Goal: Task Accomplishment & Management: Manage account settings

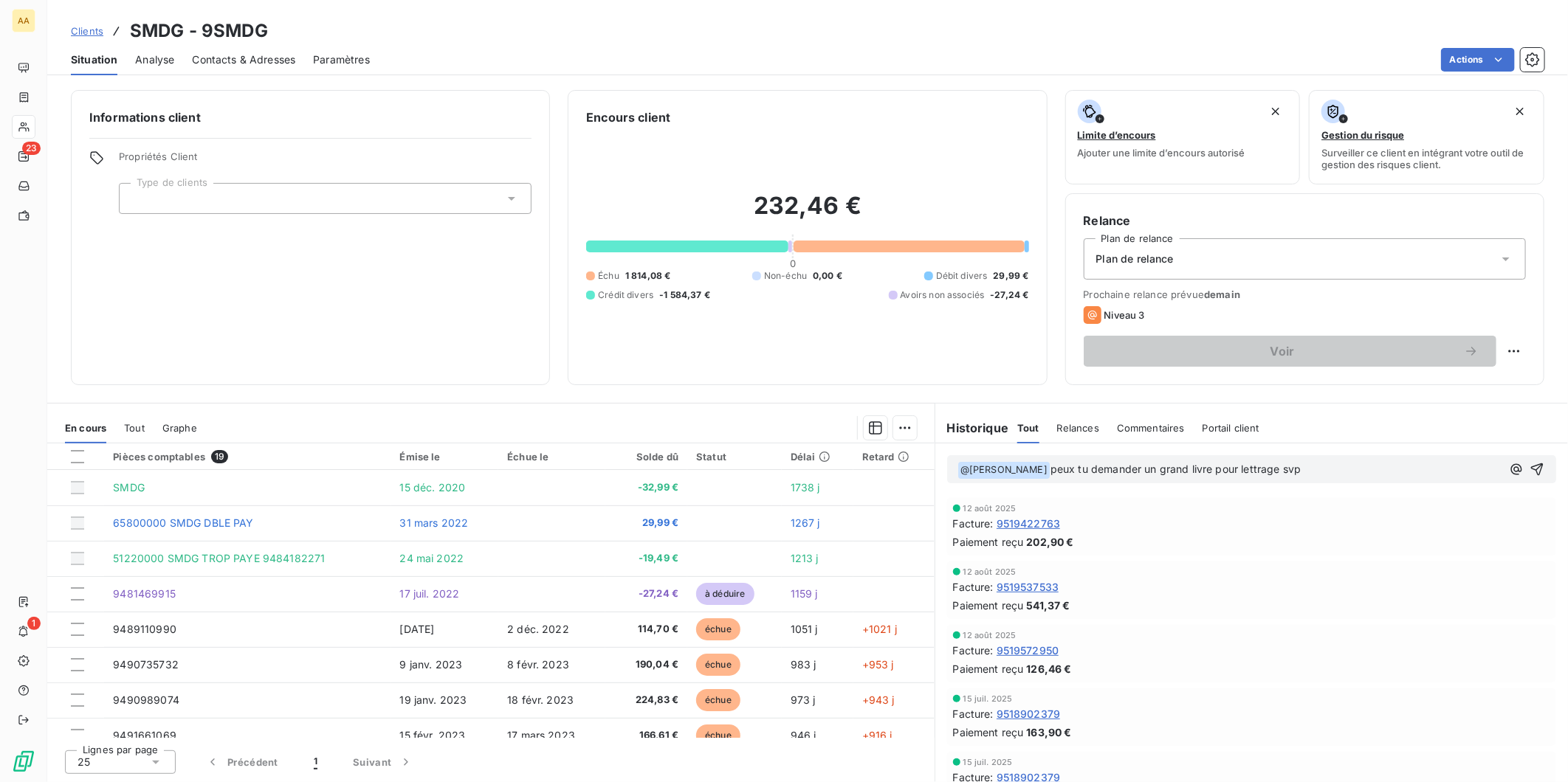
scroll to position [404, 0]
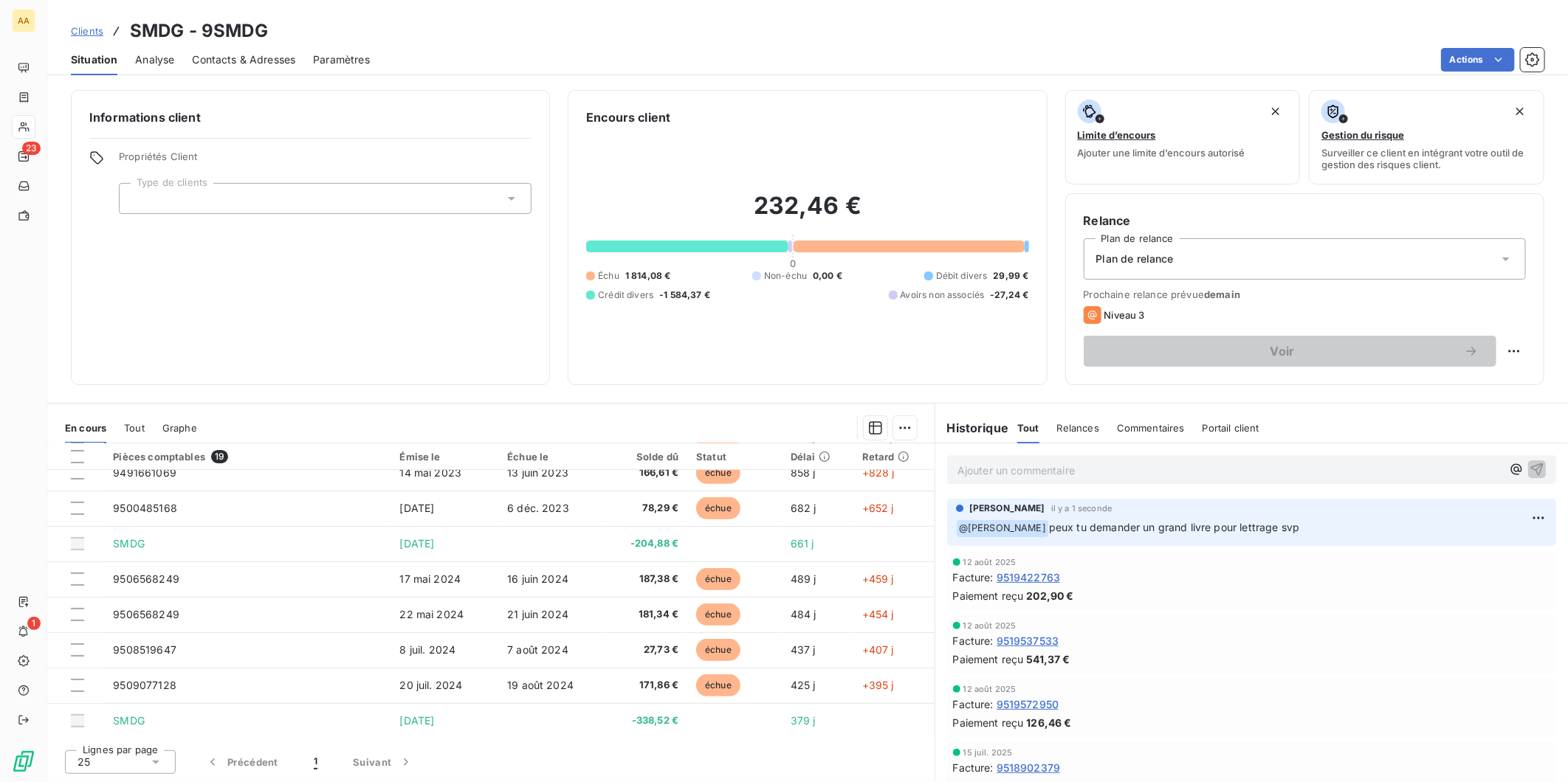
click at [87, 27] on span "Clients" at bounding box center [87, 31] width 33 height 12
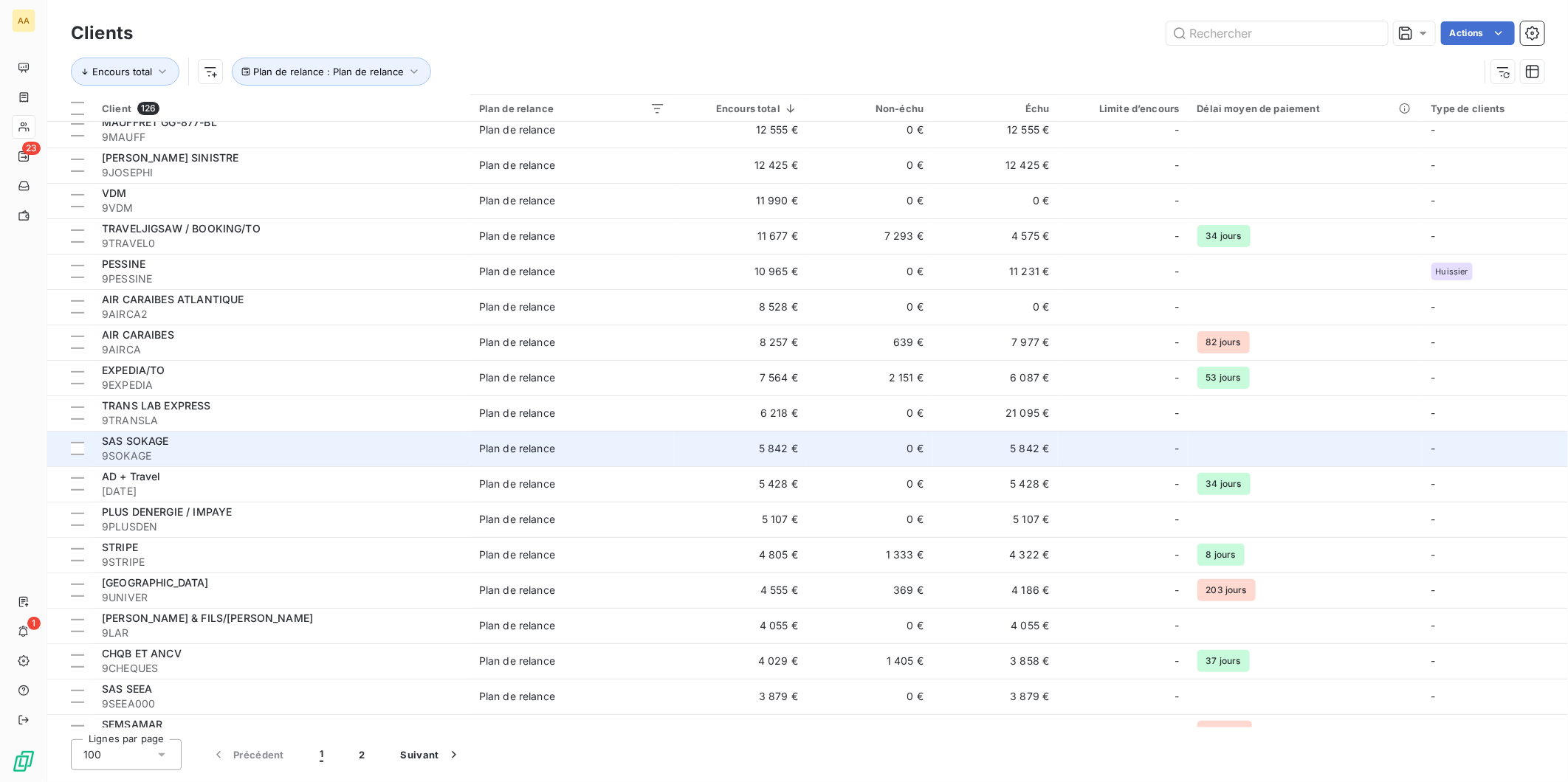
scroll to position [328, 0]
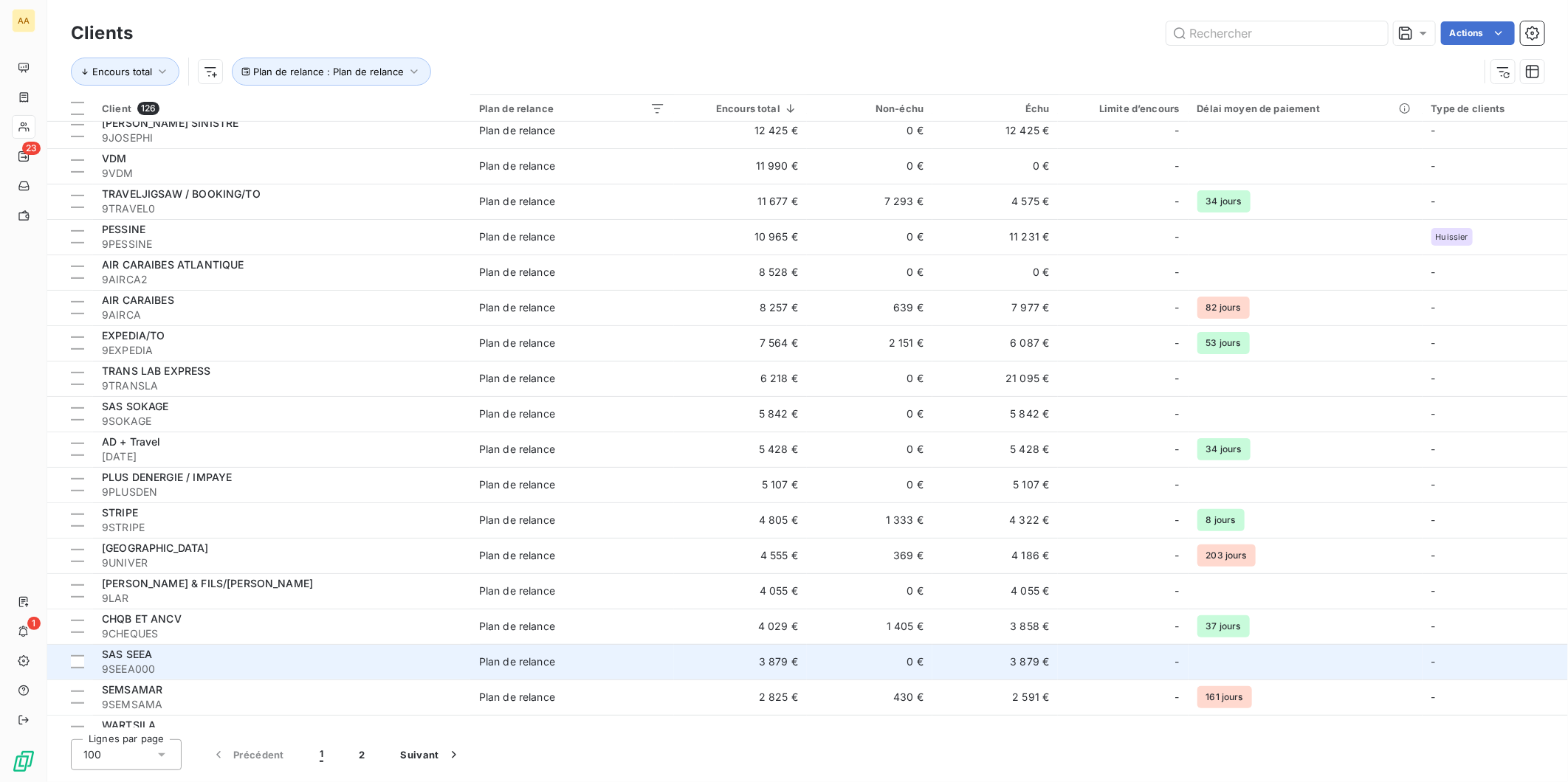
click at [321, 654] on div "SAS SEEA" at bounding box center [281, 654] width 359 height 15
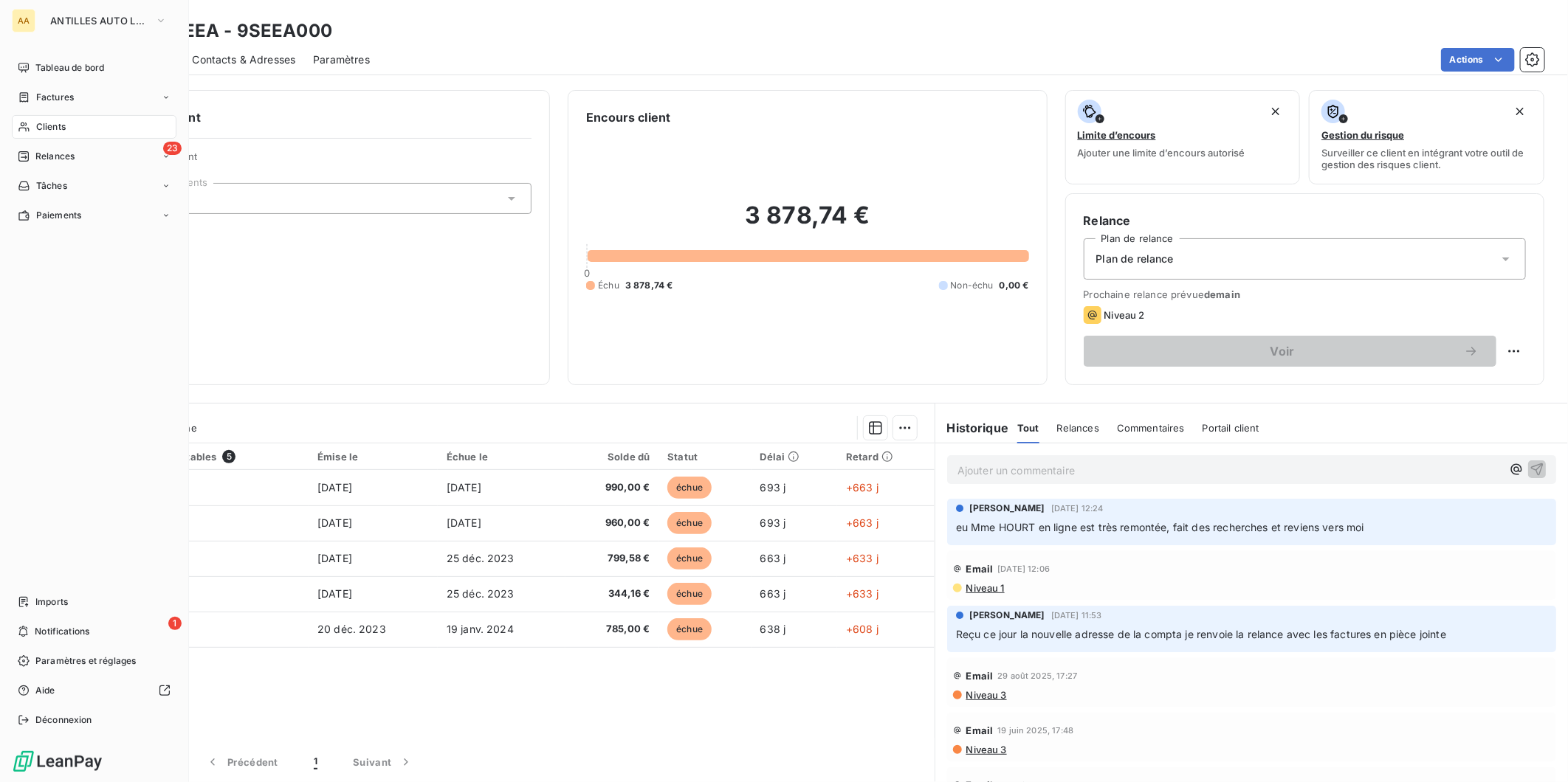
click at [52, 125] on span "Clients" at bounding box center [50, 127] width 29 height 13
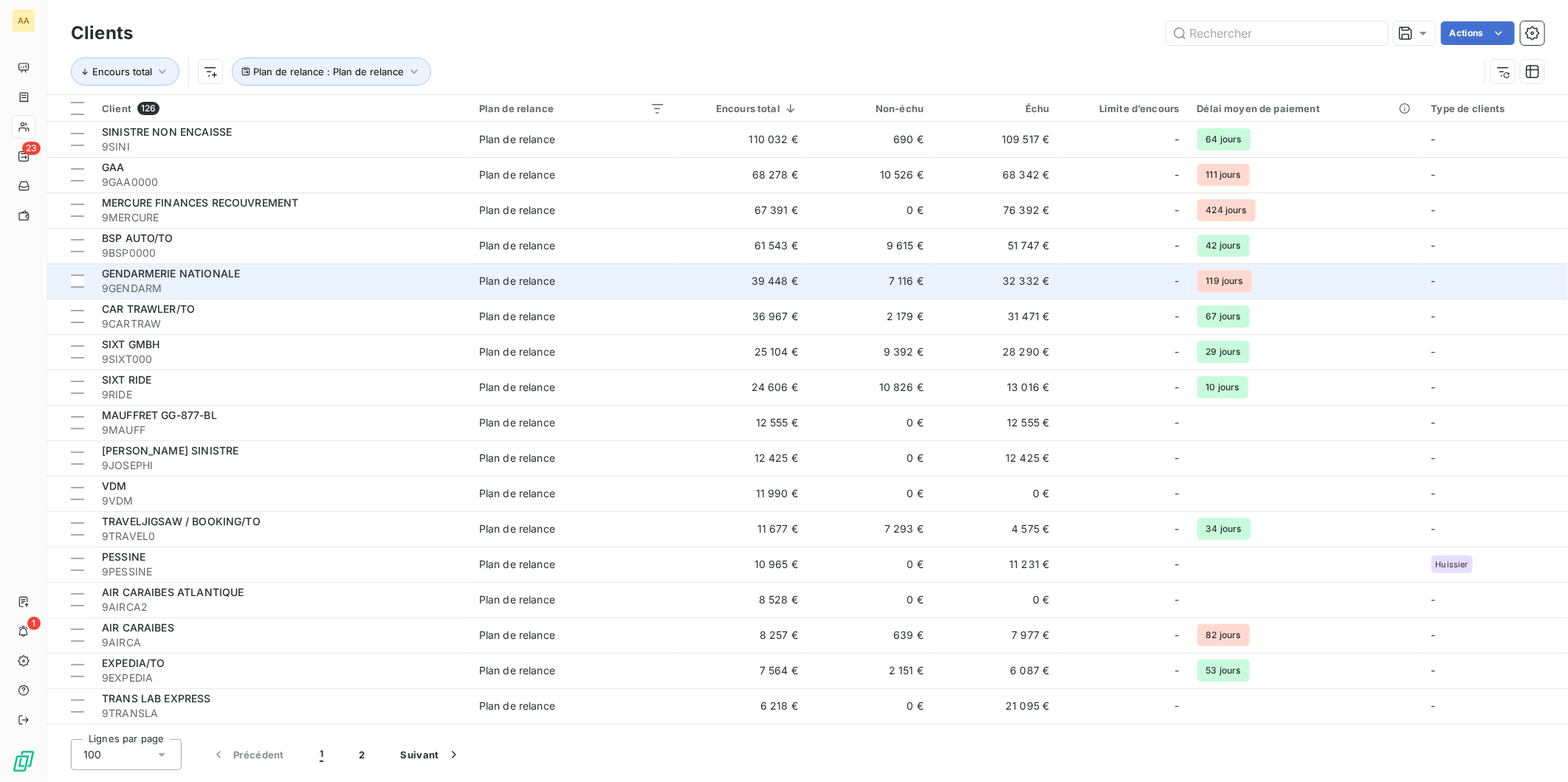
click at [530, 277] on div "Plan de relance" at bounding box center [516, 281] width 76 height 15
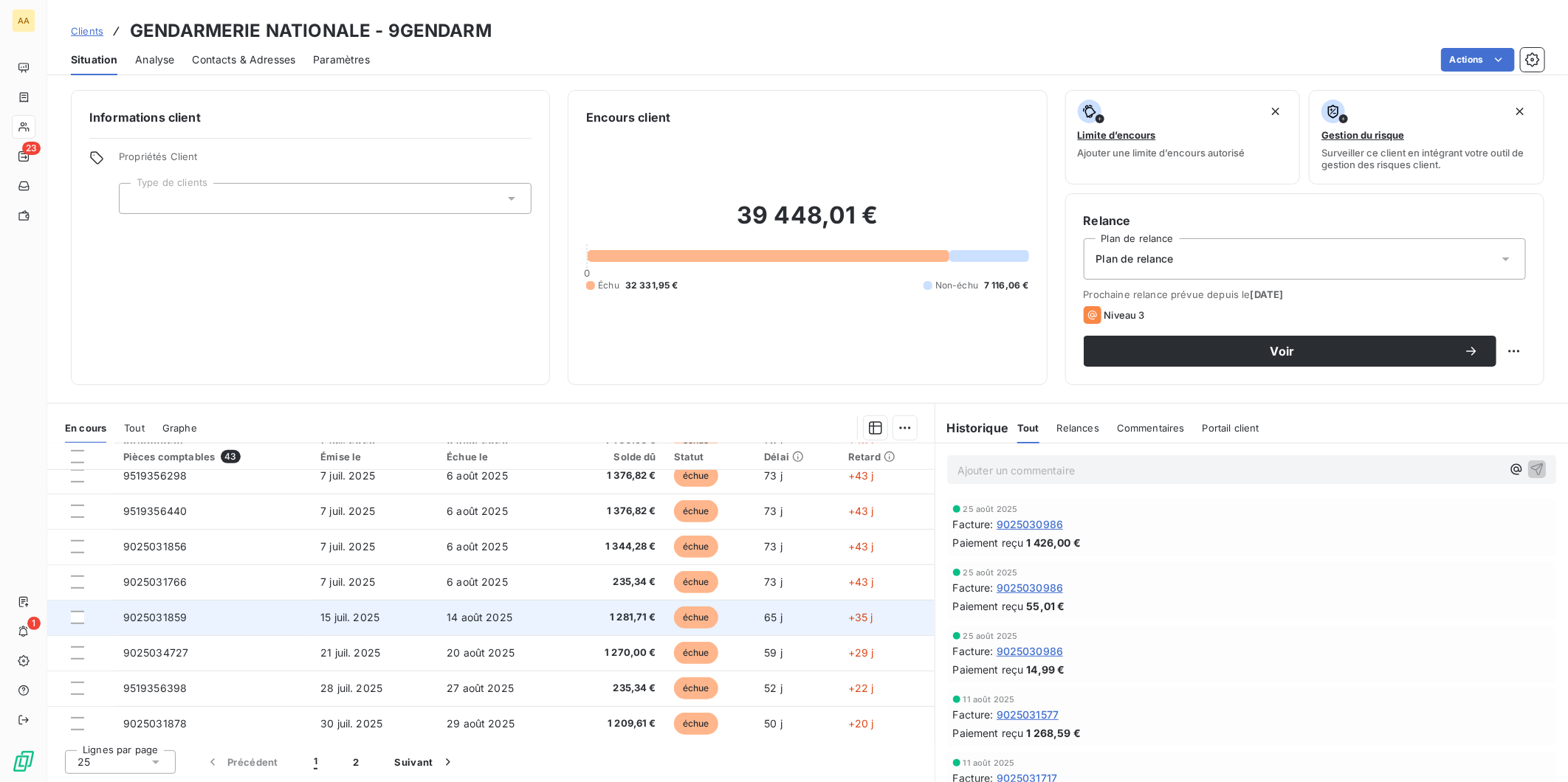
scroll to position [618, 0]
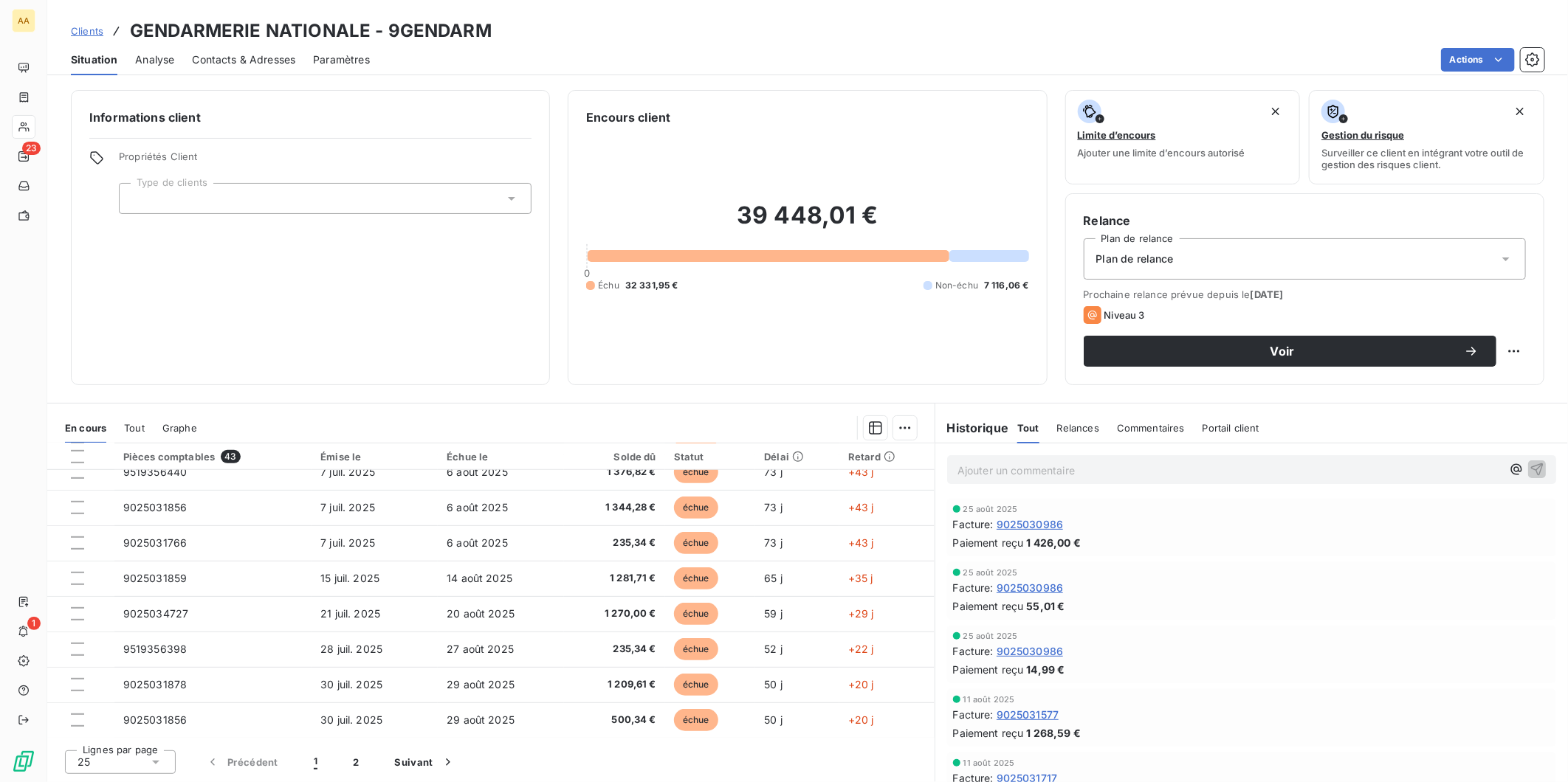
click at [144, 755] on div "25" at bounding box center [120, 762] width 111 height 23
click at [104, 729] on span "100" at bounding box center [103, 734] width 18 height 15
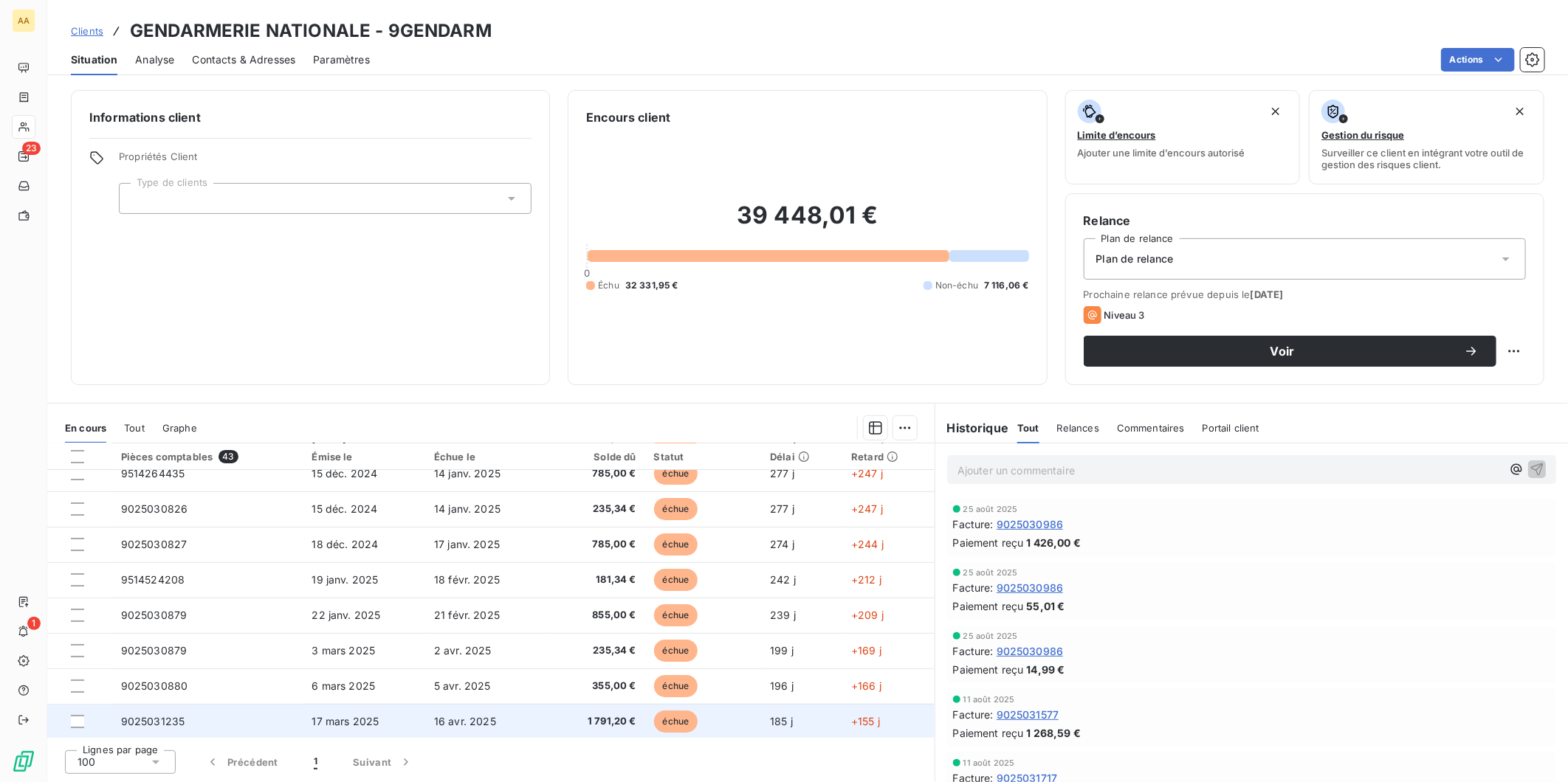
scroll to position [0, 0]
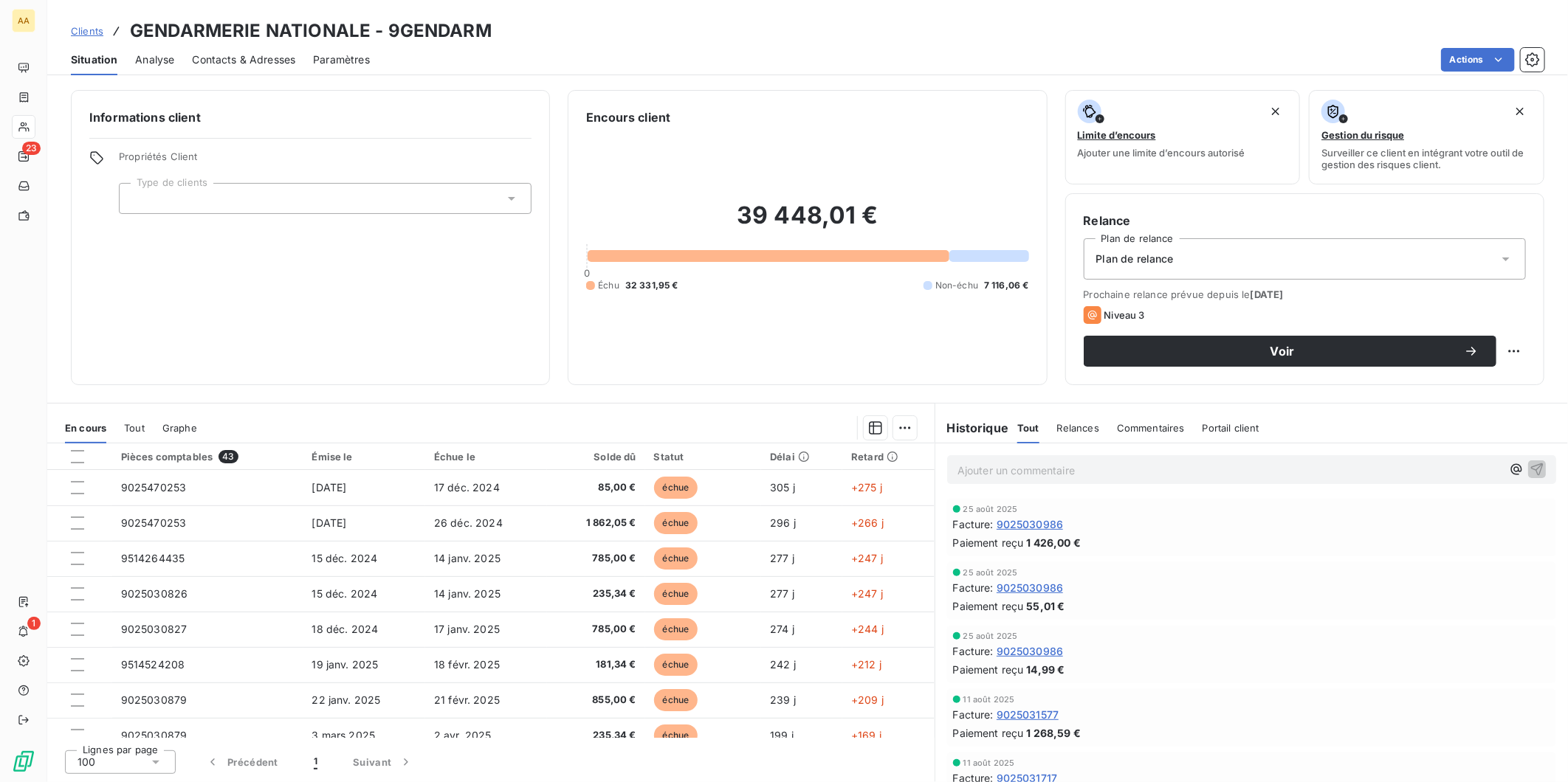
click at [371, 197] on div at bounding box center [325, 198] width 413 height 31
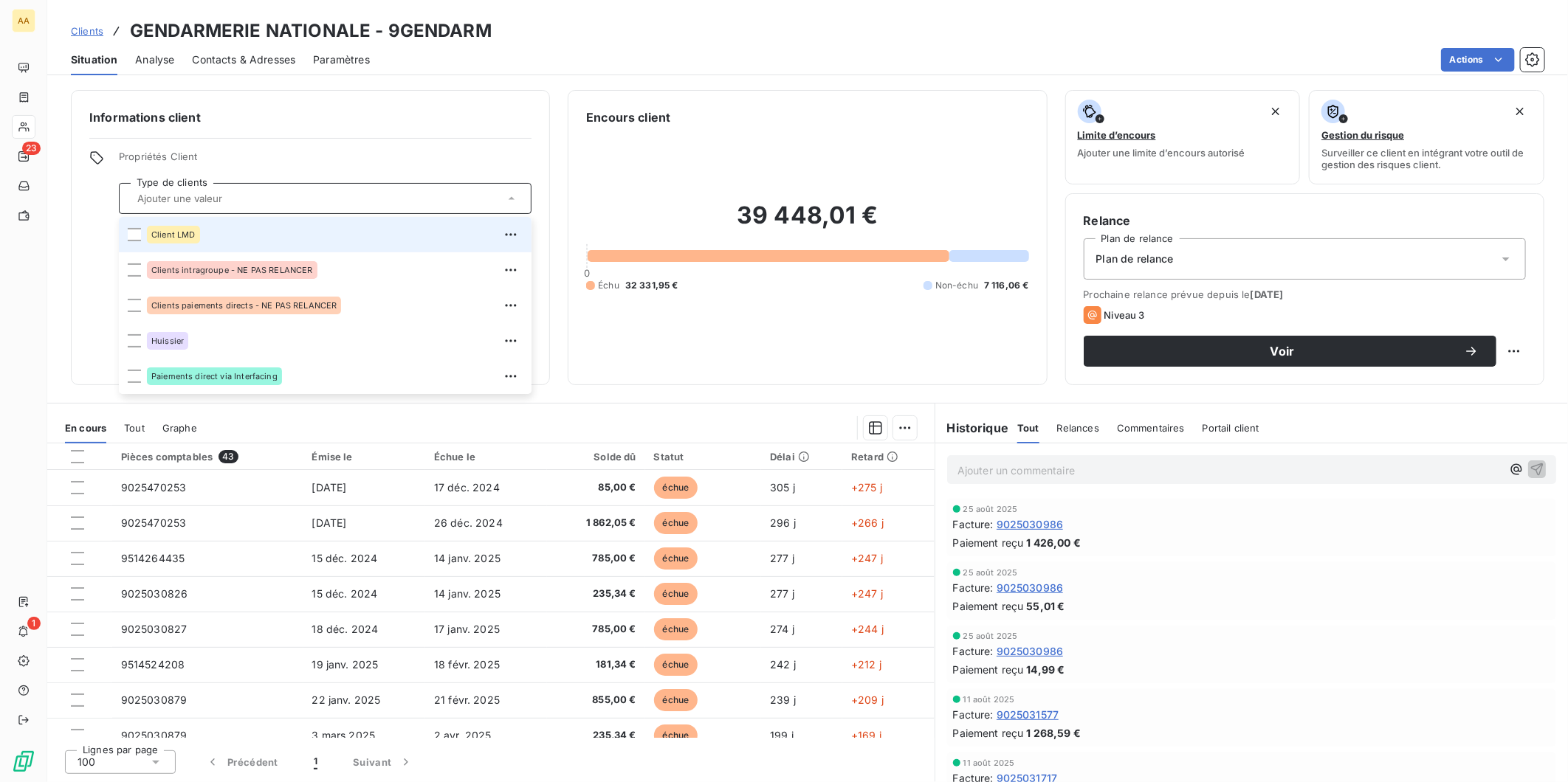
click at [89, 33] on span "Clients" at bounding box center [87, 31] width 33 height 12
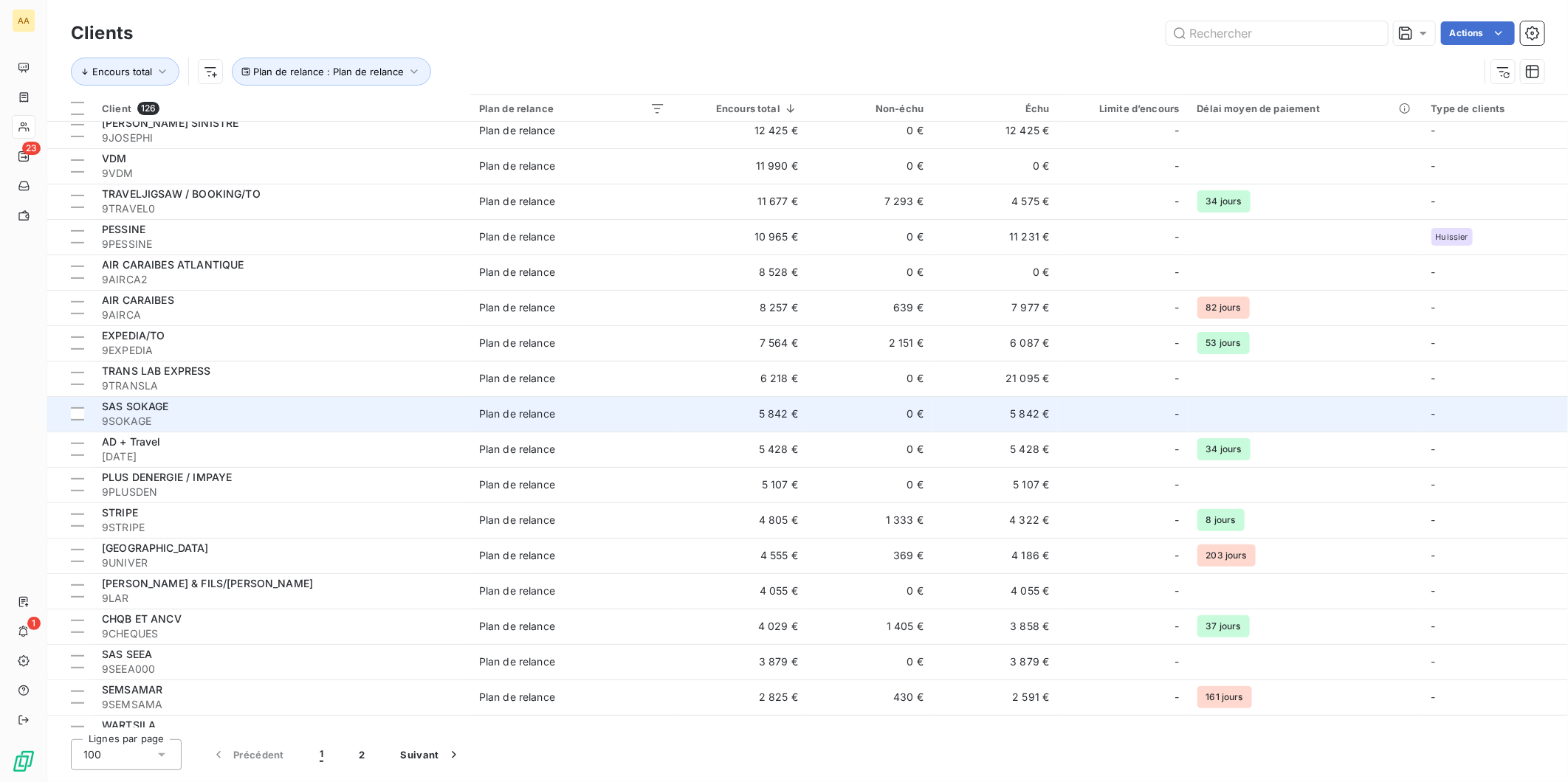
scroll to position [409, 0]
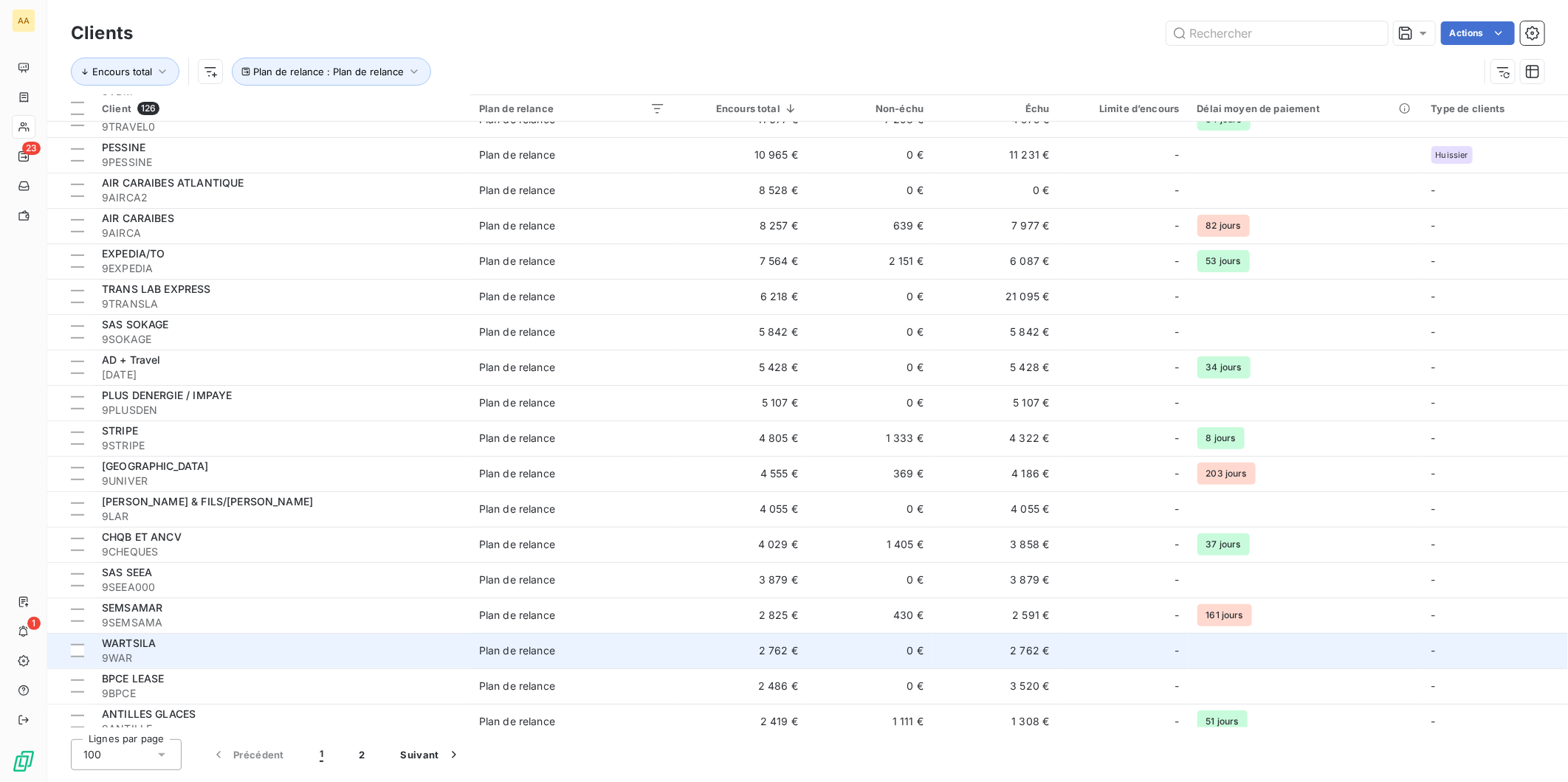
click at [676, 635] on td "2 762 €" at bounding box center [740, 650] width 133 height 35
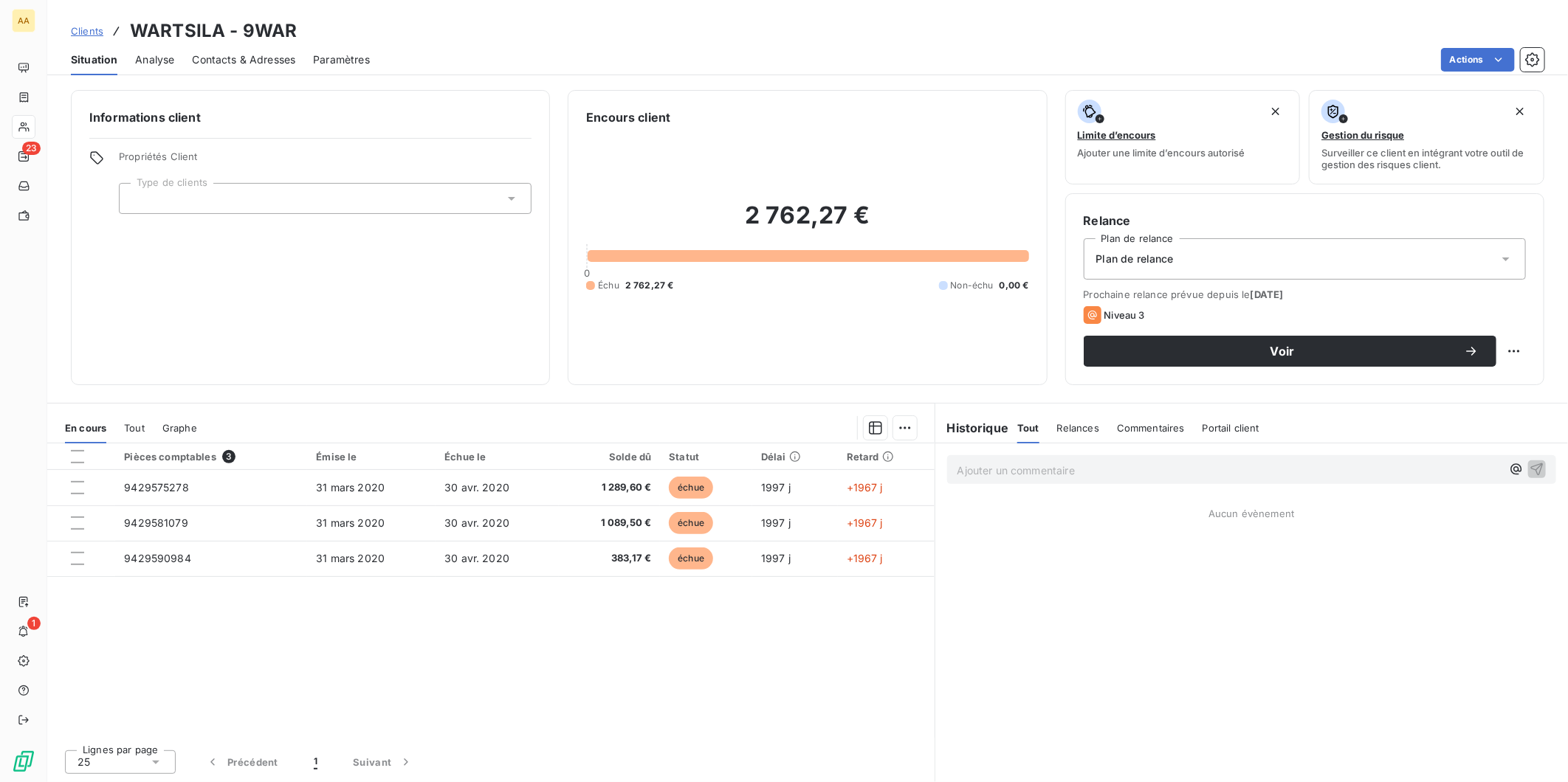
click at [1091, 424] on span "Relances" at bounding box center [1078, 428] width 42 height 12
drag, startPoint x: 132, startPoint y: 31, endPoint x: 219, endPoint y: 23, distance: 87.4
click at [219, 23] on h3 "WARTSILA - 9WAR" at bounding box center [214, 31] width 167 height 27
click at [1506, 348] on html "AA 23 1 Clients WARTSILA - 9WAR Situation Analyse Contacts & Adresses Paramètre…" at bounding box center [784, 391] width 1568 height 782
click at [1485, 391] on div "Replanifier cette action" at bounding box center [1453, 383] width 132 height 23
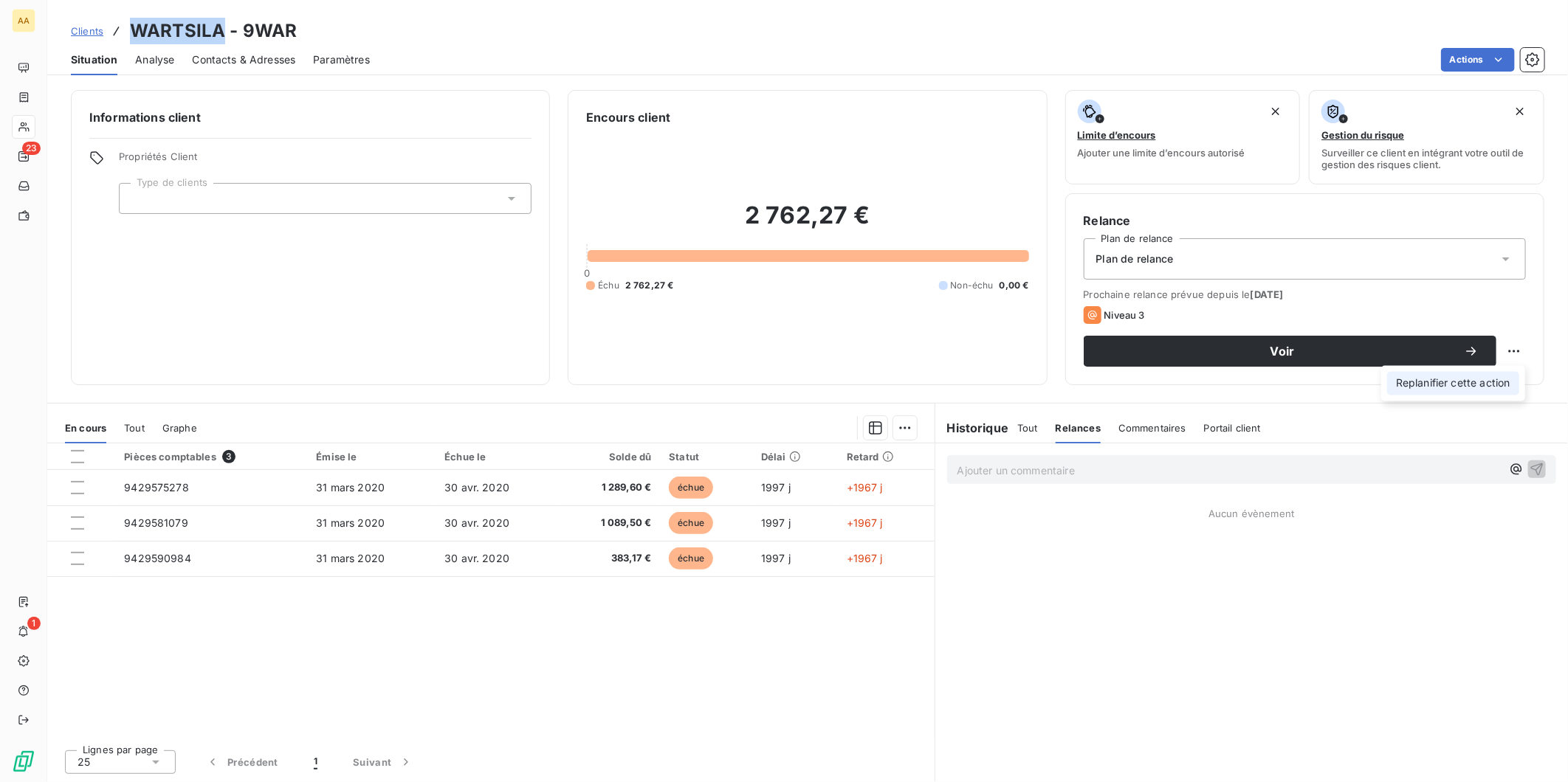
select select "8"
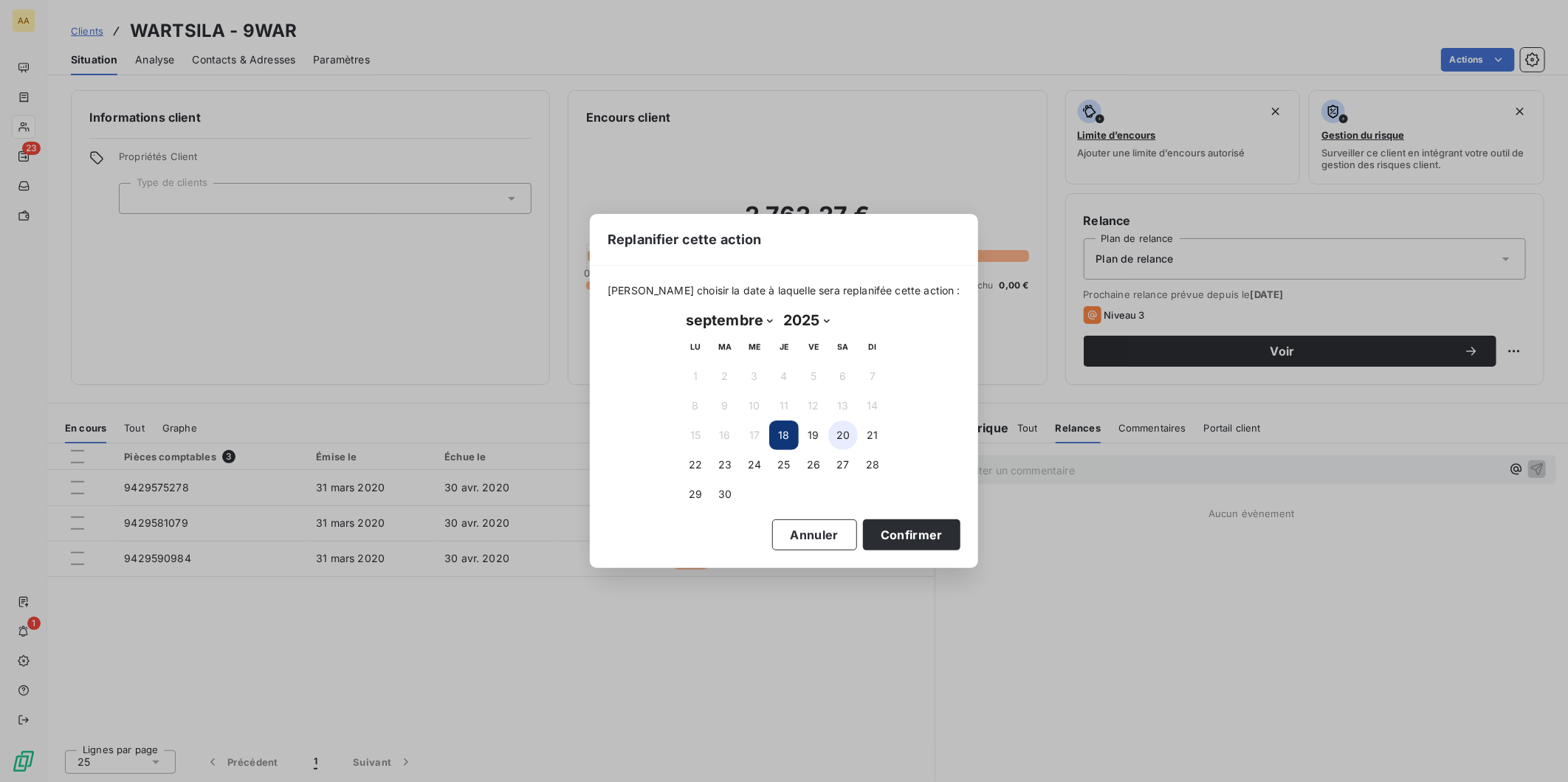
click at [846, 430] on button "20" at bounding box center [842, 435] width 29 height 29
click at [877, 532] on button "Confirmer" at bounding box center [912, 534] width 98 height 31
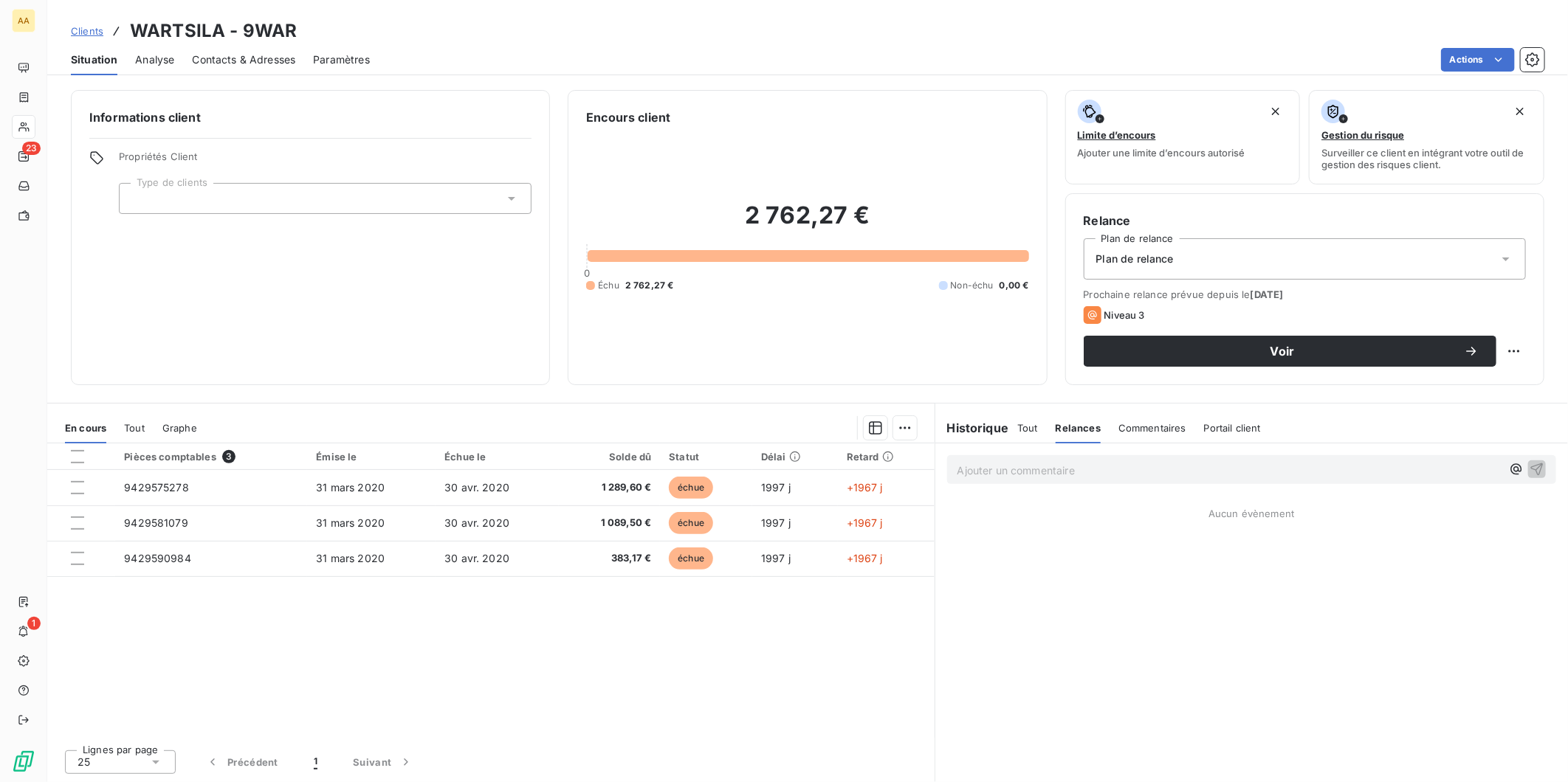
click at [1014, 469] on p "Ajouter un commentaire ﻿" at bounding box center [1229, 470] width 544 height 18
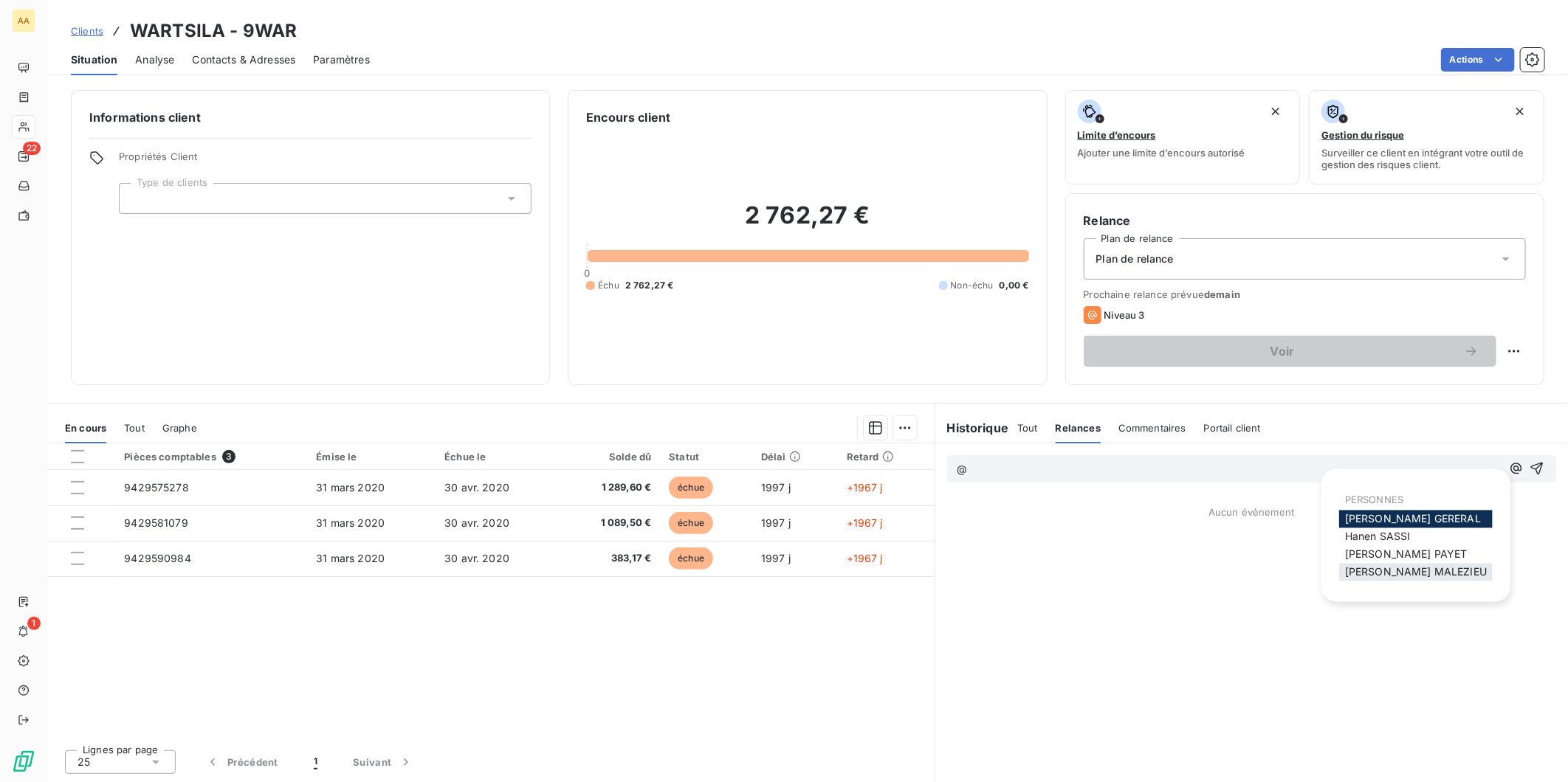
click at [1410, 578] on div "[PERSON_NAME]" at bounding box center [1416, 572] width 153 height 18
click at [1409, 571] on span "[PERSON_NAME]" at bounding box center [1416, 572] width 142 height 13
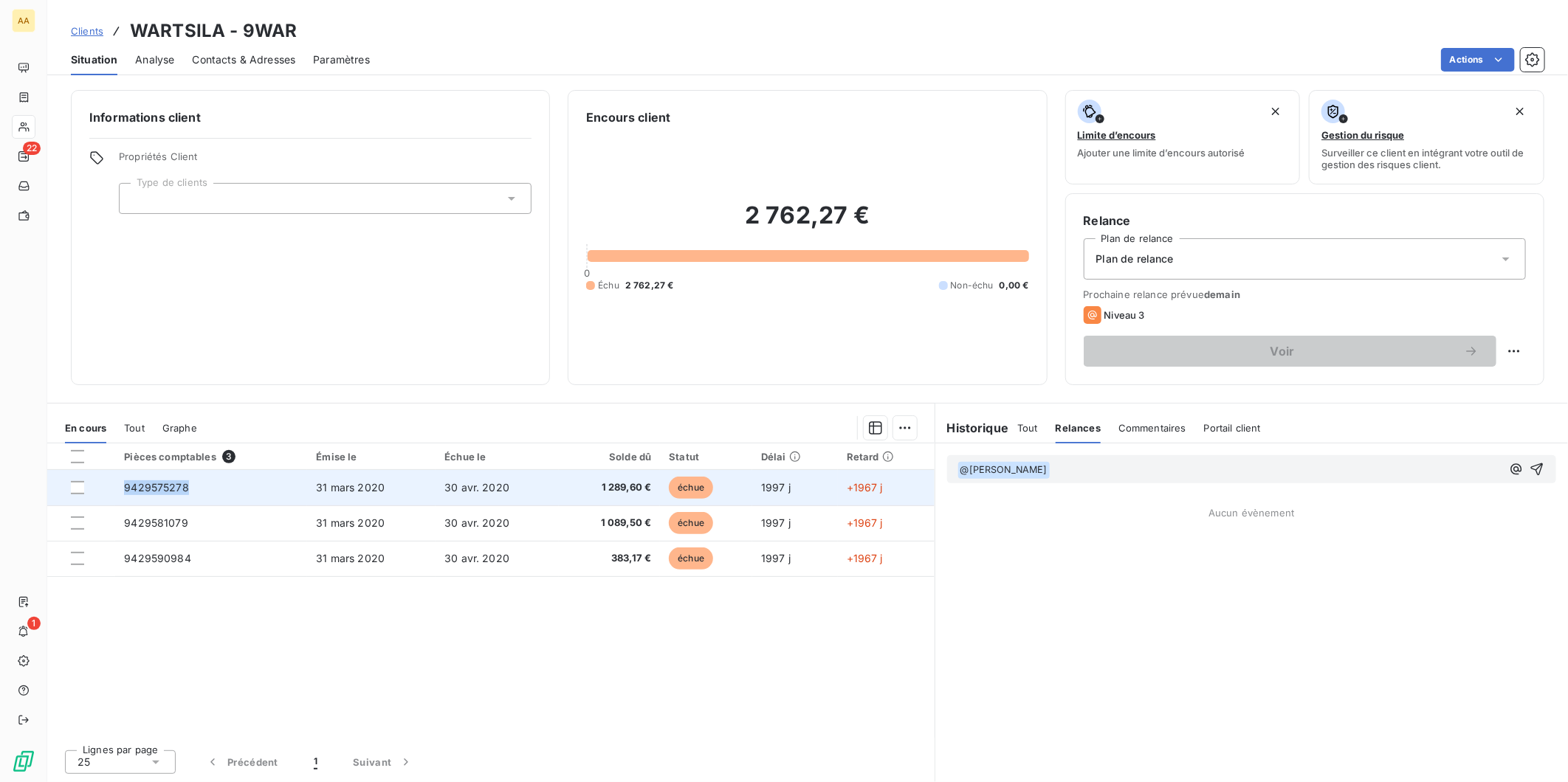
drag, startPoint x: 193, startPoint y: 489, endPoint x: 128, endPoint y: 489, distance: 65.0
click at [128, 489] on td "9429575278" at bounding box center [211, 488] width 192 height 35
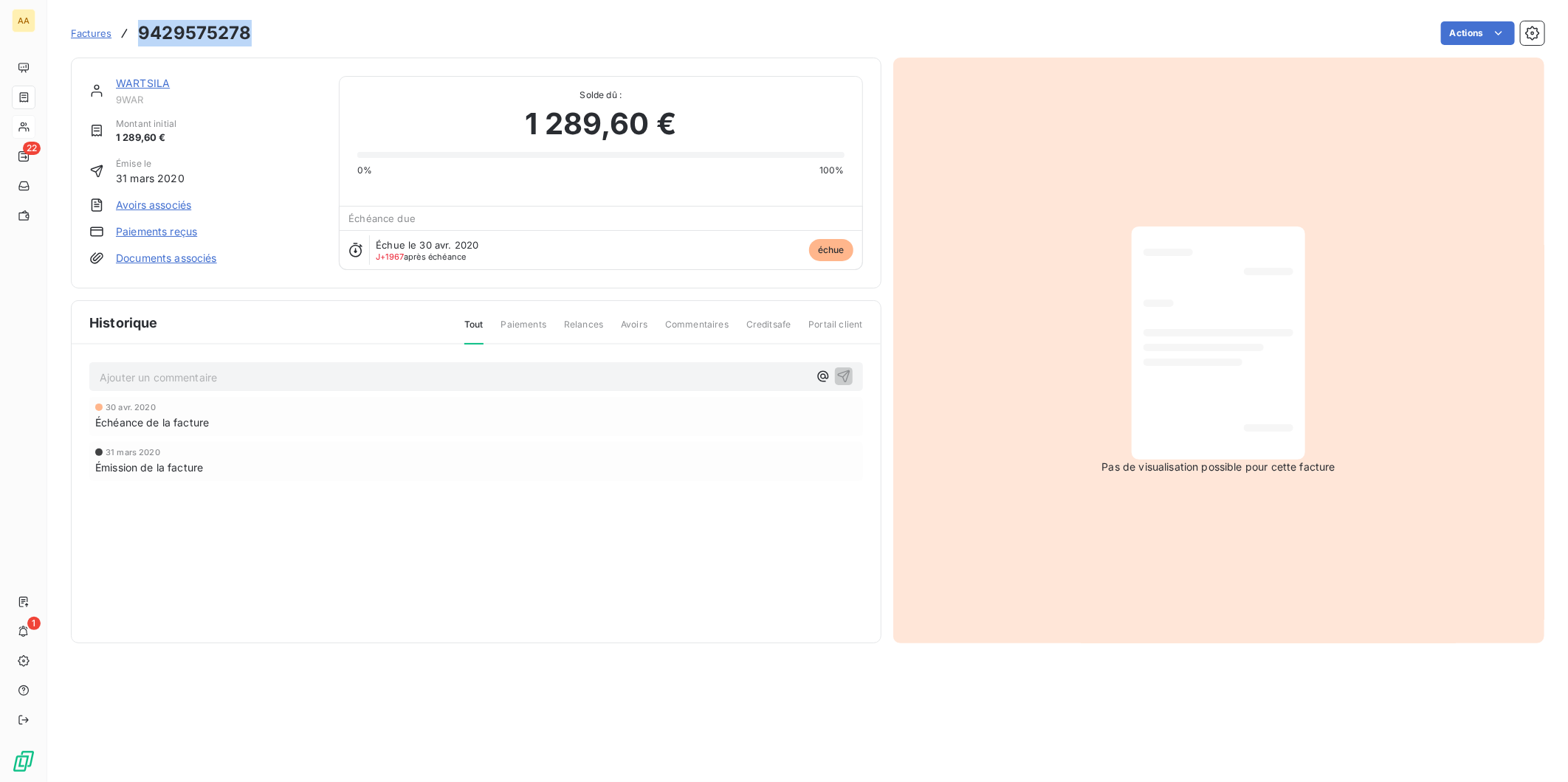
drag, startPoint x: 256, startPoint y: 32, endPoint x: 133, endPoint y: 39, distance: 123.2
click at [133, 39] on div "Factures 9429575278 Actions" at bounding box center [807, 33] width 1474 height 31
copy h3 "9429575278"
click at [93, 32] on span "Factures" at bounding box center [91, 33] width 41 height 12
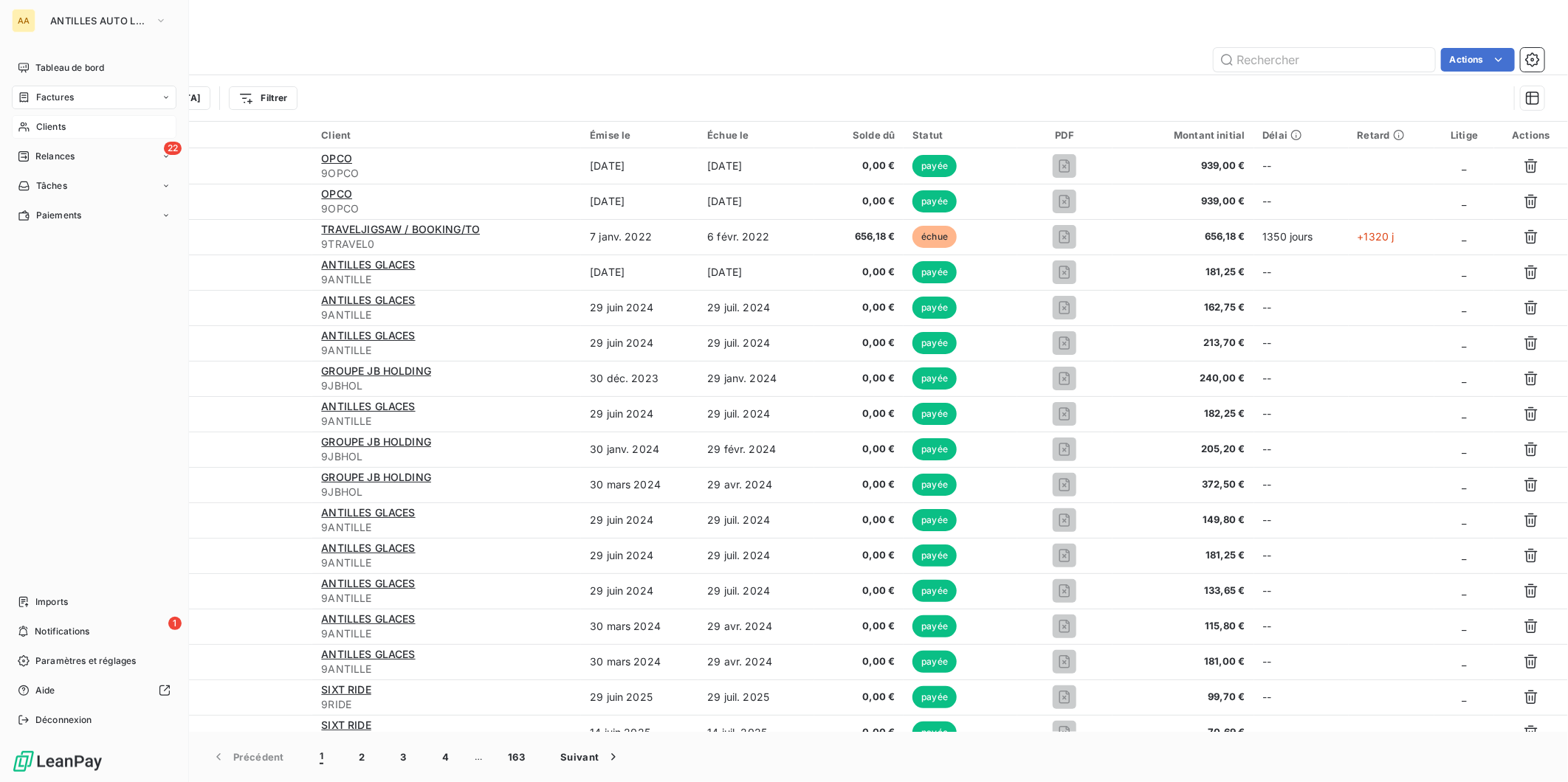
click at [48, 127] on span "Clients" at bounding box center [50, 127] width 29 height 13
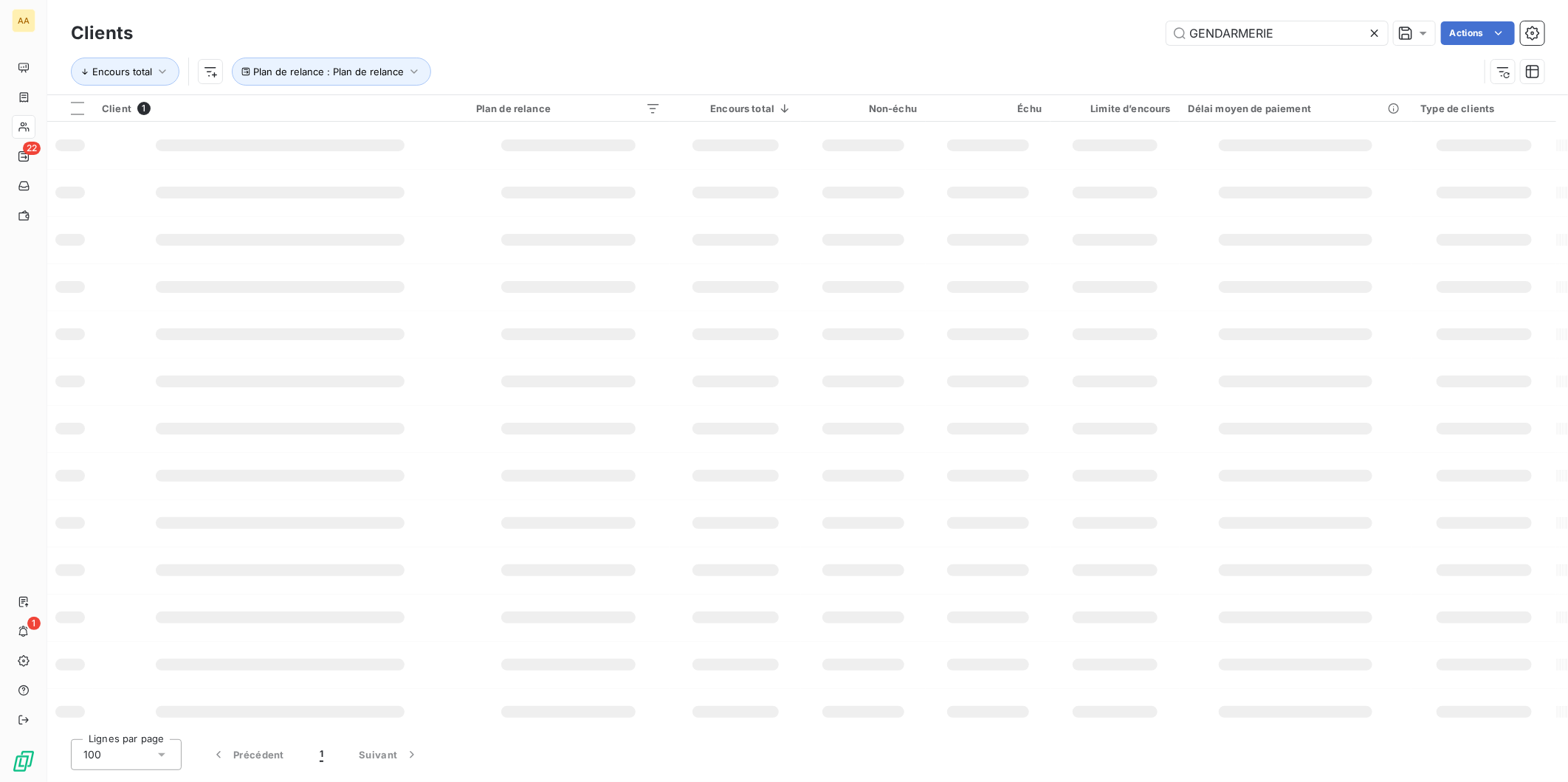
type input "GENDARMERIE"
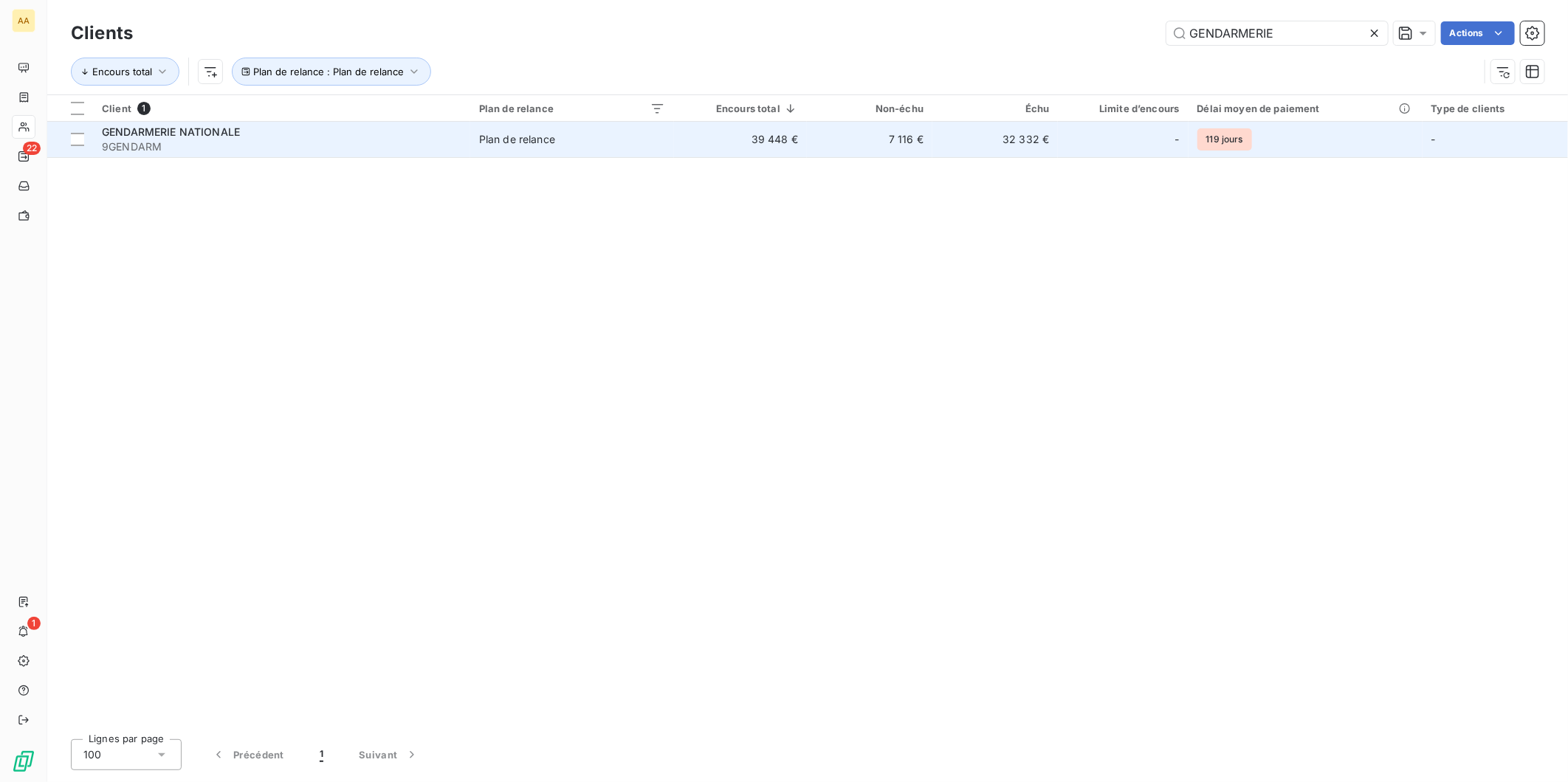
click at [555, 146] on div "Plan de relance" at bounding box center [516, 139] width 76 height 15
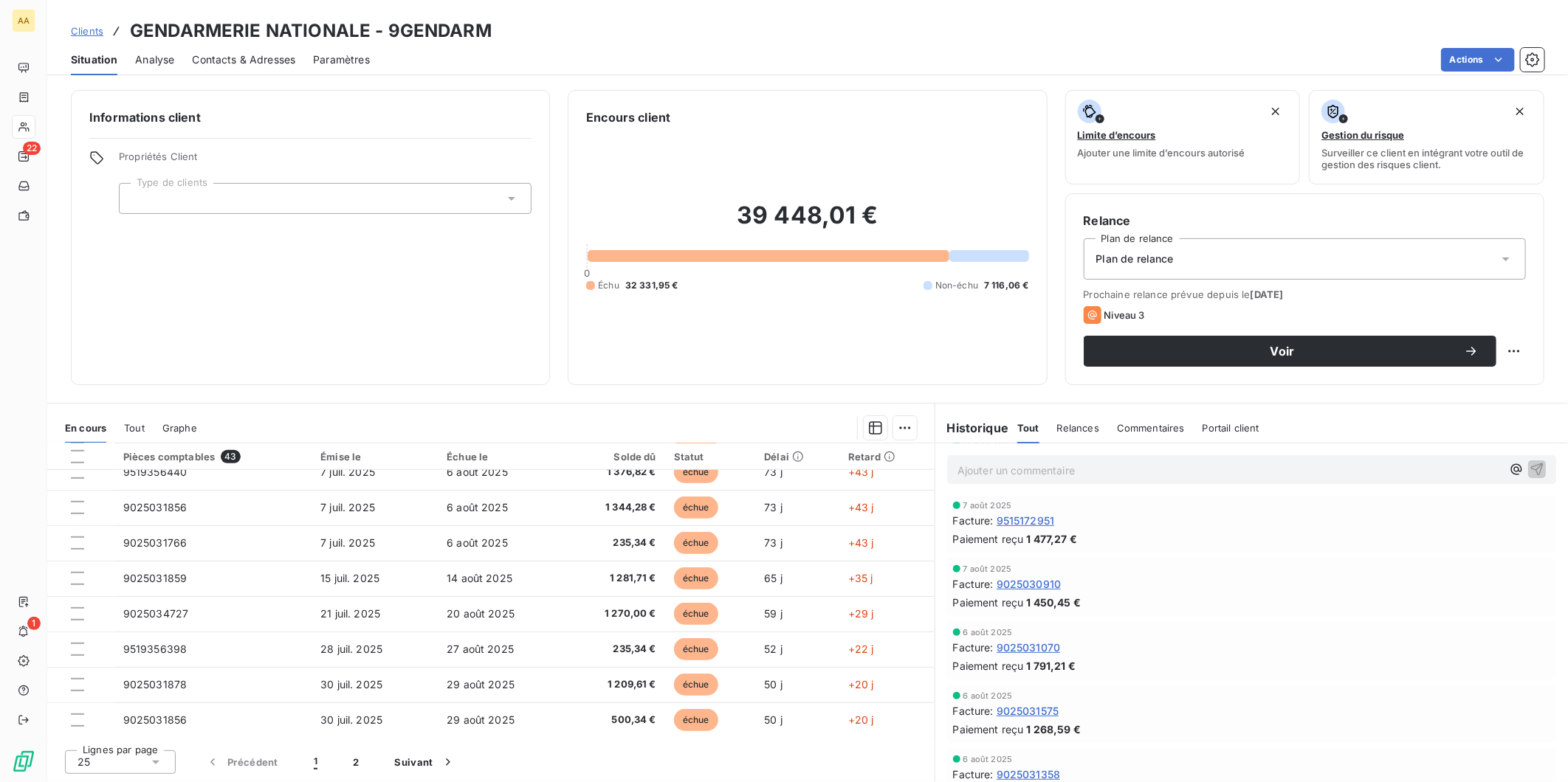
scroll to position [170, 0]
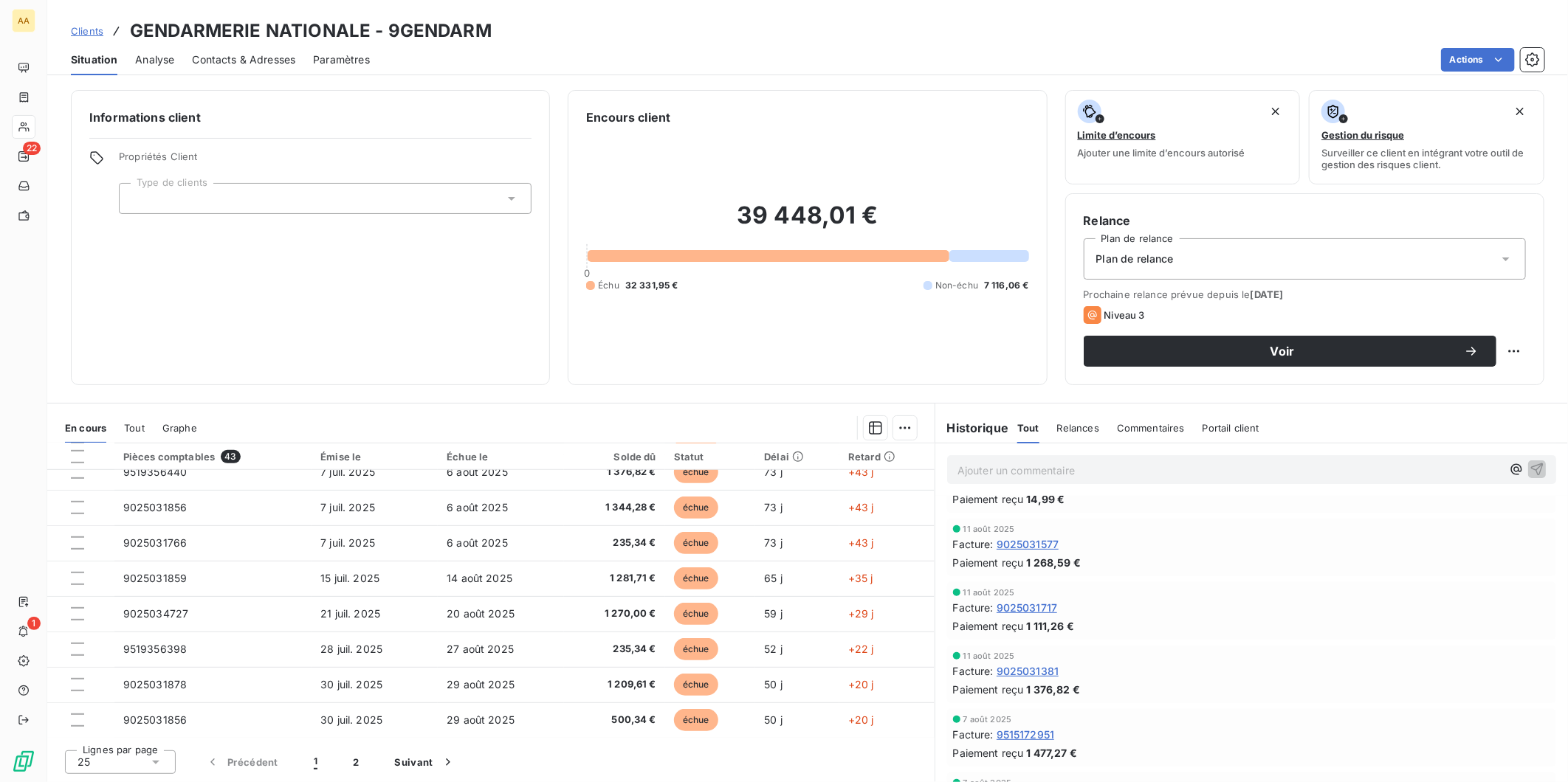
click at [1135, 424] on span "Commentaires" at bounding box center [1150, 428] width 68 height 12
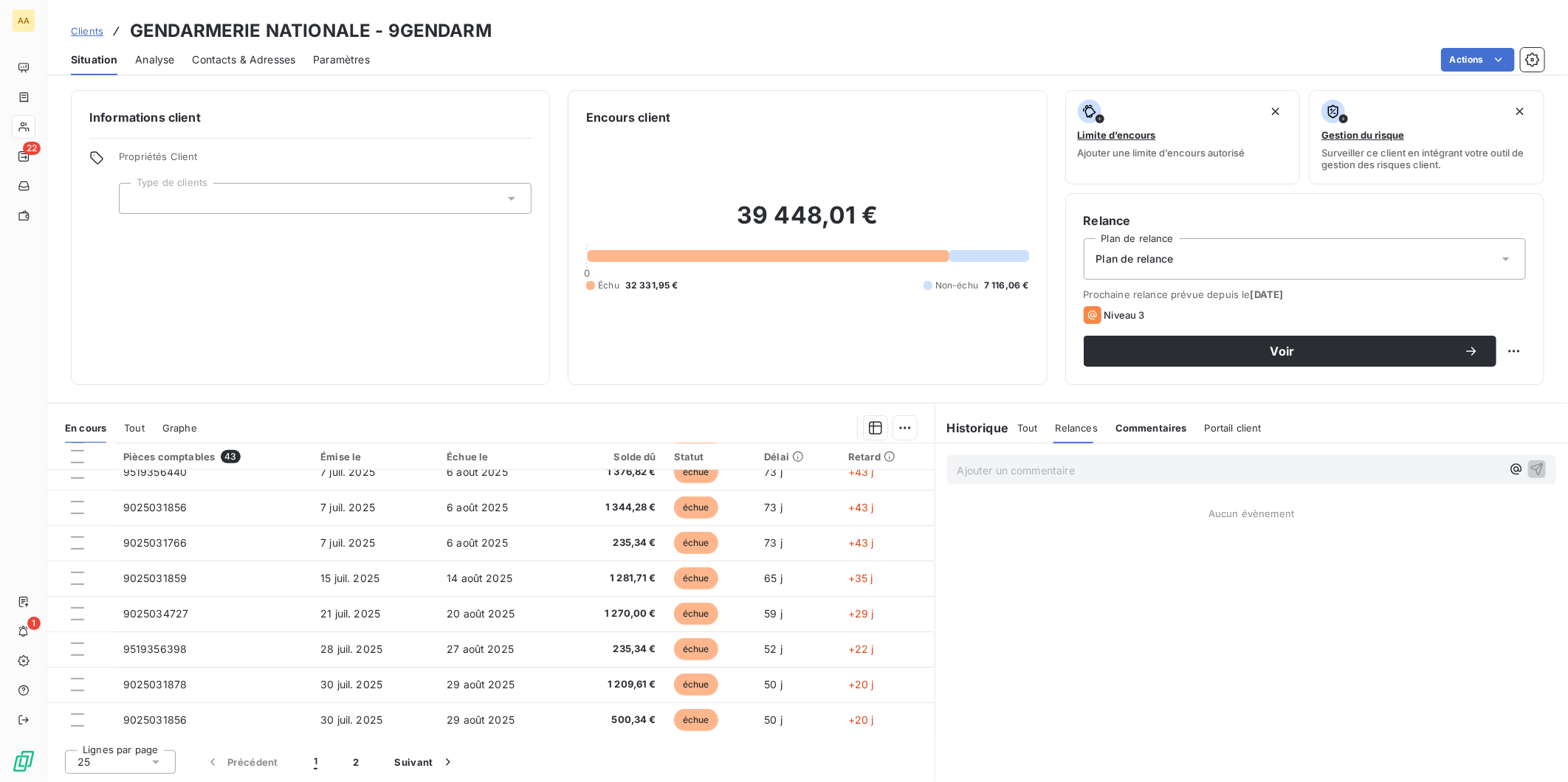
scroll to position [0, 0]
click at [1071, 425] on span "Relances" at bounding box center [1077, 428] width 42 height 12
click at [1028, 430] on span "Tout" at bounding box center [1028, 428] width 21 height 12
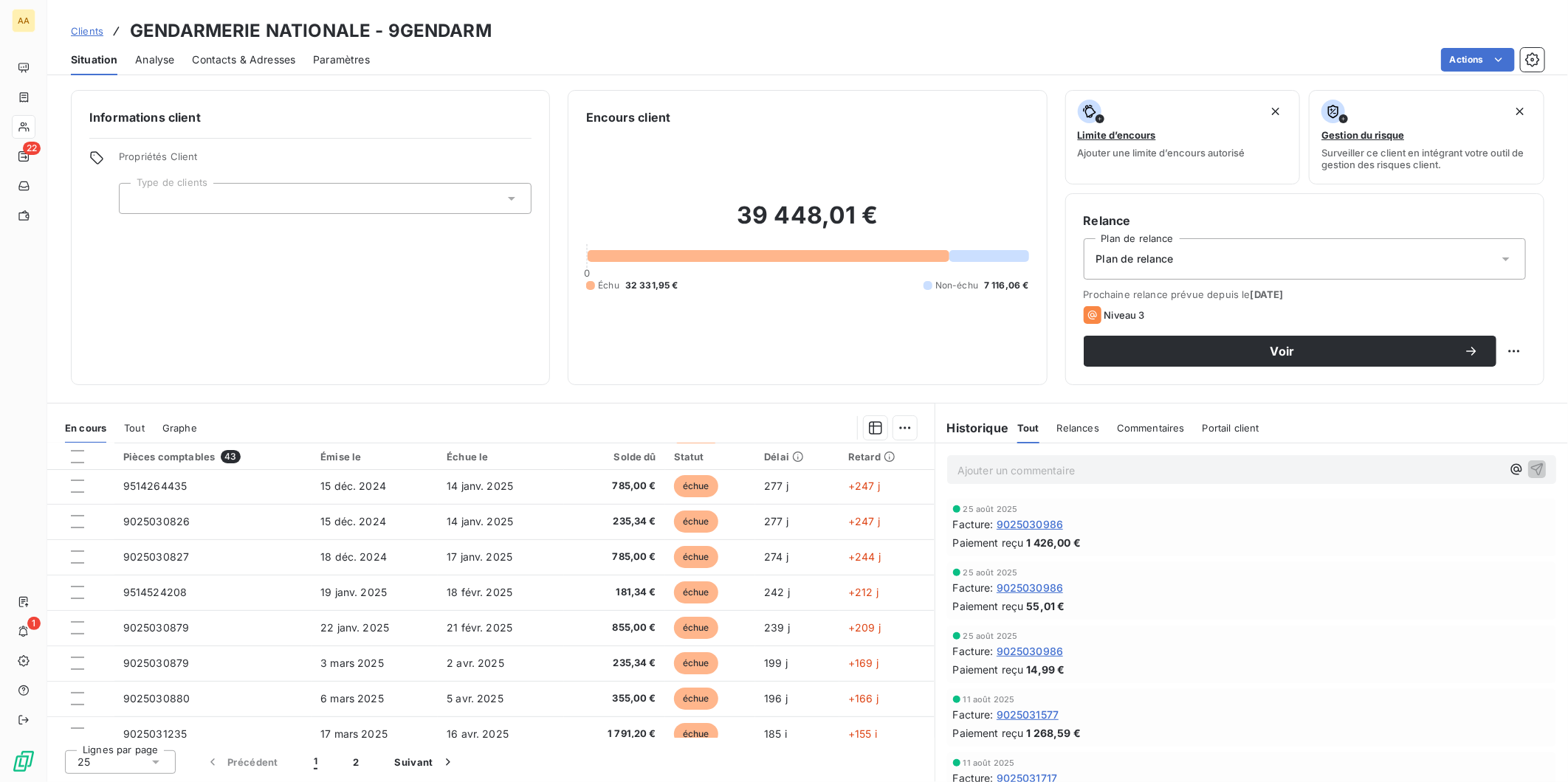
scroll to position [82, 0]
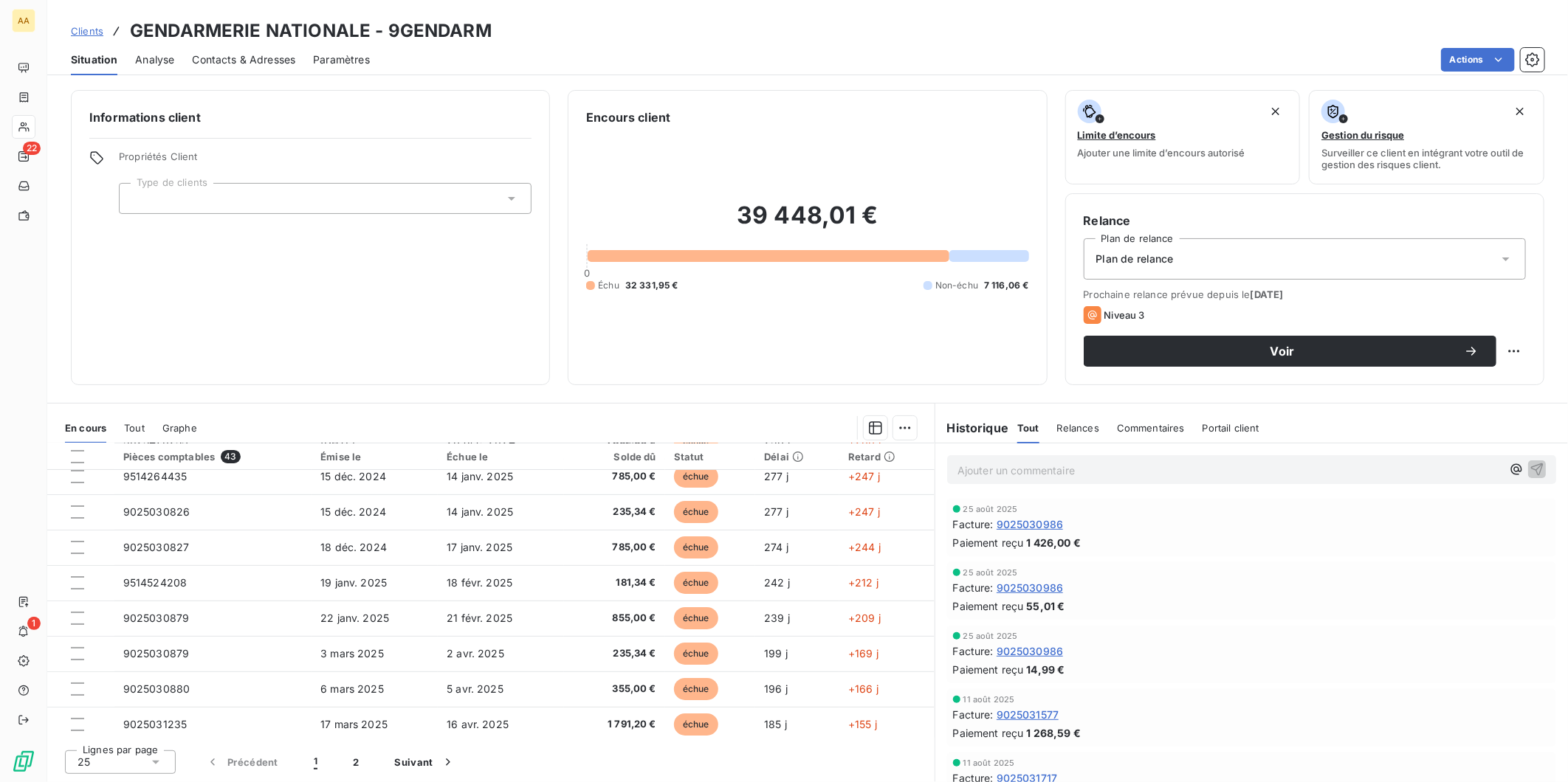
click at [622, 454] on div "Solde dû" at bounding box center [615, 457] width 83 height 12
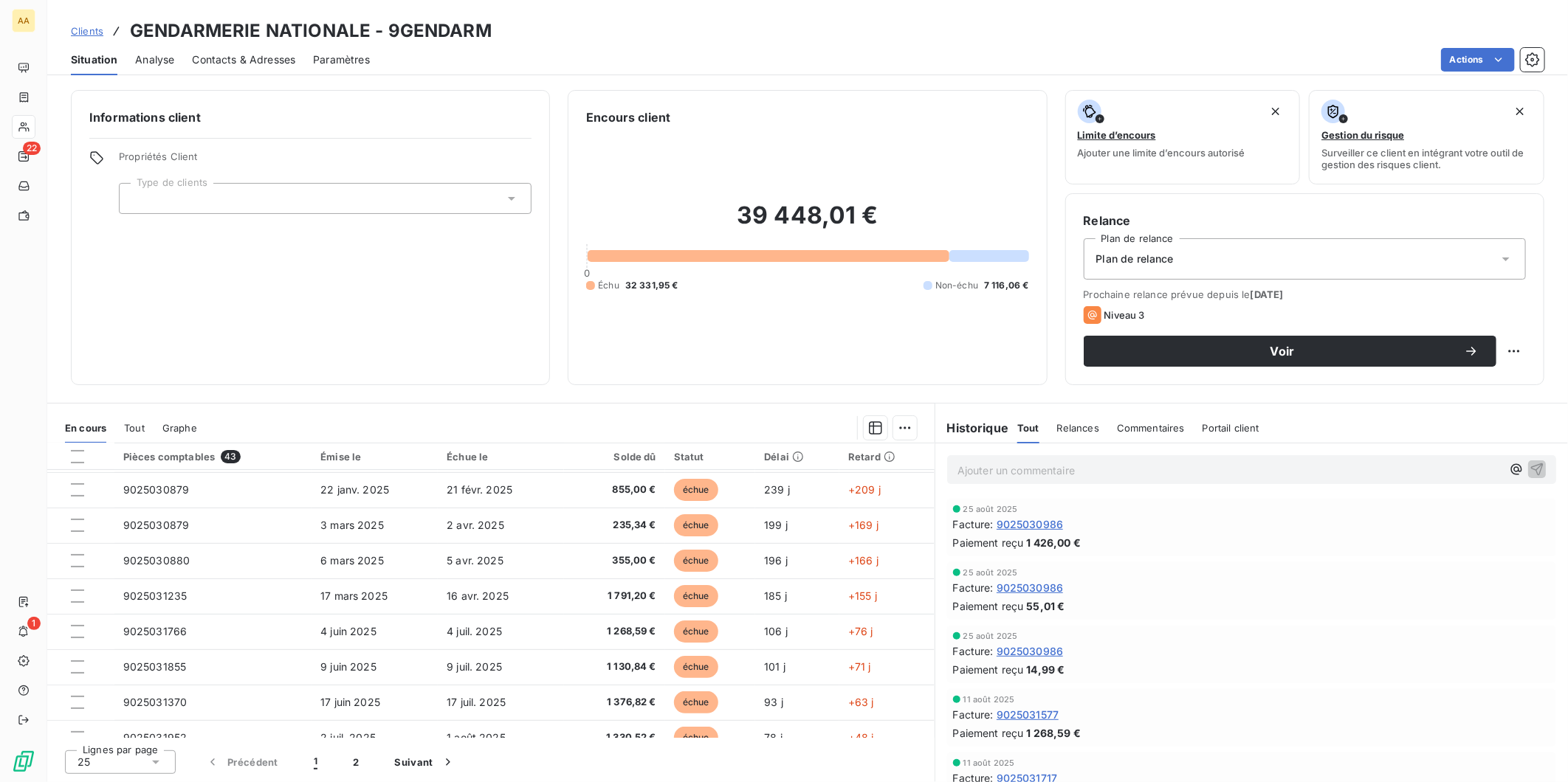
scroll to position [208, 0]
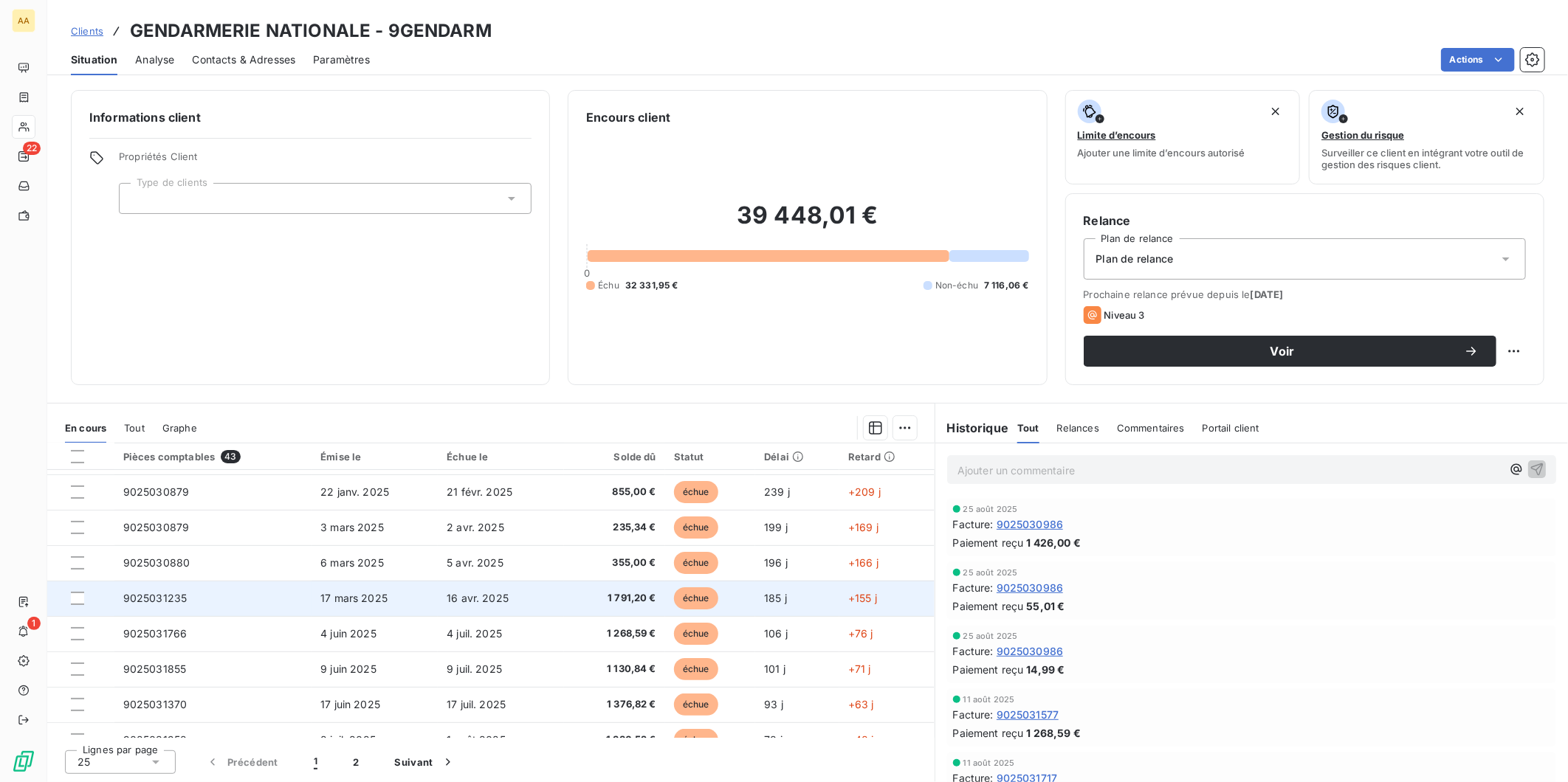
click at [244, 595] on td "9025031235" at bounding box center [213, 599] width 197 height 35
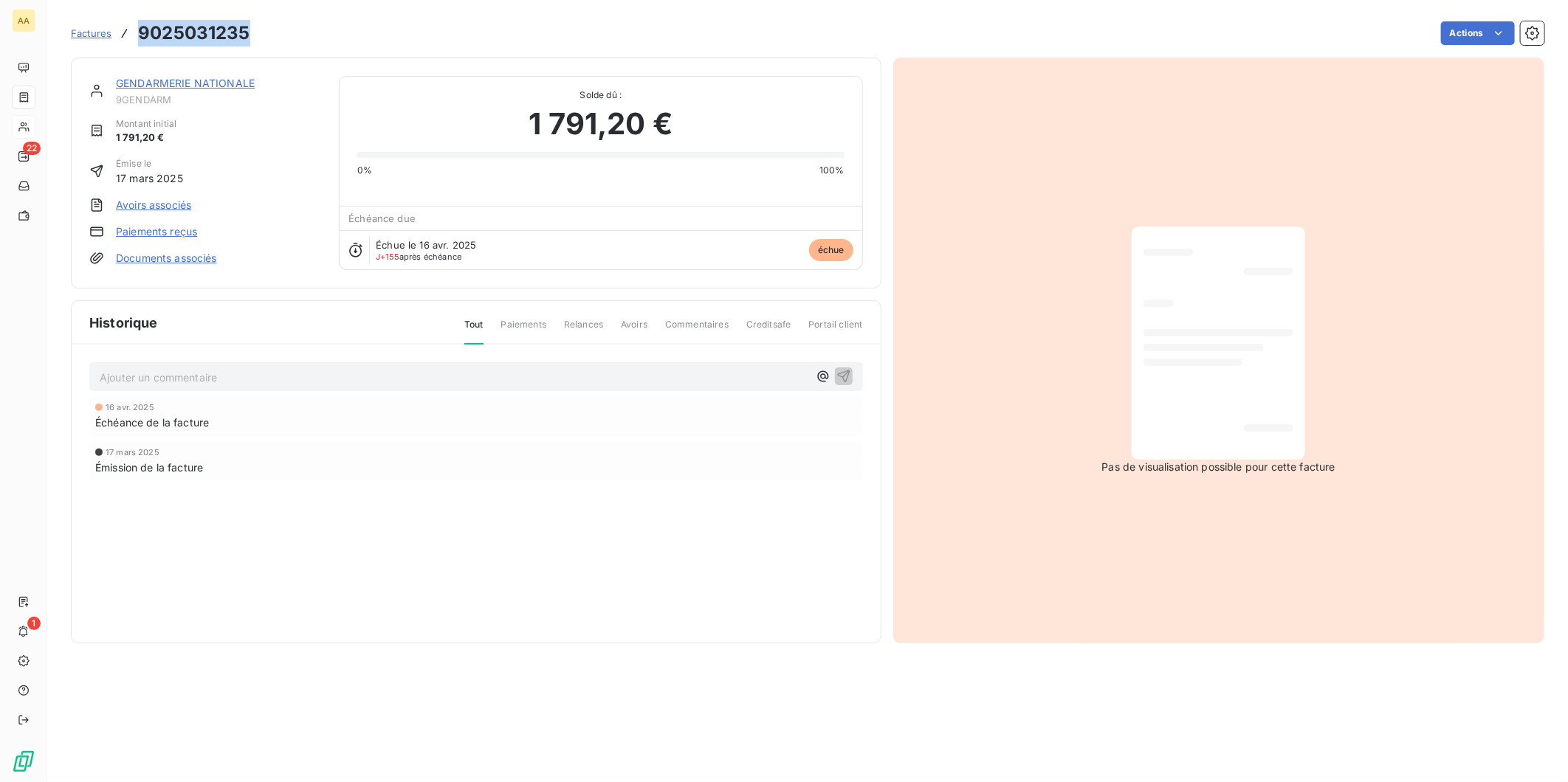
drag, startPoint x: 244, startPoint y: 34, endPoint x: 141, endPoint y: 41, distance: 103.2
click at [141, 41] on h3 "9025031235" at bounding box center [194, 33] width 113 height 27
copy h3 "9025031235"
click at [92, 32] on span "Factures" at bounding box center [91, 33] width 41 height 12
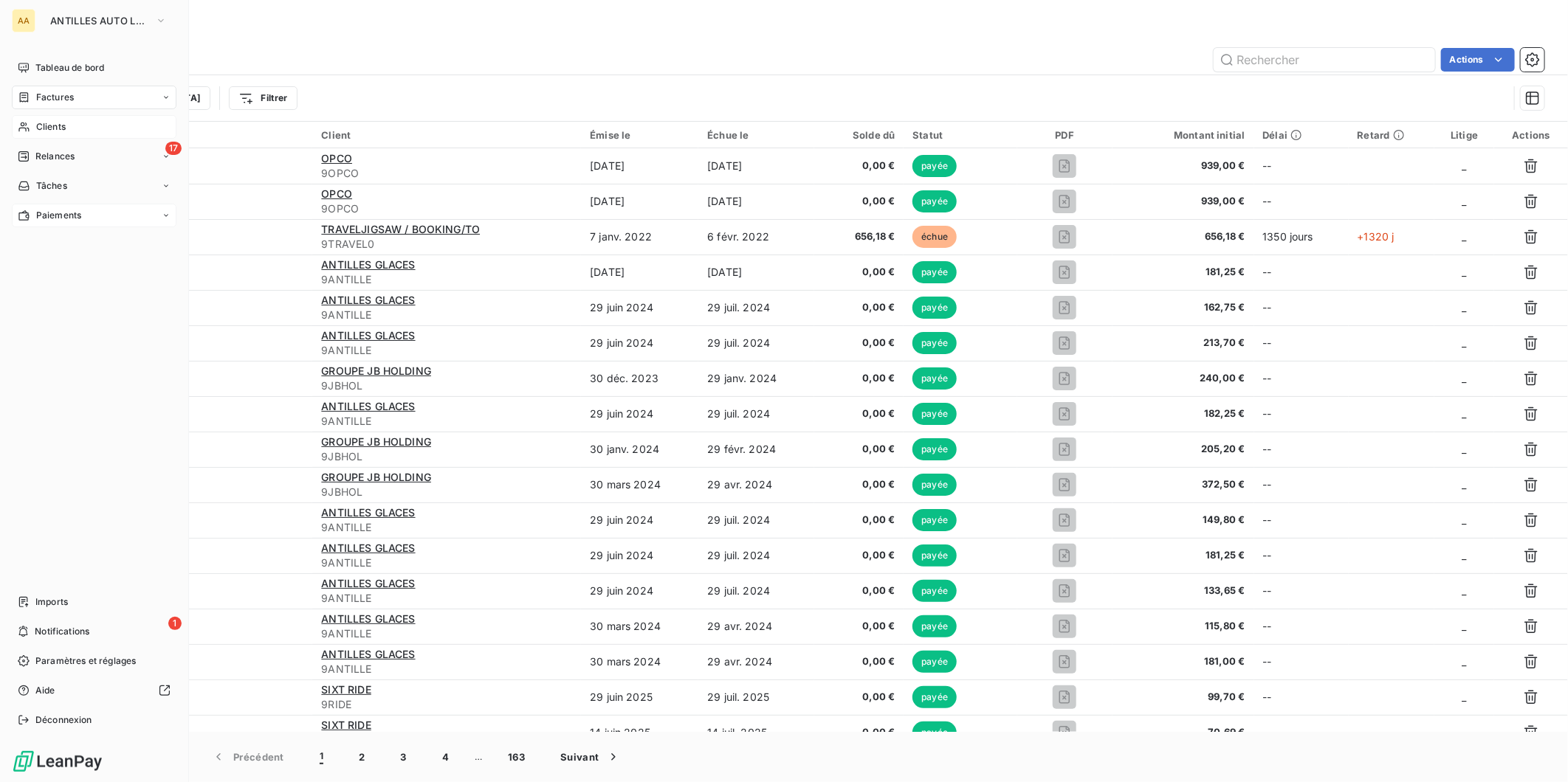
click at [58, 213] on span "Paiements" at bounding box center [58, 216] width 45 height 13
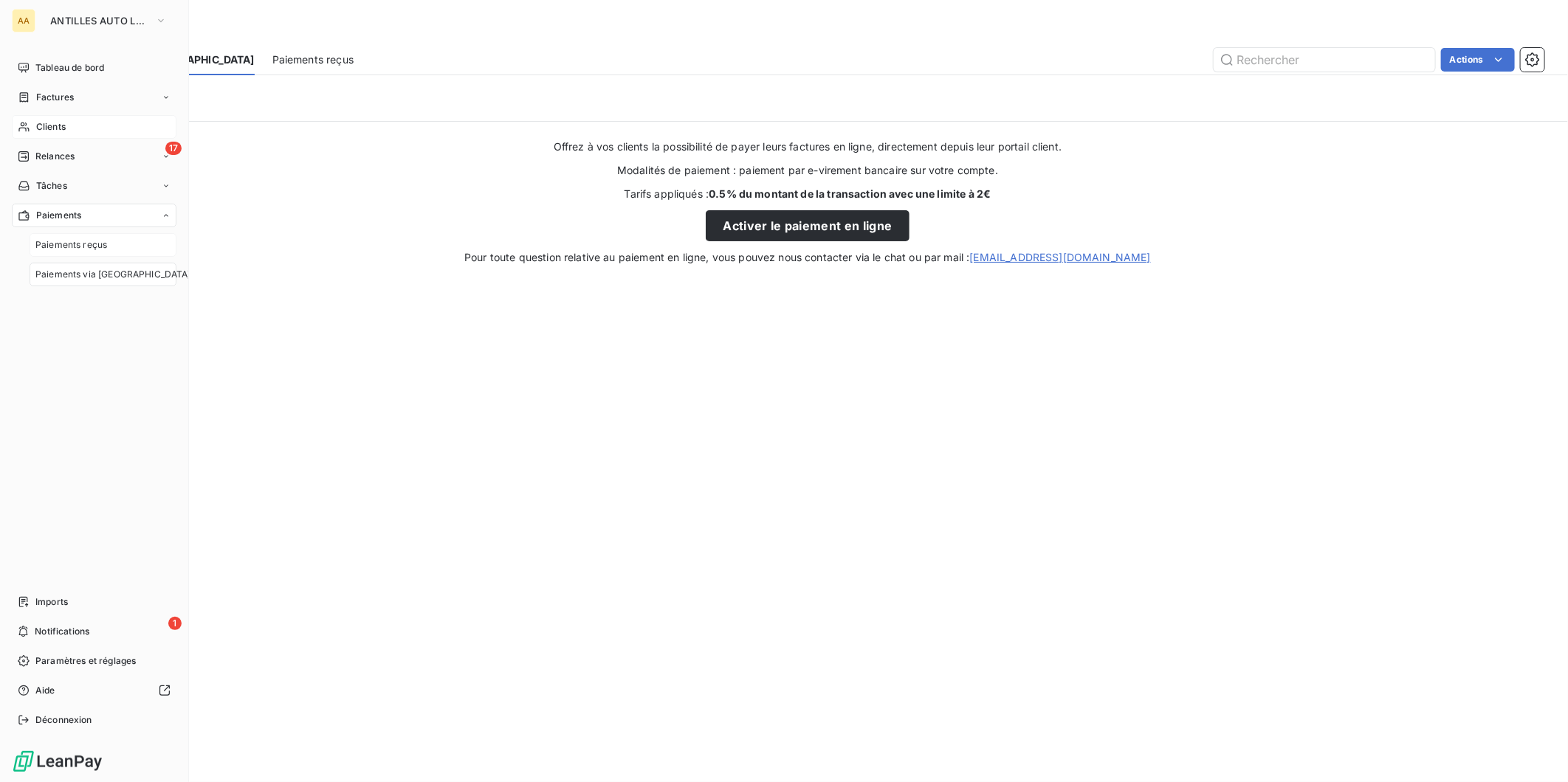
click at [78, 248] on span "Paiements reçus" at bounding box center [71, 245] width 72 height 13
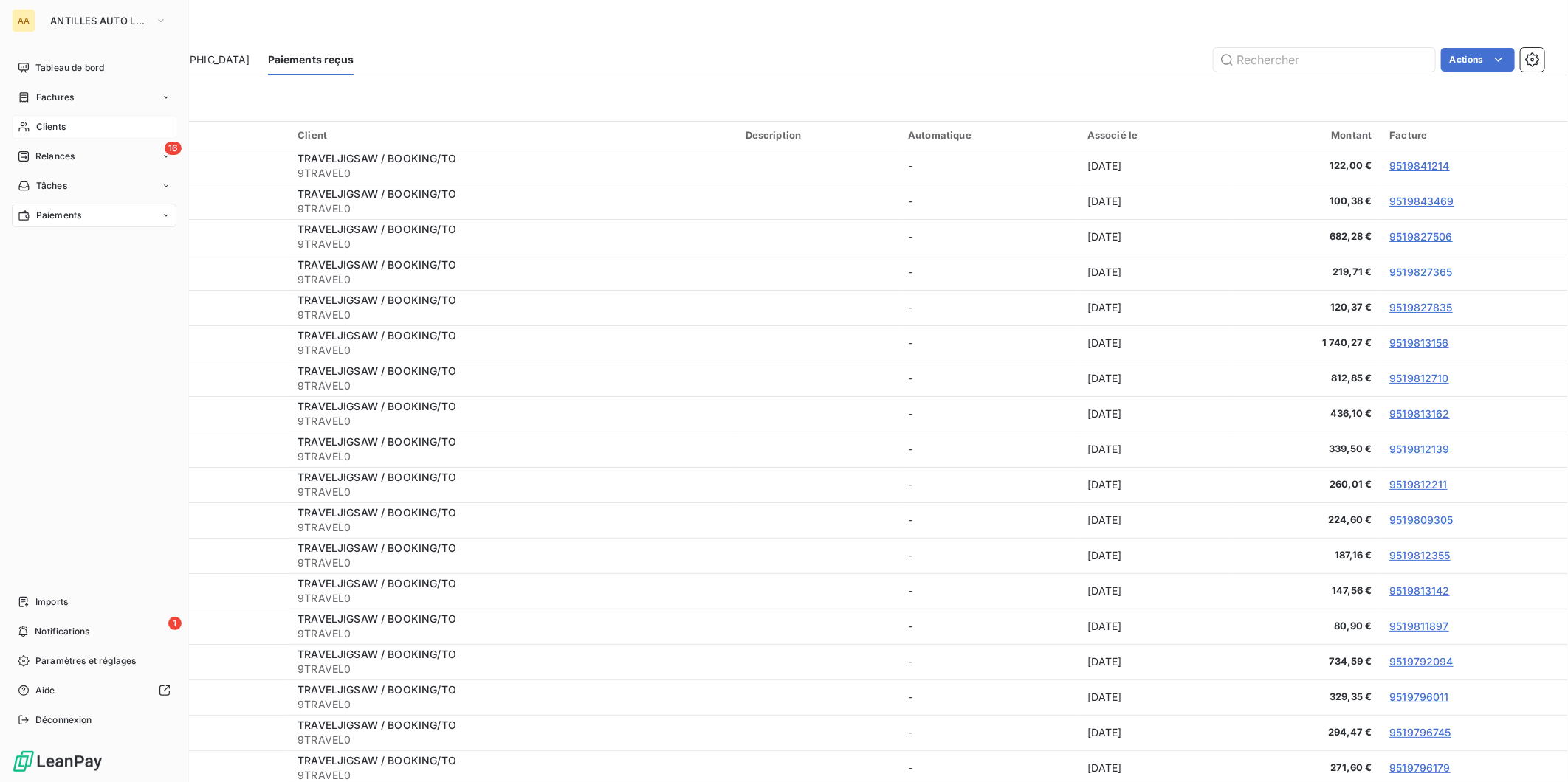
click at [44, 123] on span "Clients" at bounding box center [50, 127] width 29 height 13
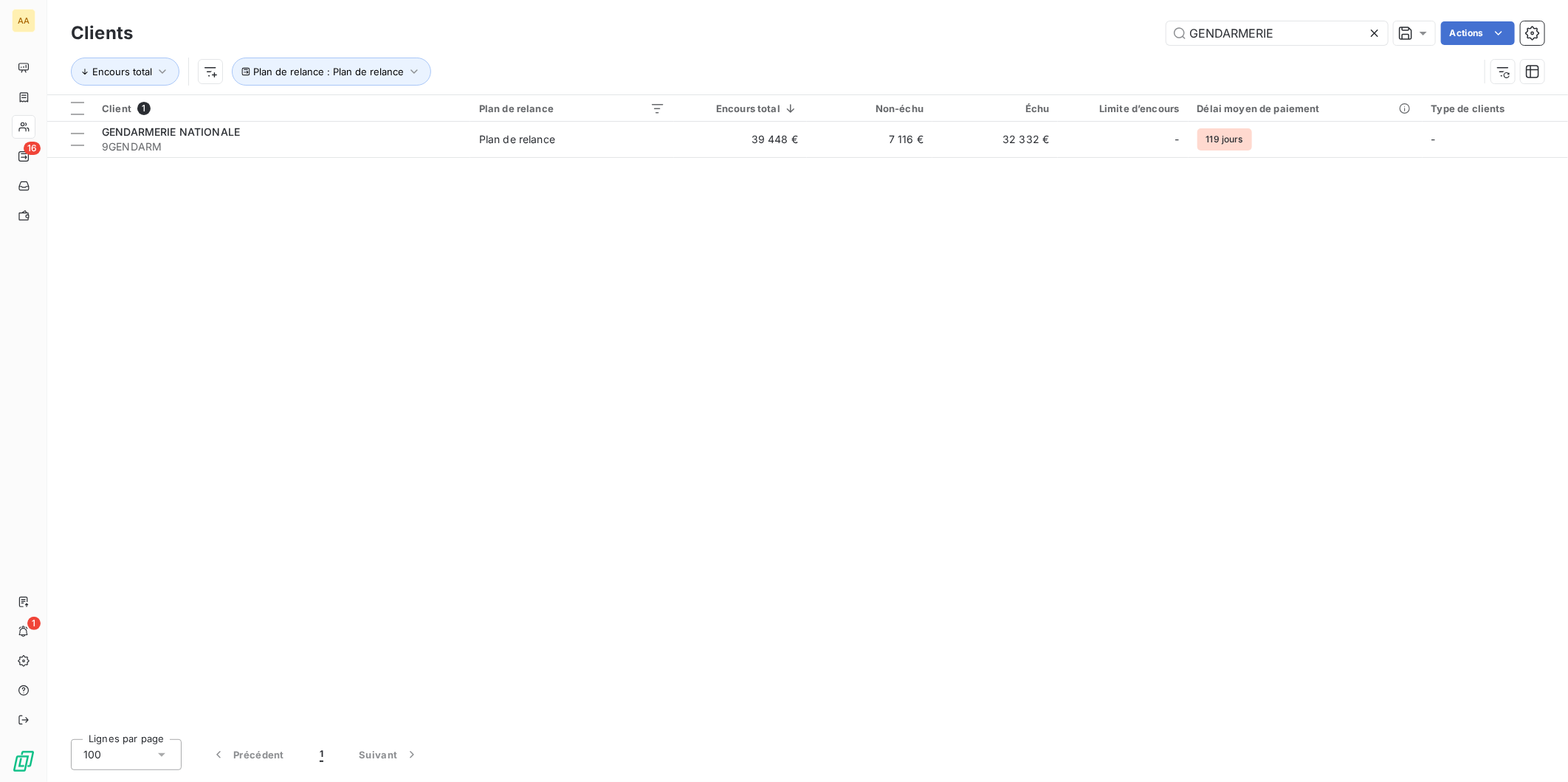
click at [1372, 33] on icon at bounding box center [1375, 33] width 15 height 15
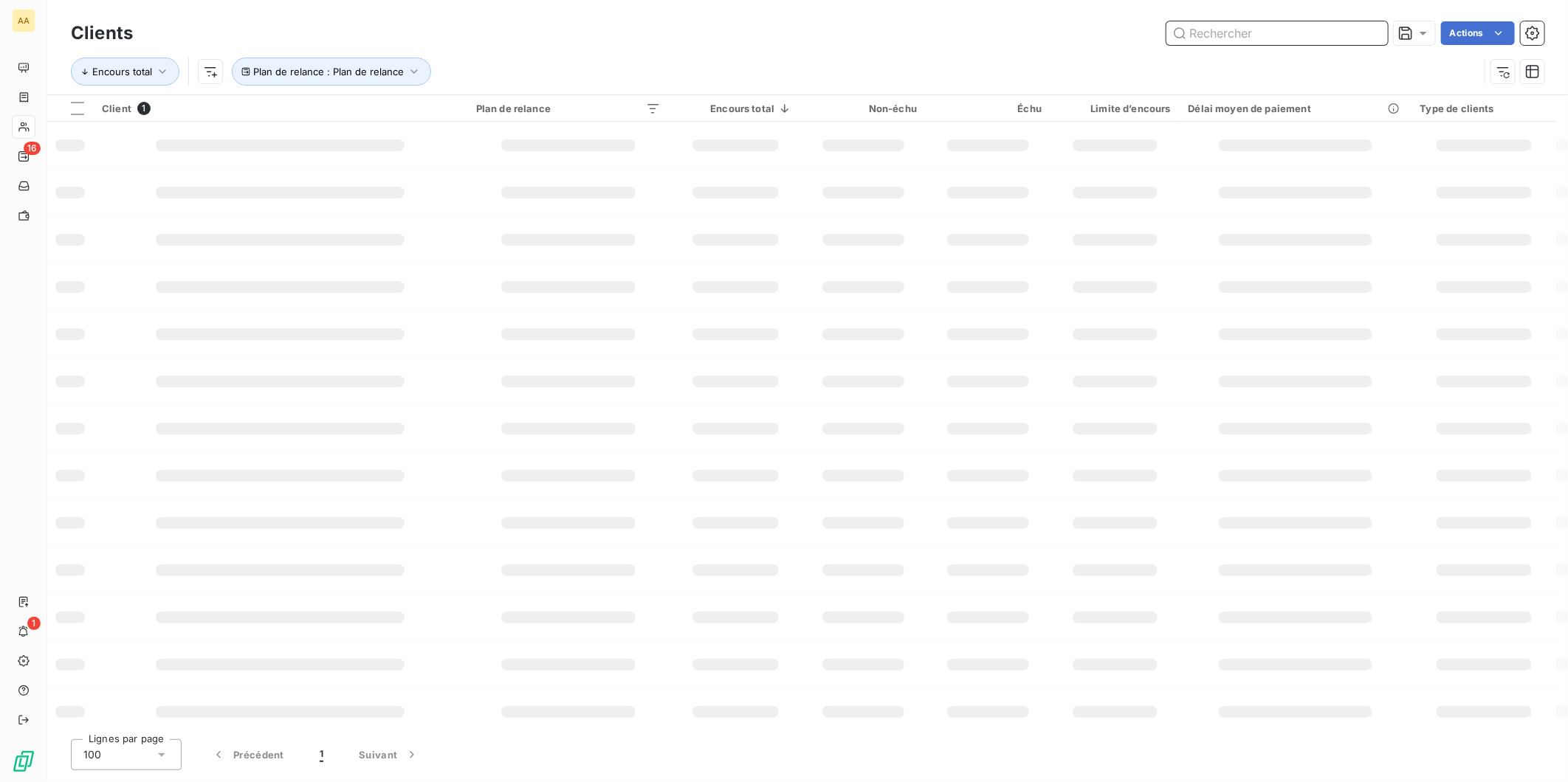
click at [1258, 34] on input "text" at bounding box center [1278, 33] width 222 height 23
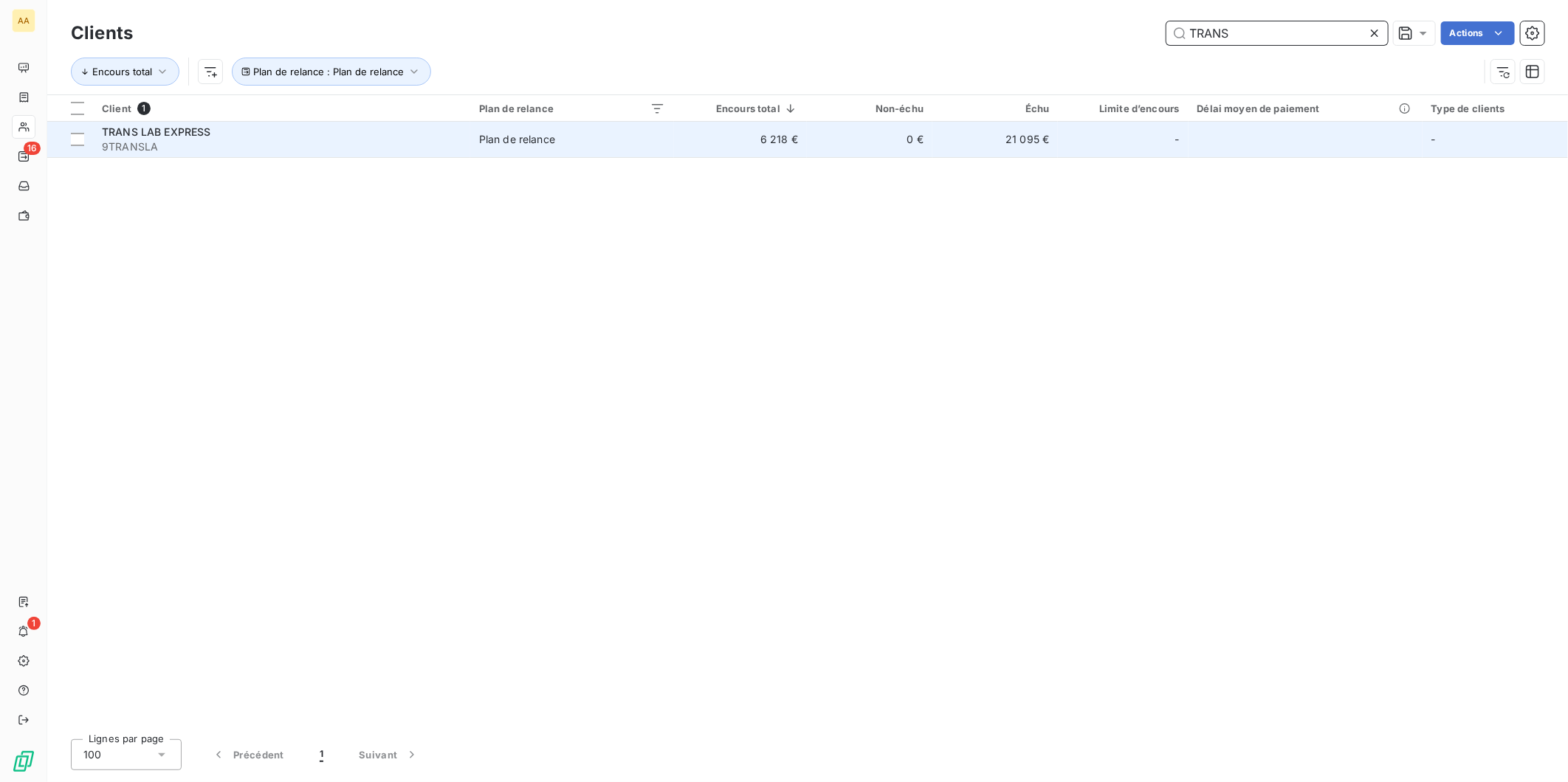
type input "TRANS"
click at [195, 132] on span "TRANS LAB EXPRESS" at bounding box center [156, 131] width 109 height 13
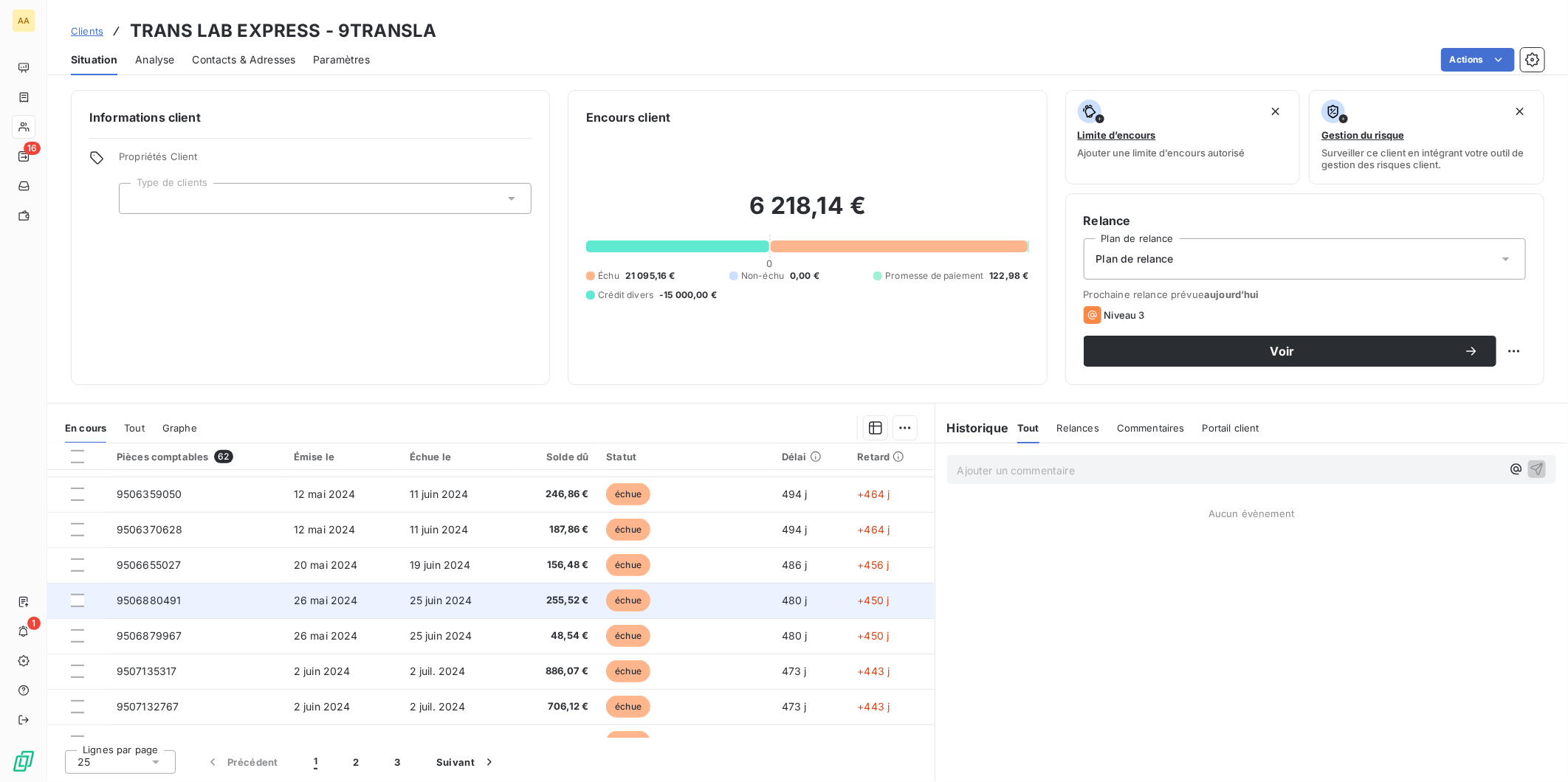
scroll to position [618, 0]
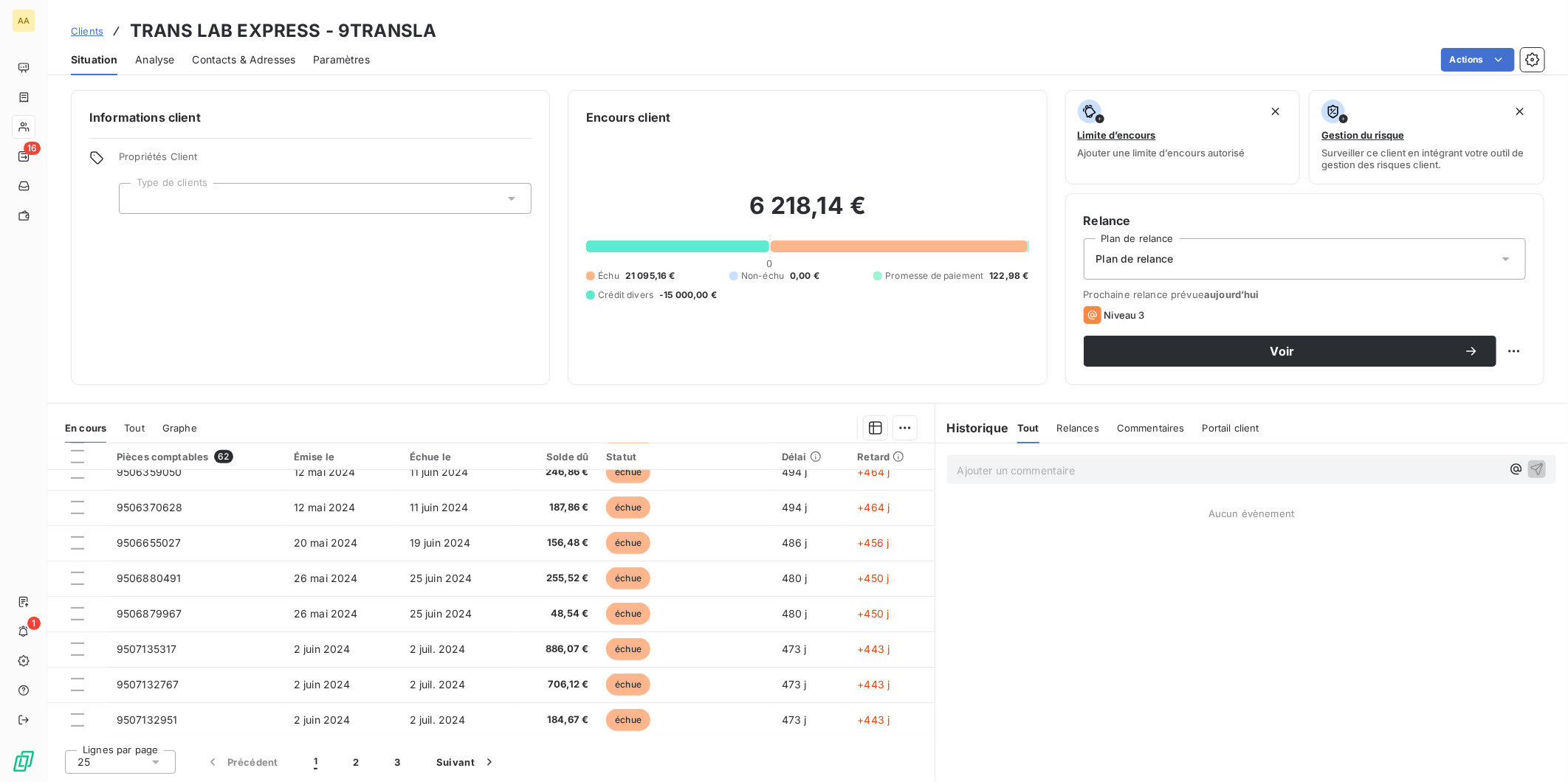
click at [158, 763] on icon at bounding box center [156, 763] width 15 height 15
click at [153, 734] on li "100" at bounding box center [120, 734] width 111 height 27
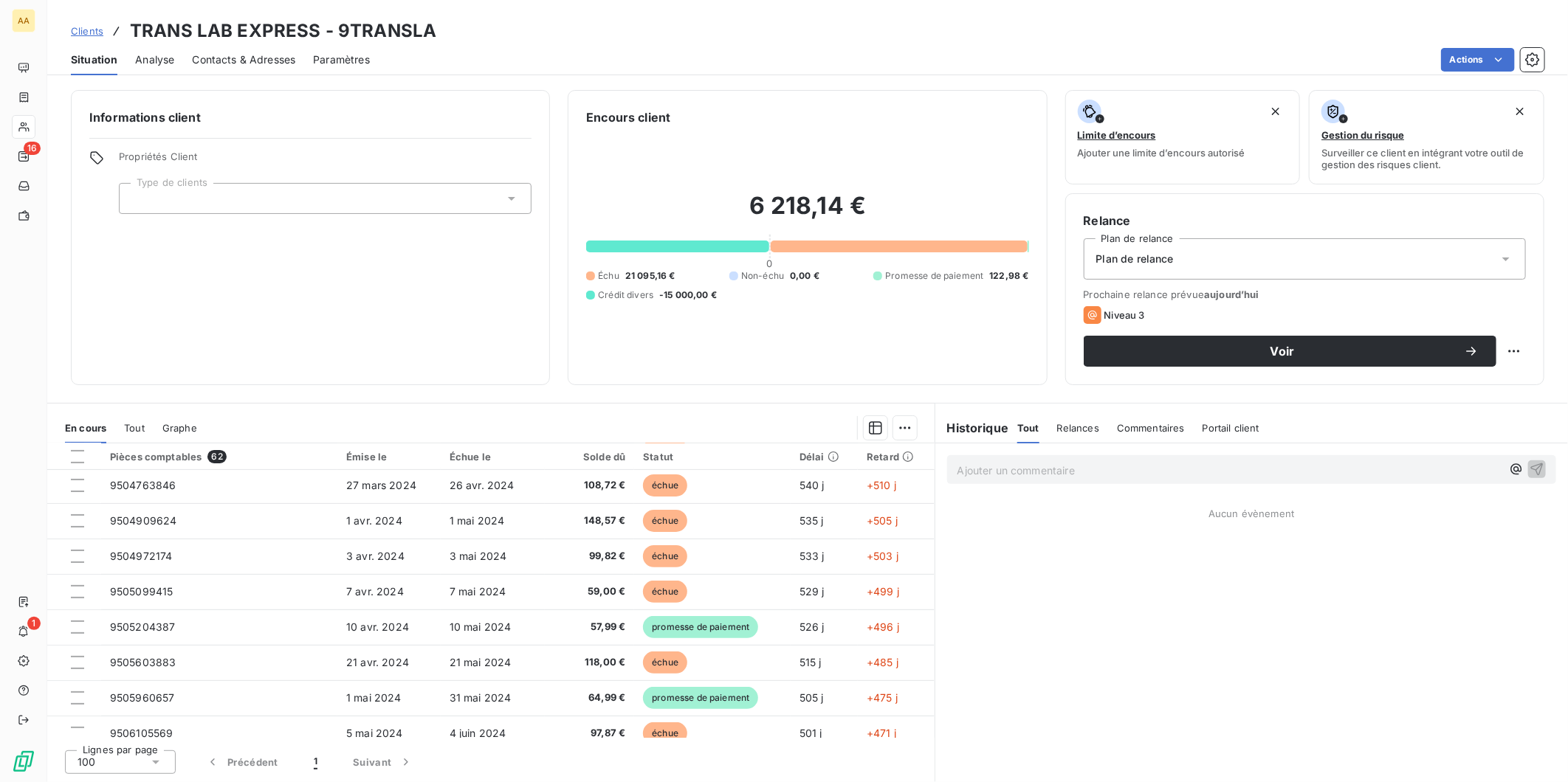
scroll to position [288, 0]
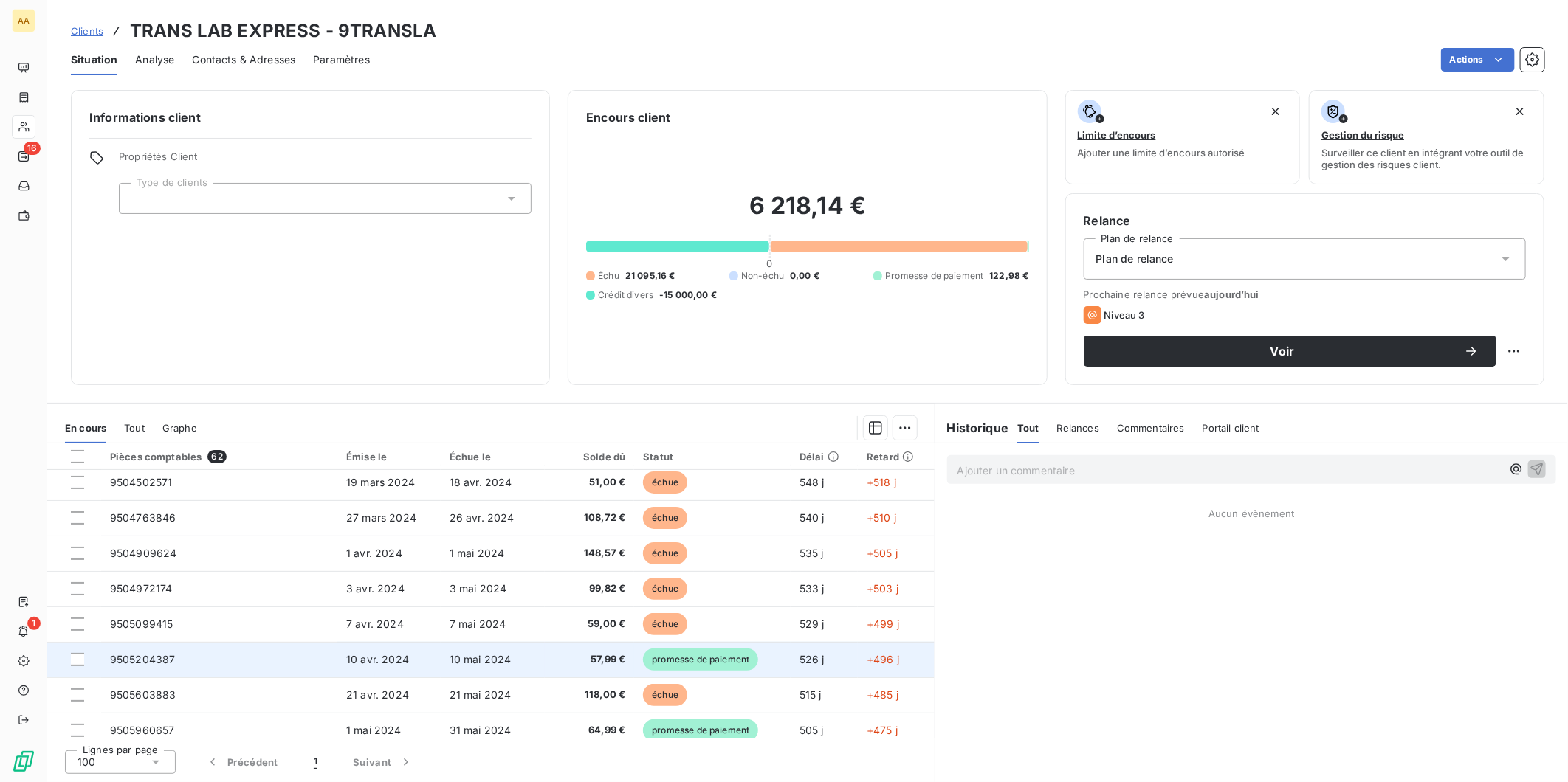
click at [692, 654] on span "promesse de paiement" at bounding box center [701, 659] width 115 height 23
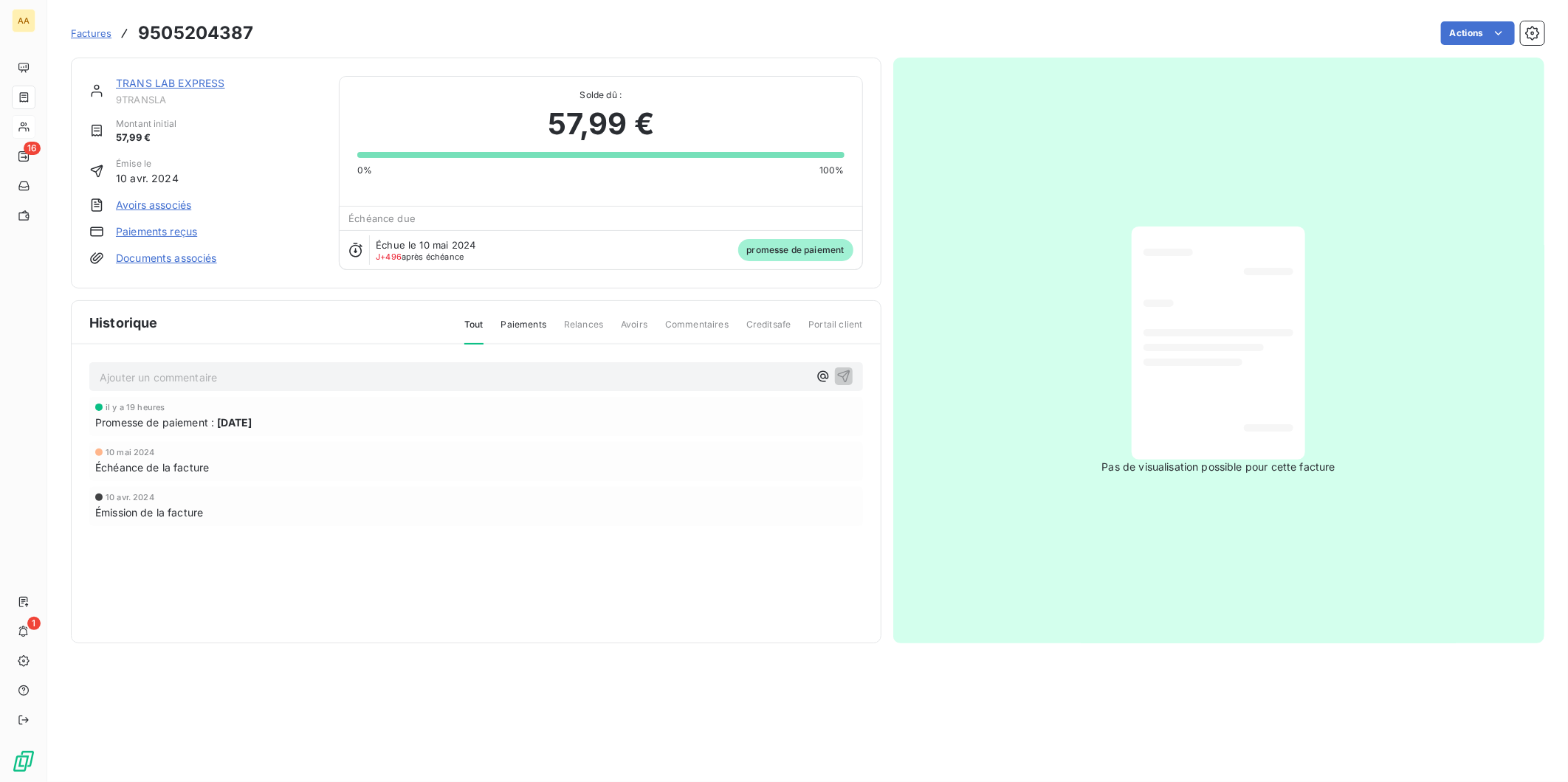
click at [86, 29] on span "Factures" at bounding box center [91, 33] width 41 height 12
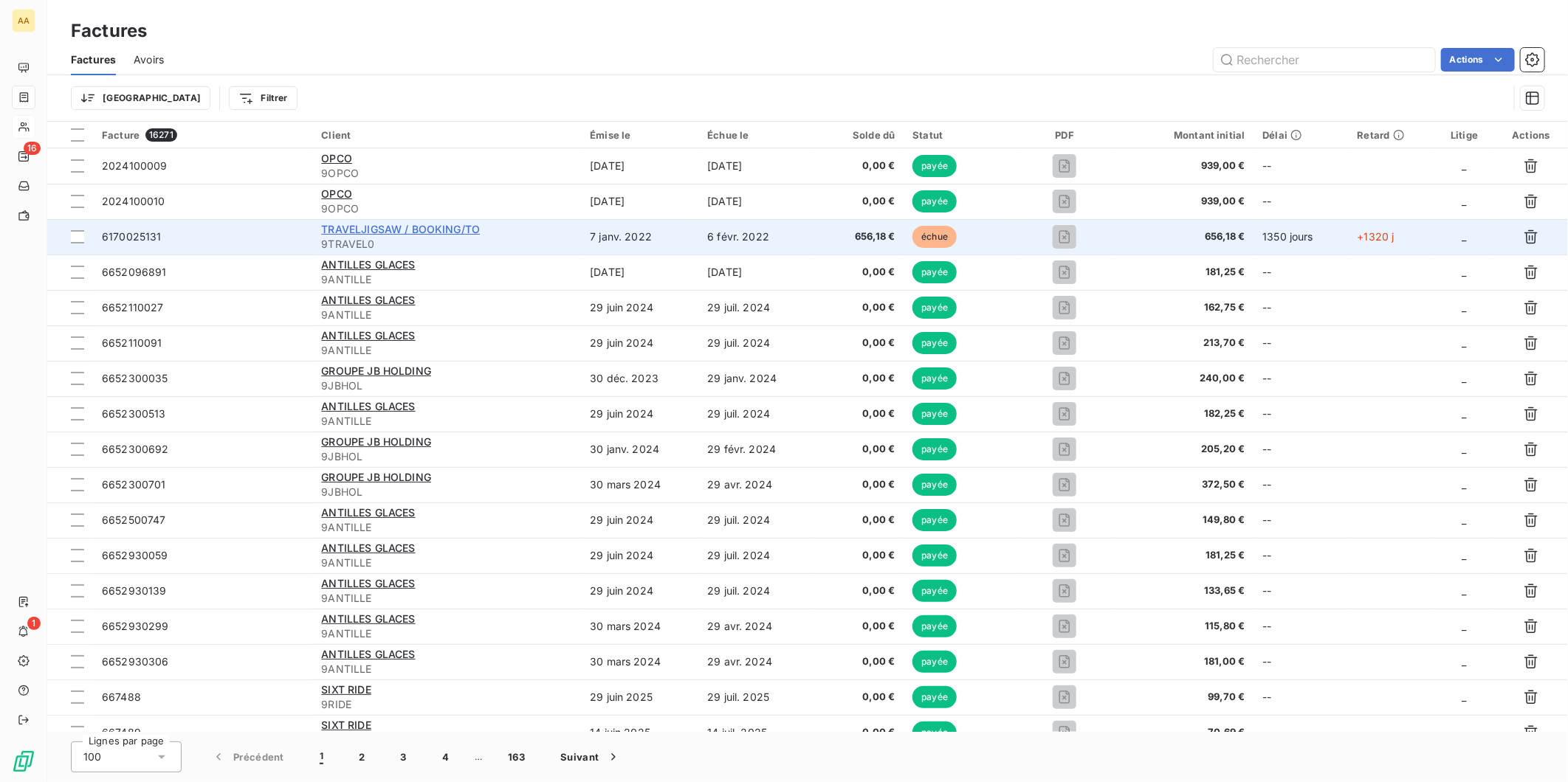
click at [426, 224] on span "TRAVELJIGSAW / BOOKING/TO" at bounding box center [400, 228] width 158 height 13
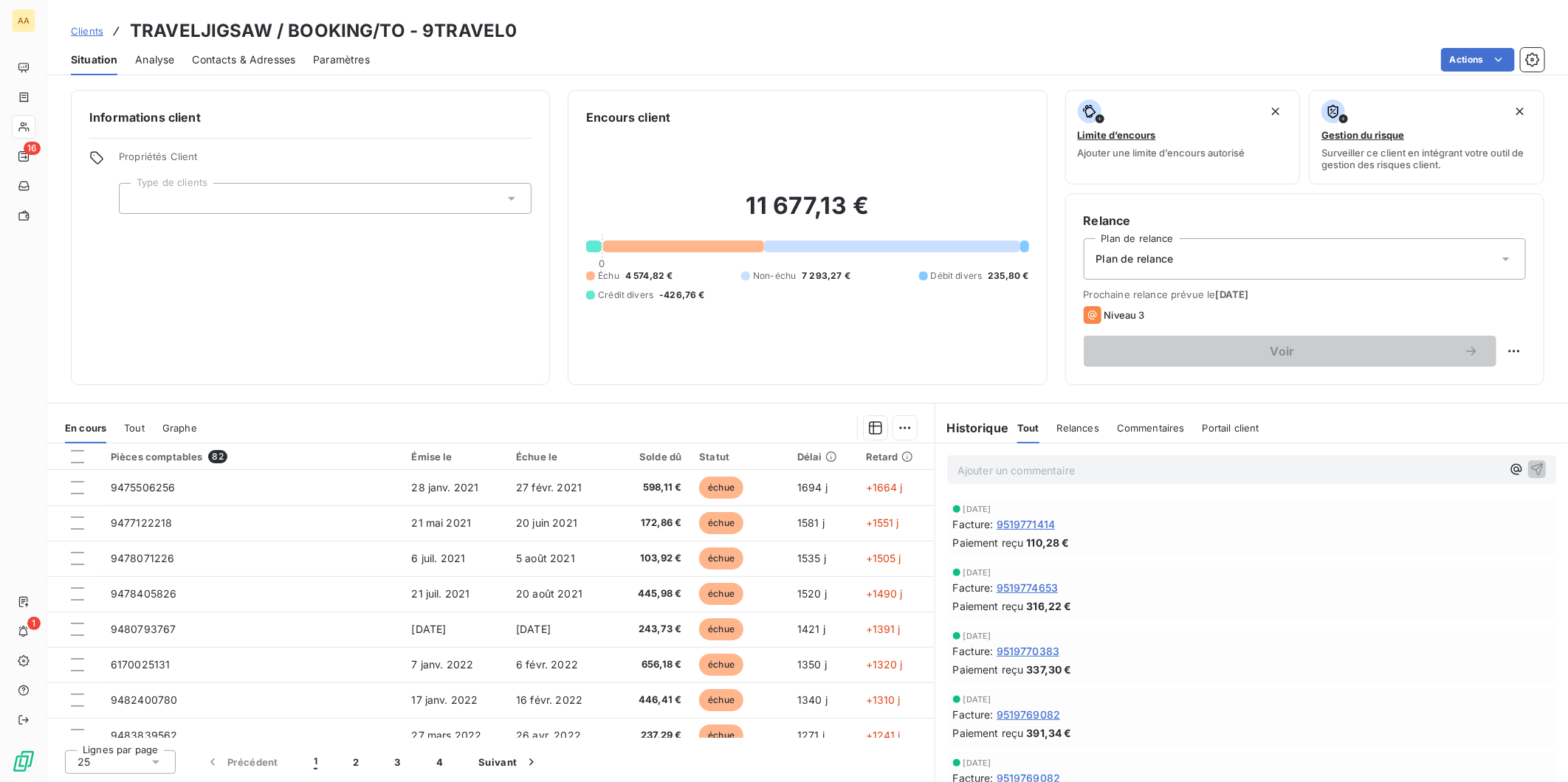
click at [93, 28] on span "Clients" at bounding box center [87, 31] width 33 height 12
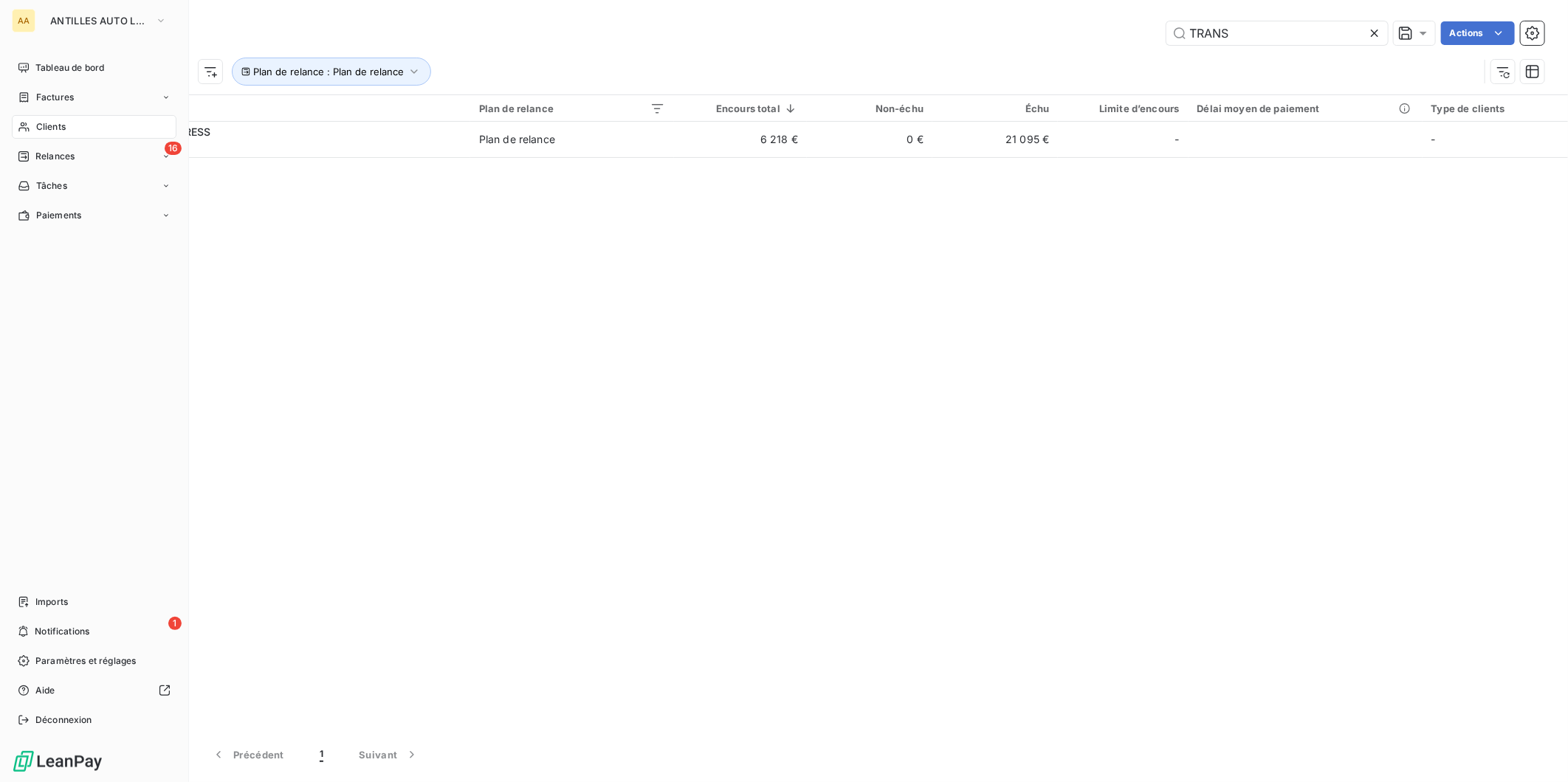
click at [54, 119] on div "Clients" at bounding box center [93, 127] width 164 height 23
click at [55, 126] on span "Clients" at bounding box center [50, 127] width 29 height 13
click at [113, 23] on span "ANTILLES AUTO LOCATION" at bounding box center [99, 21] width 99 height 12
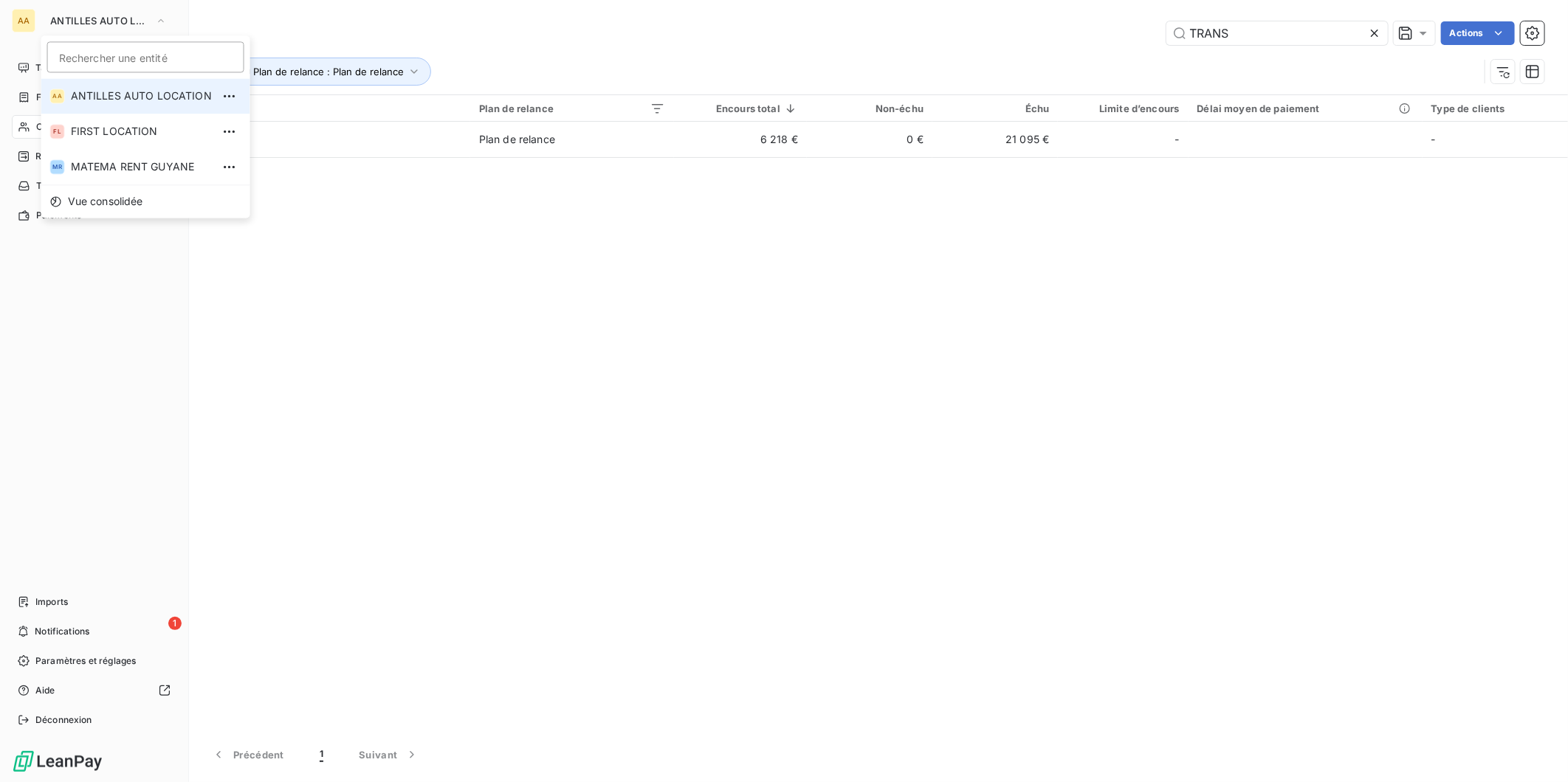
click at [113, 98] on span "ANTILLES AUTO LOCATION" at bounding box center [141, 96] width 141 height 15
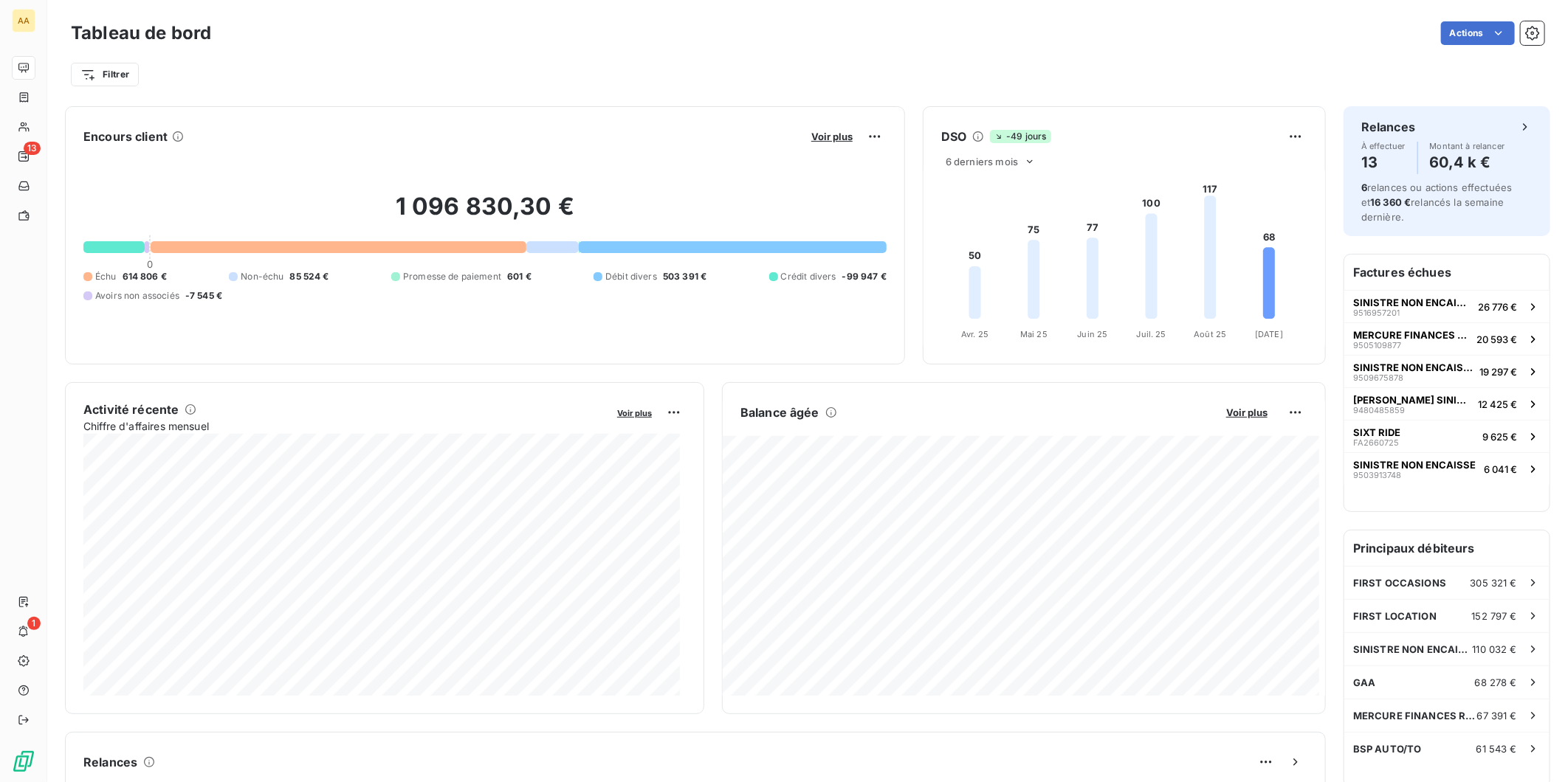
click at [1135, 764] on div "Relances" at bounding box center [696, 762] width 1224 height 23
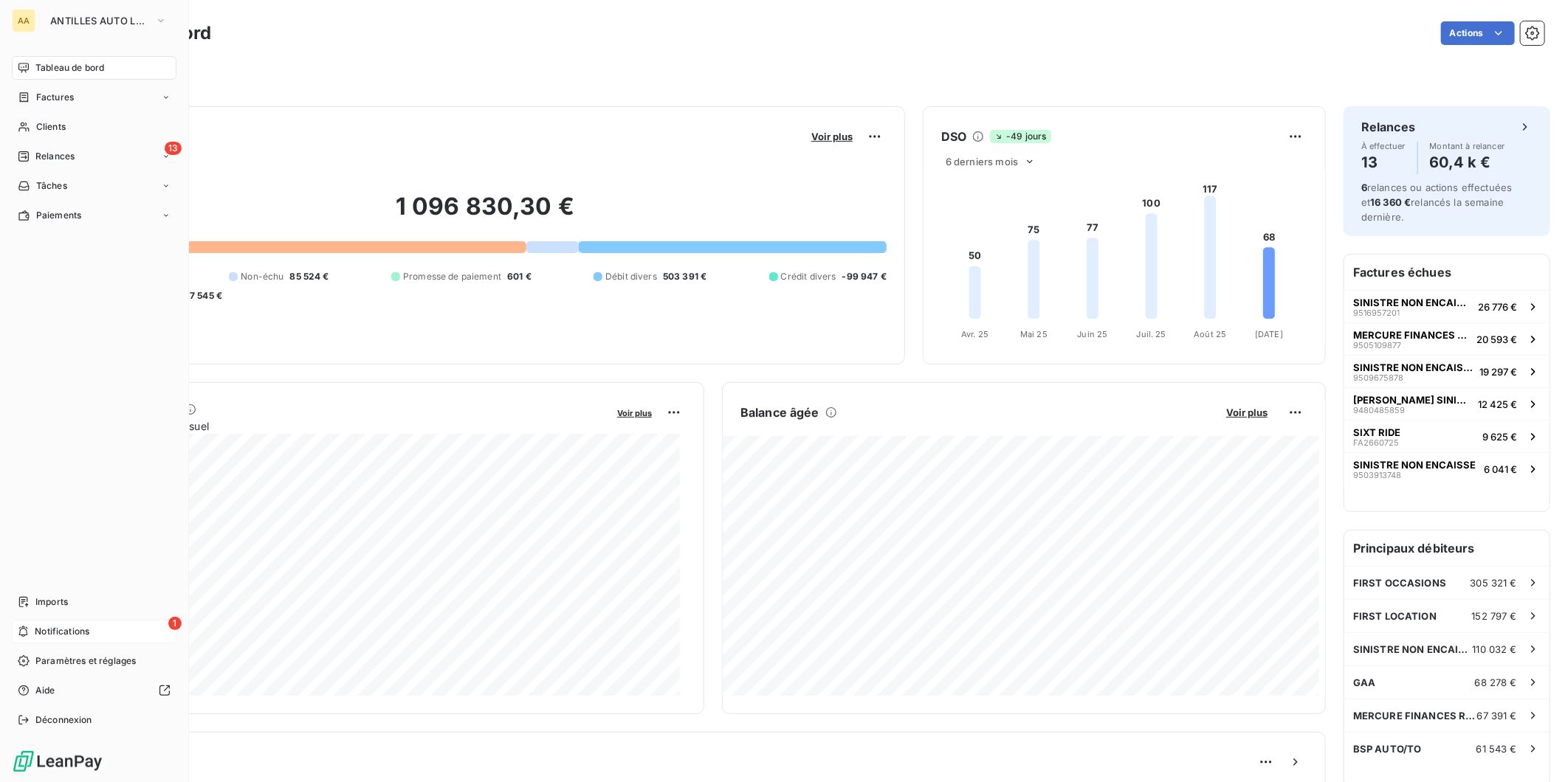
click at [59, 625] on span "Notifications" at bounding box center [63, 632] width 55 height 13
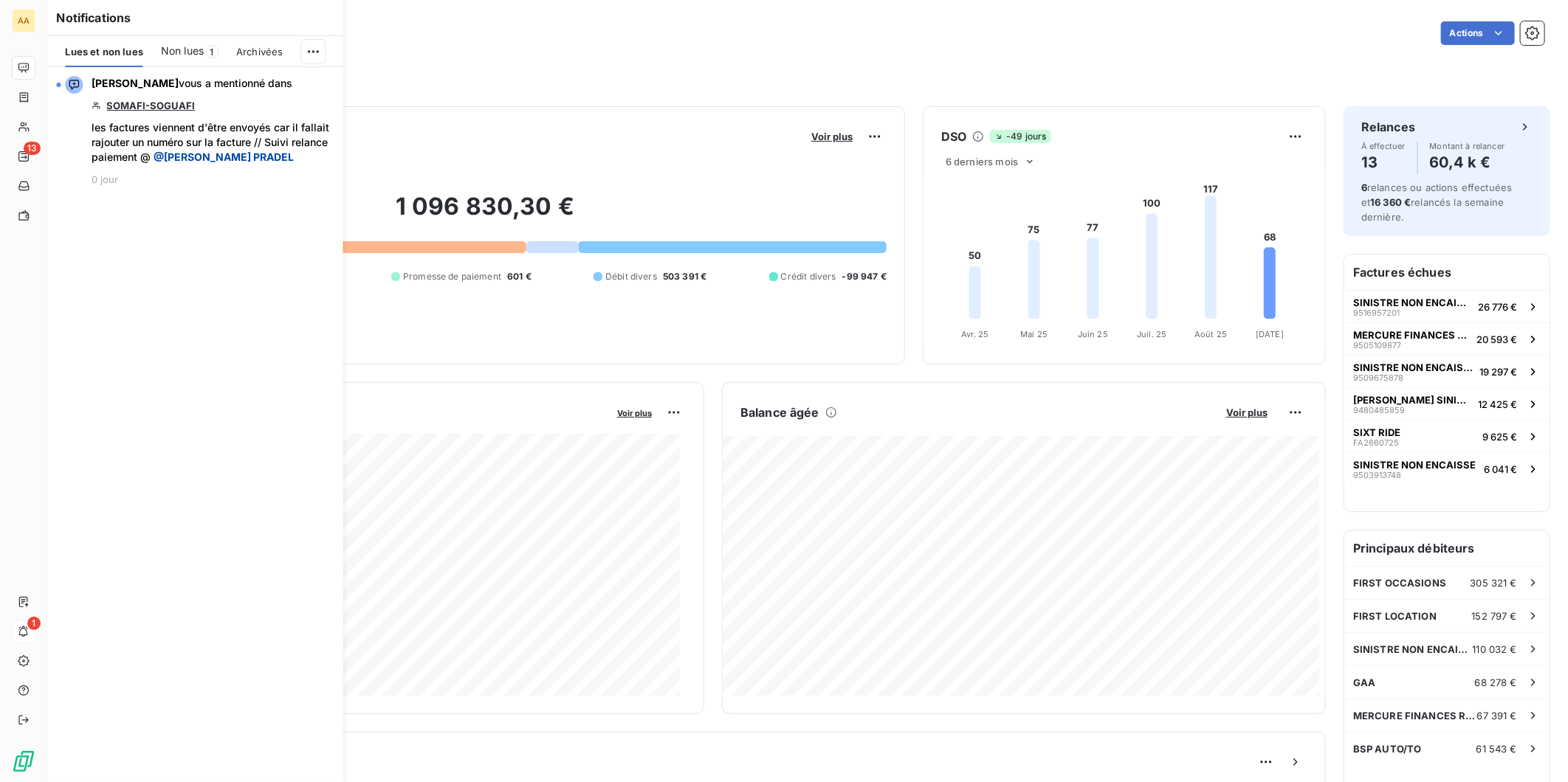
click at [178, 47] on span "Non lues" at bounding box center [182, 51] width 43 height 15
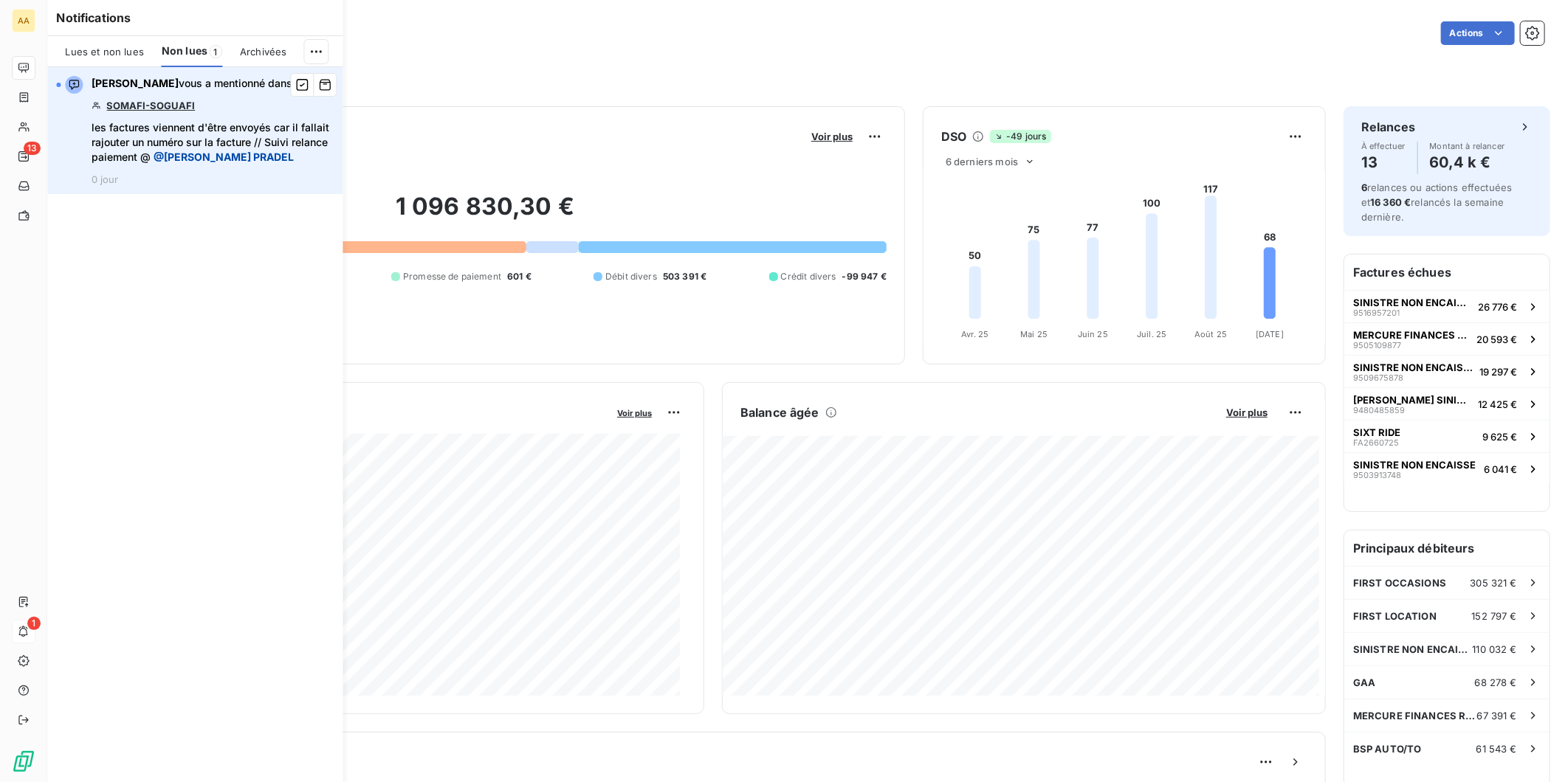
click at [161, 101] on link "SOMAFI-SOGUAFI" at bounding box center [150, 106] width 88 height 12
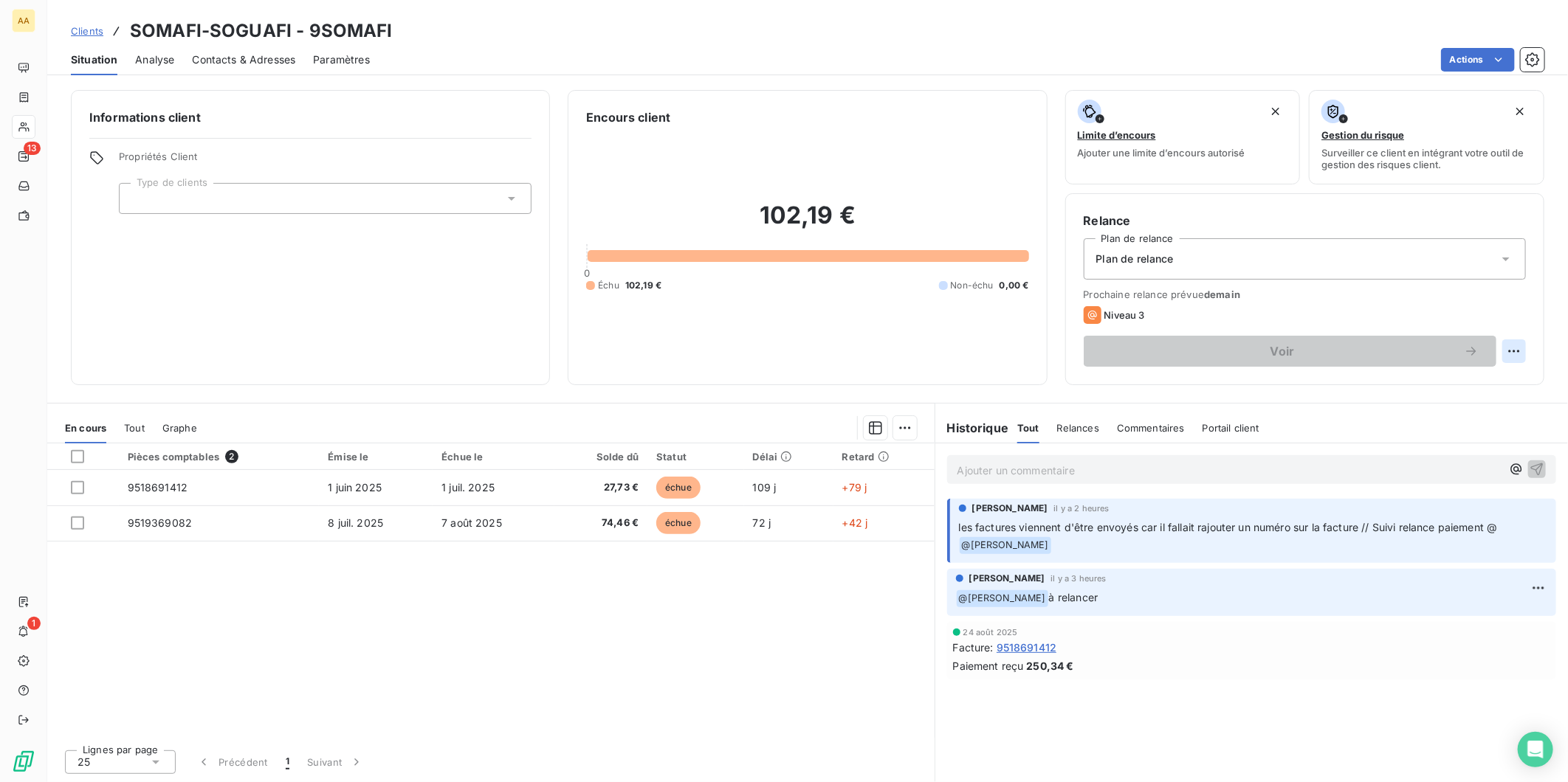
click at [1521, 350] on html "AA 13 1 Clients SOMAFI-SOGUAFI - 9SOMAFI Situation Analyse Contacts & Adresses …" at bounding box center [784, 391] width 1568 height 782
click at [1458, 384] on div "Replanifier cette action" at bounding box center [1453, 383] width 132 height 23
select select "8"
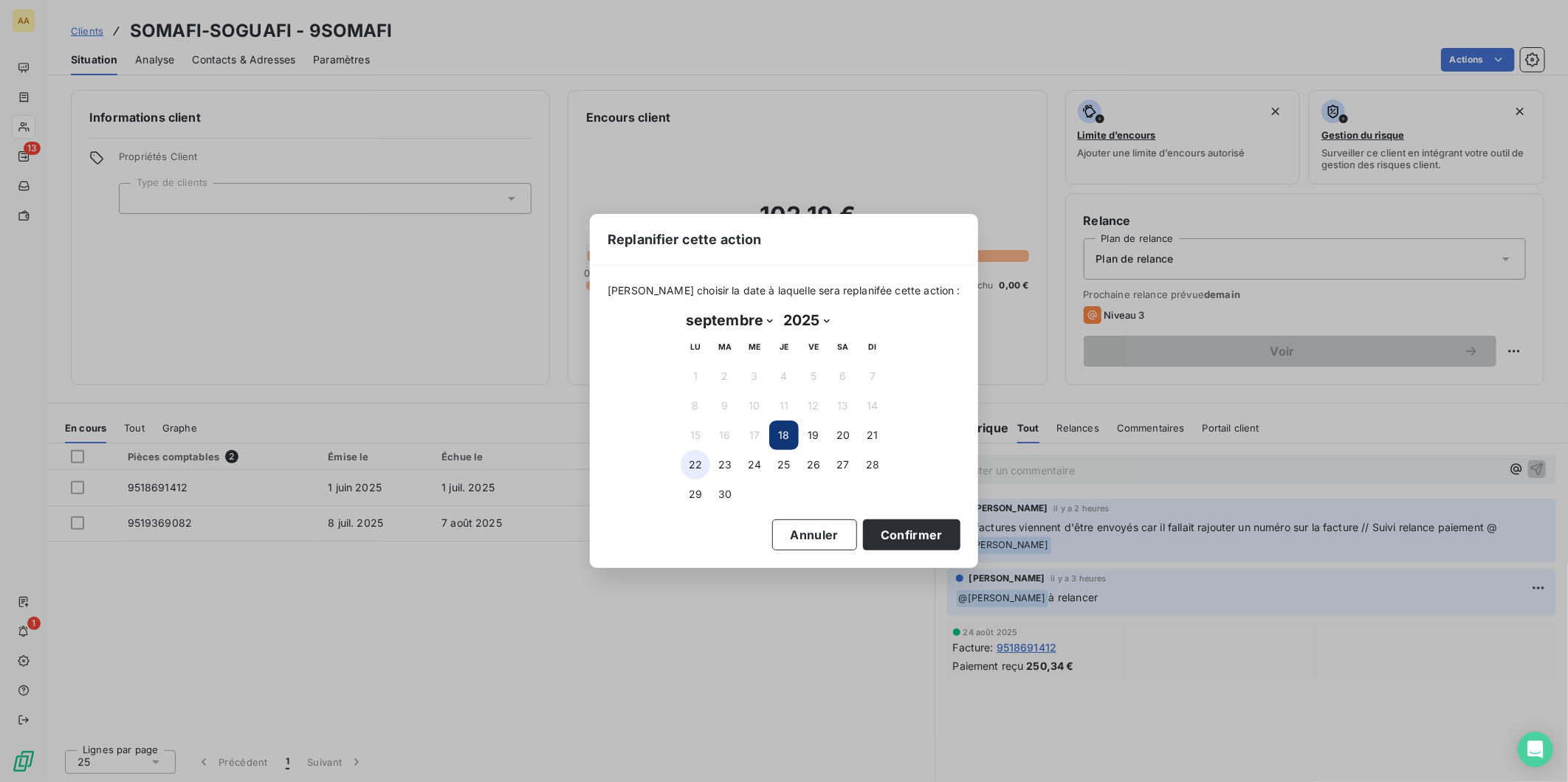
click at [698, 466] on button "22" at bounding box center [695, 464] width 29 height 29
click at [727, 465] on button "23" at bounding box center [725, 464] width 29 height 29
click at [904, 530] on button "Confirmer" at bounding box center [912, 534] width 98 height 31
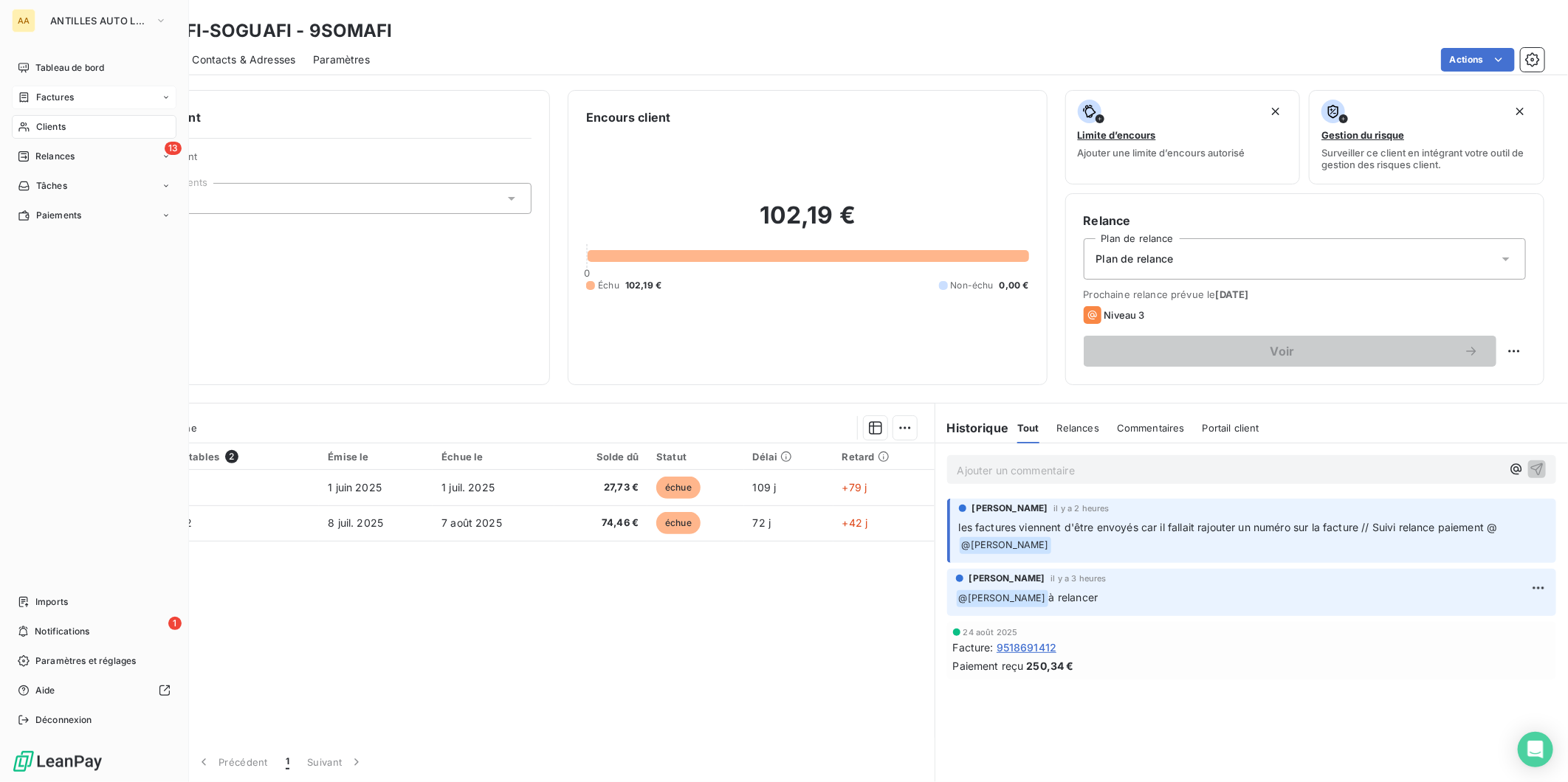
click at [65, 96] on span "Factures" at bounding box center [54, 98] width 38 height 13
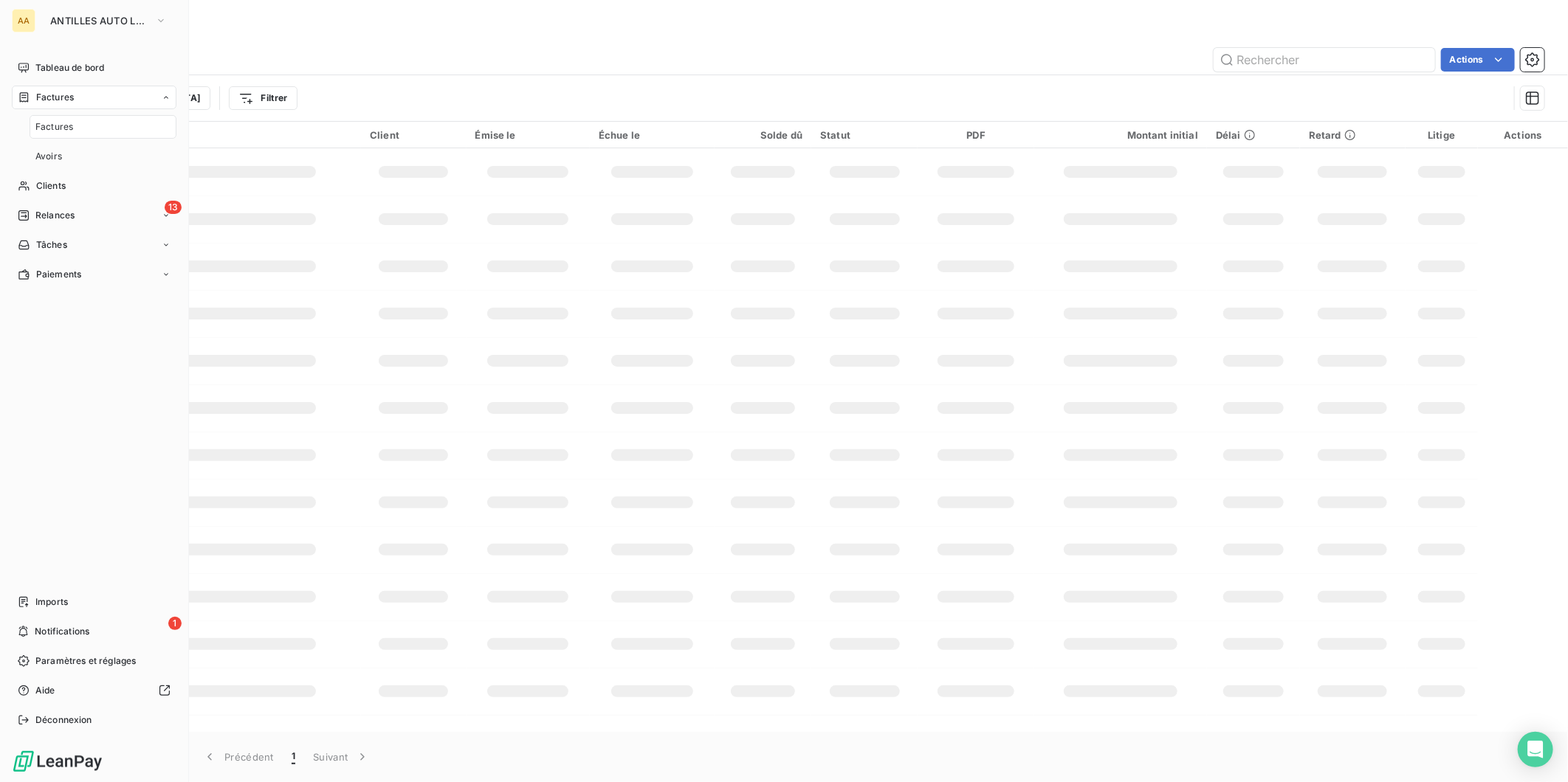
click at [68, 124] on span "Factures" at bounding box center [53, 127] width 38 height 13
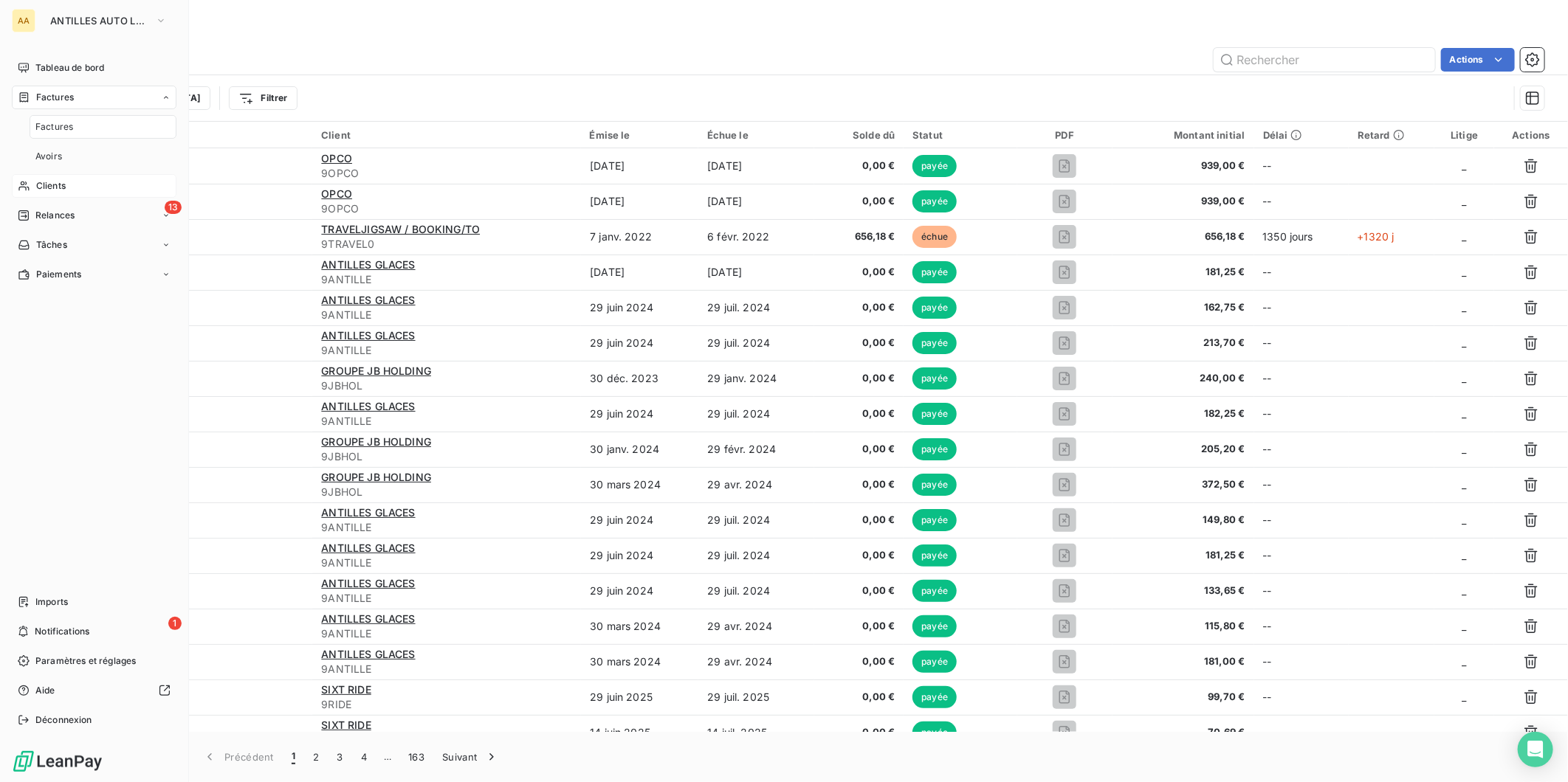
click at [61, 183] on span "Clients" at bounding box center [50, 186] width 29 height 13
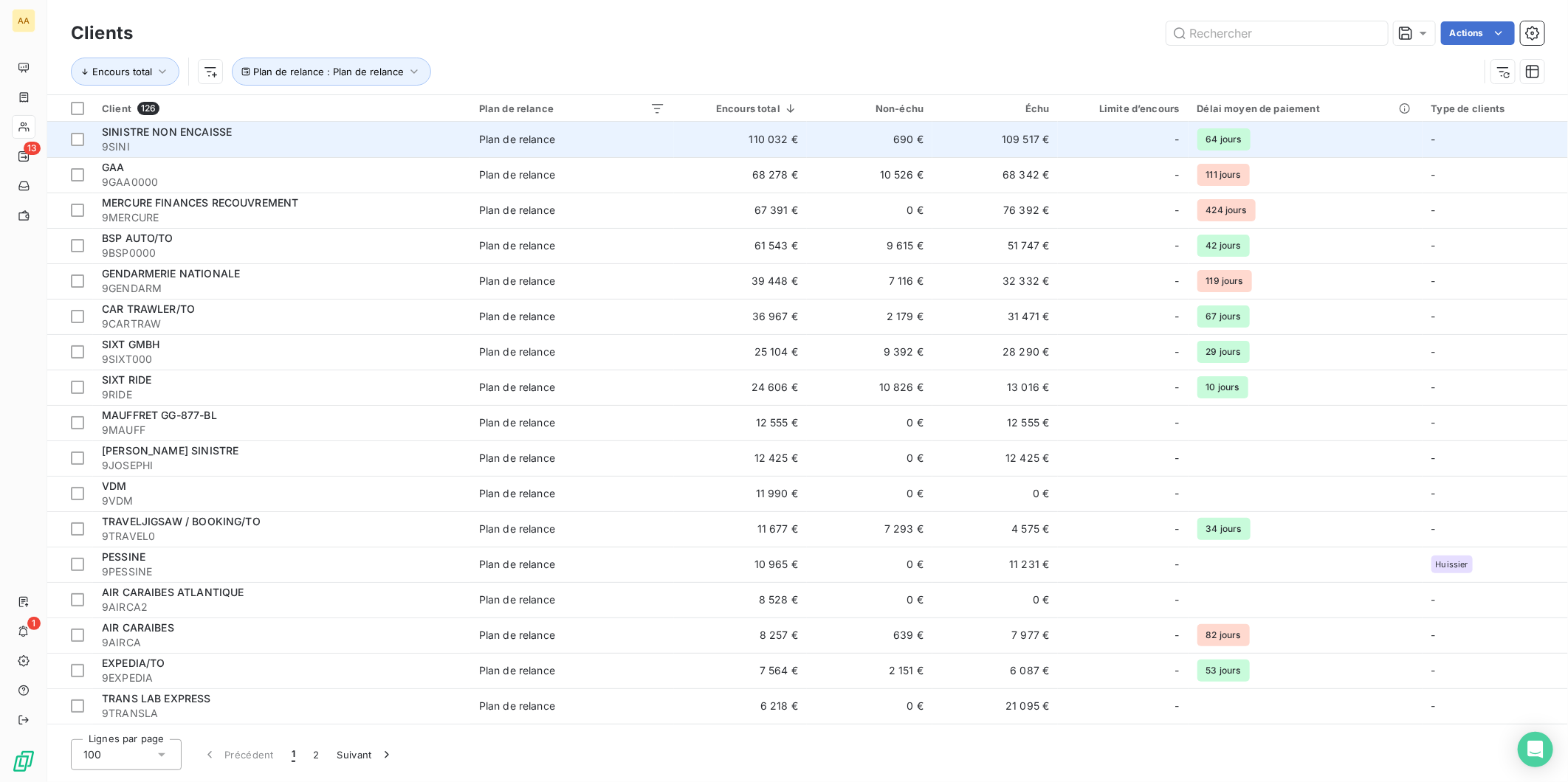
click at [761, 137] on td "110 032 €" at bounding box center [740, 139] width 133 height 35
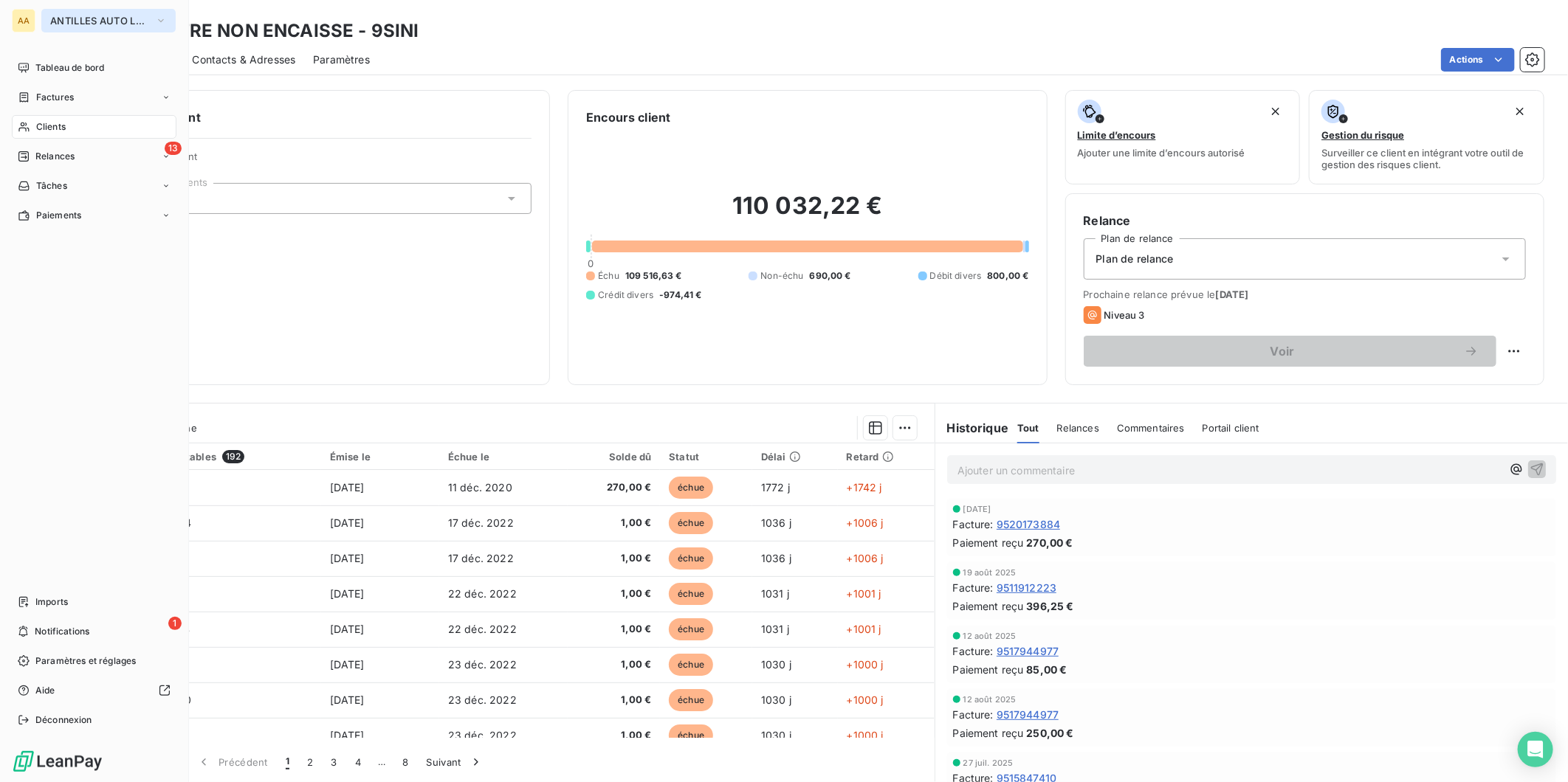
click at [82, 21] on span "ANTILLES AUTO LOCATION" at bounding box center [99, 21] width 99 height 12
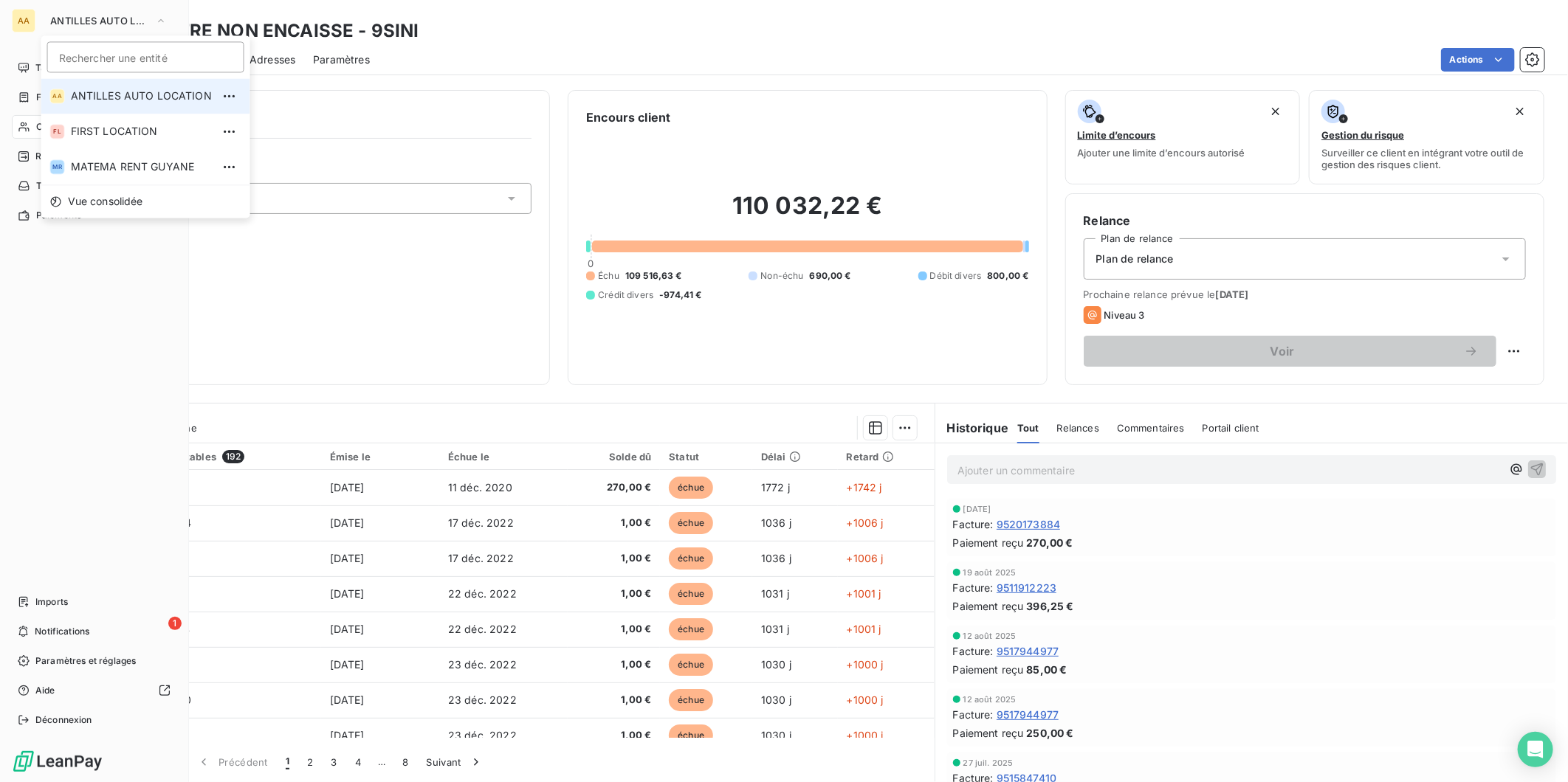
click at [28, 23] on div "AA" at bounding box center [23, 21] width 23 height 23
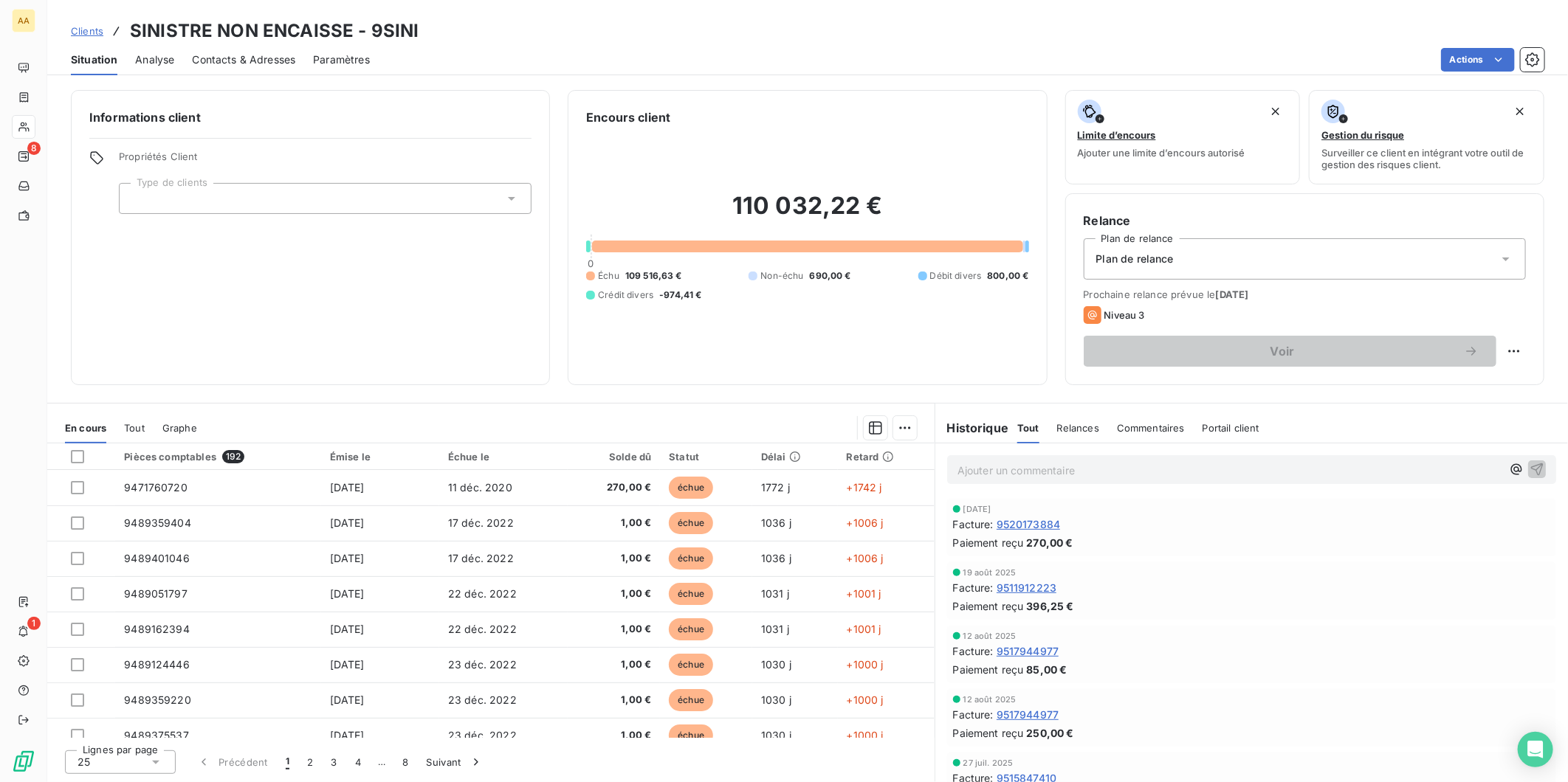
click at [83, 31] on span "Clients" at bounding box center [87, 31] width 33 height 12
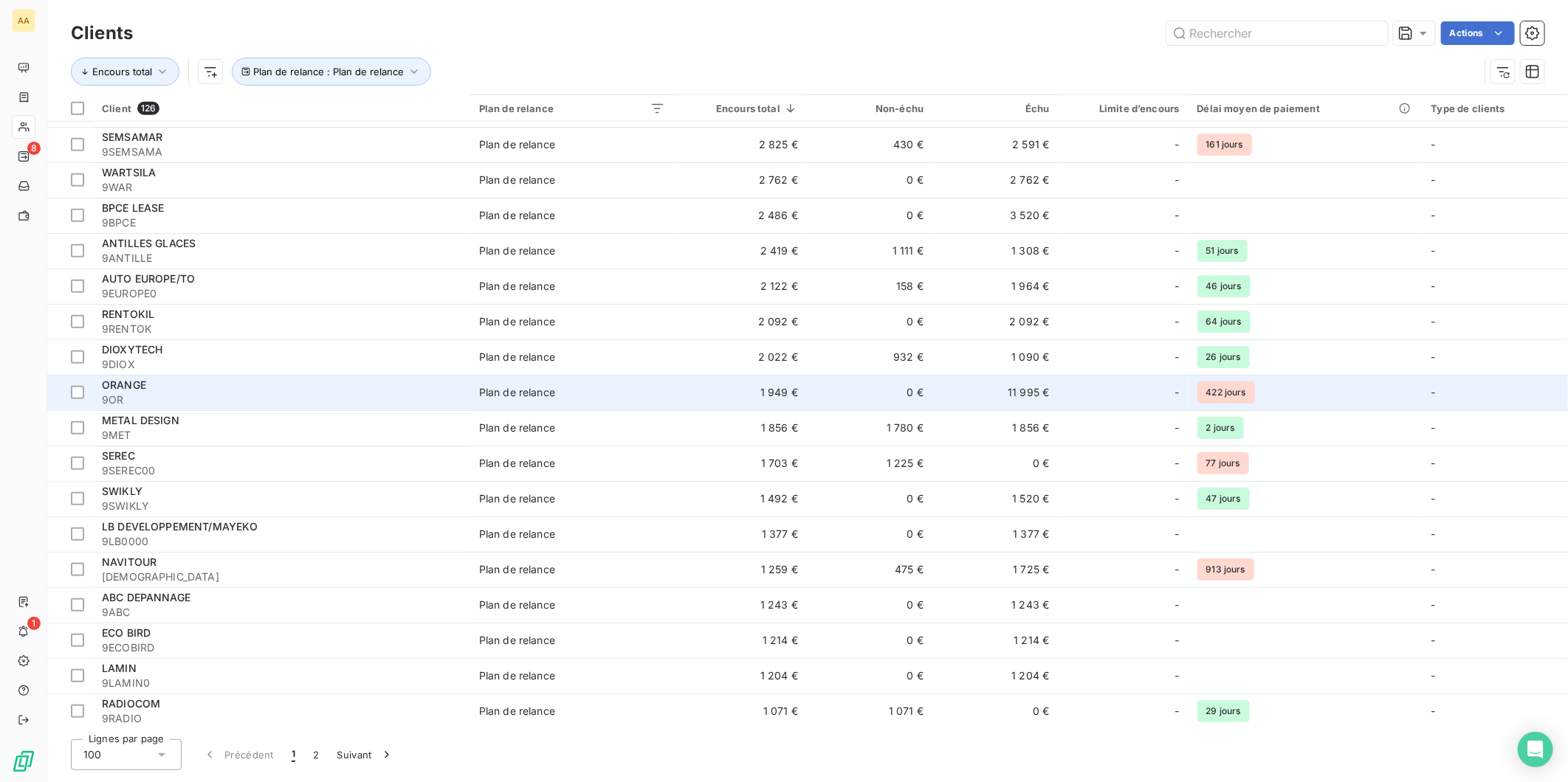
scroll to position [902, 0]
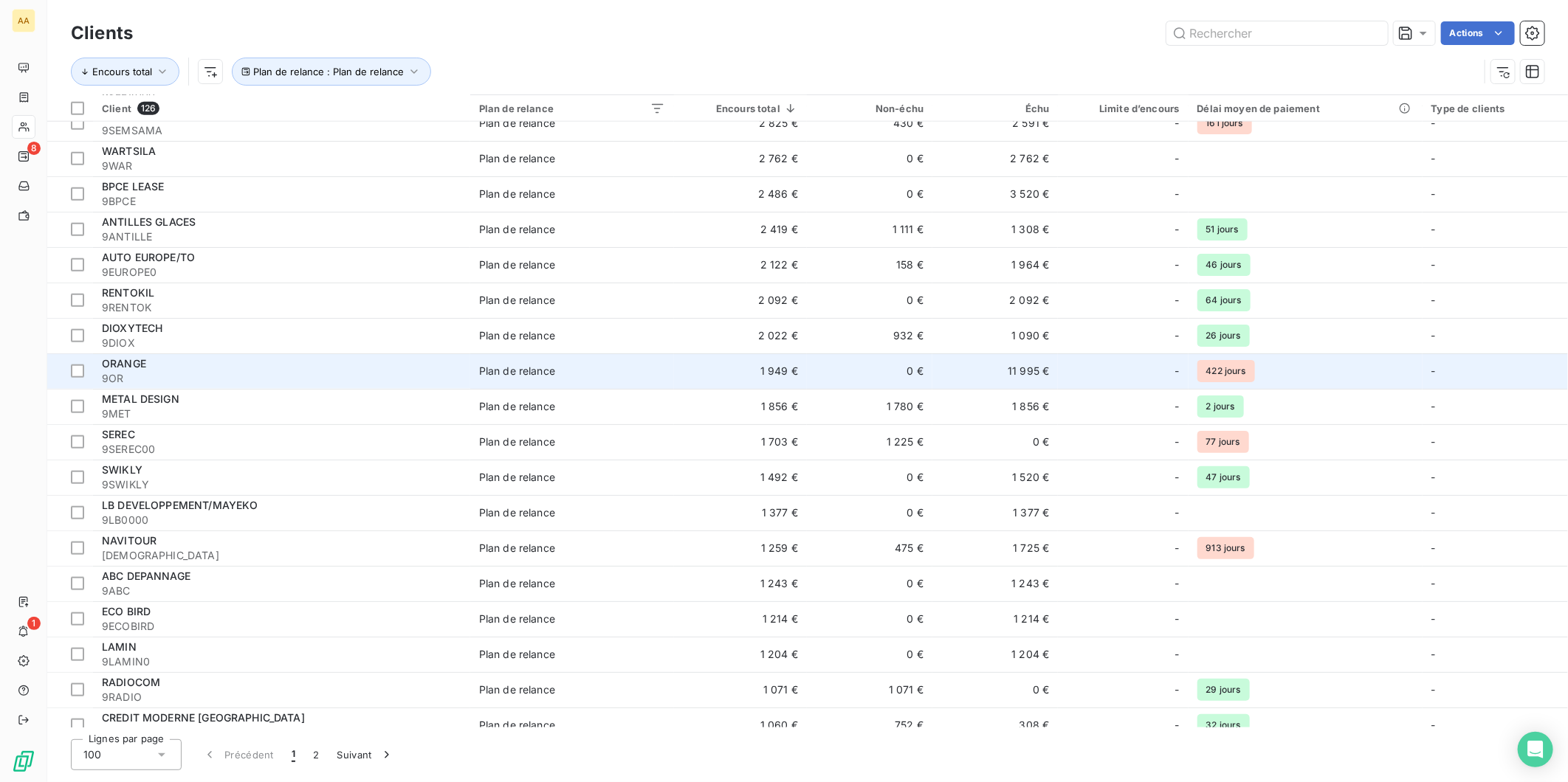
click at [555, 378] on div "Plan de relance" at bounding box center [516, 371] width 76 height 15
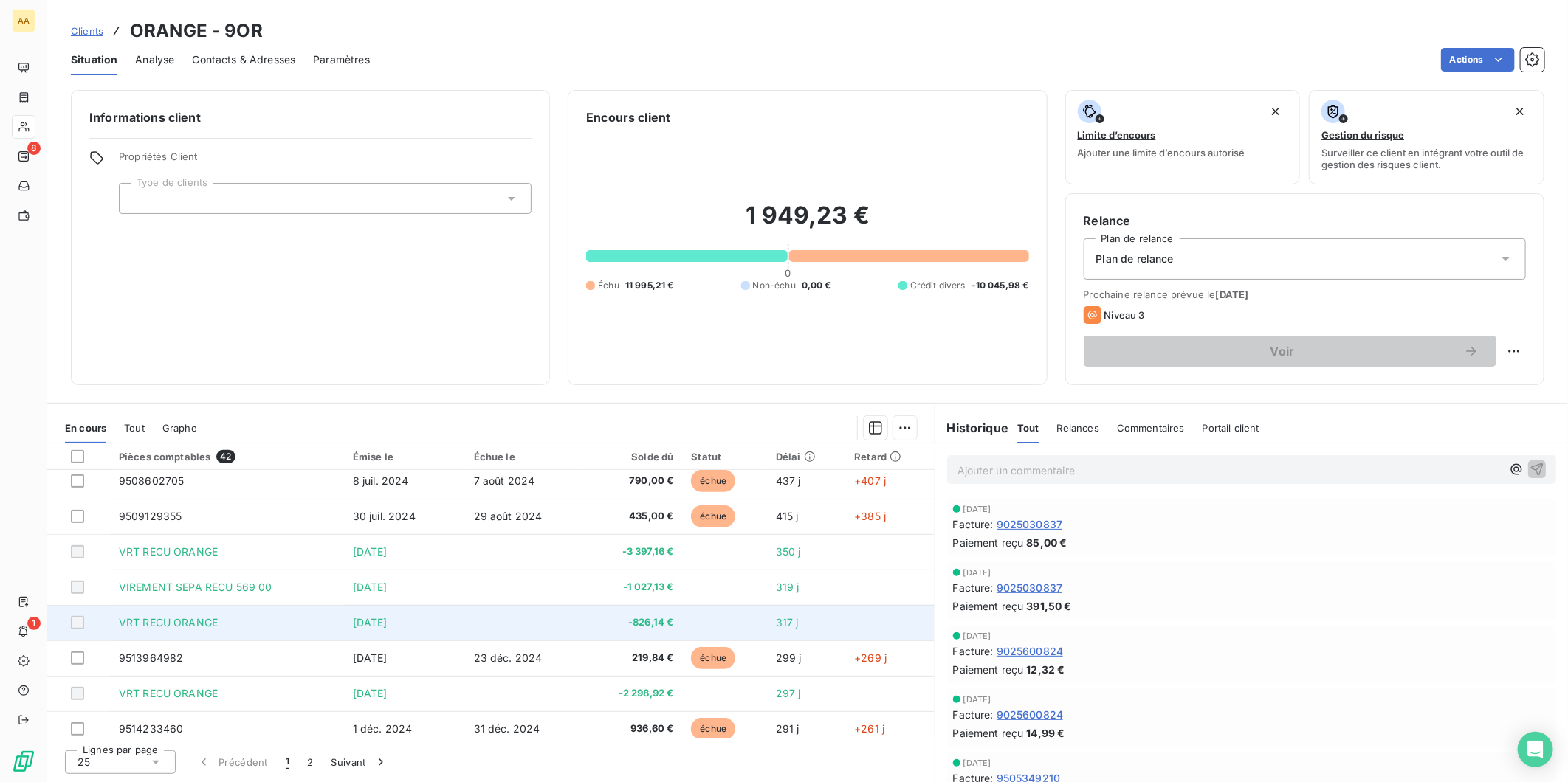
scroll to position [618, 0]
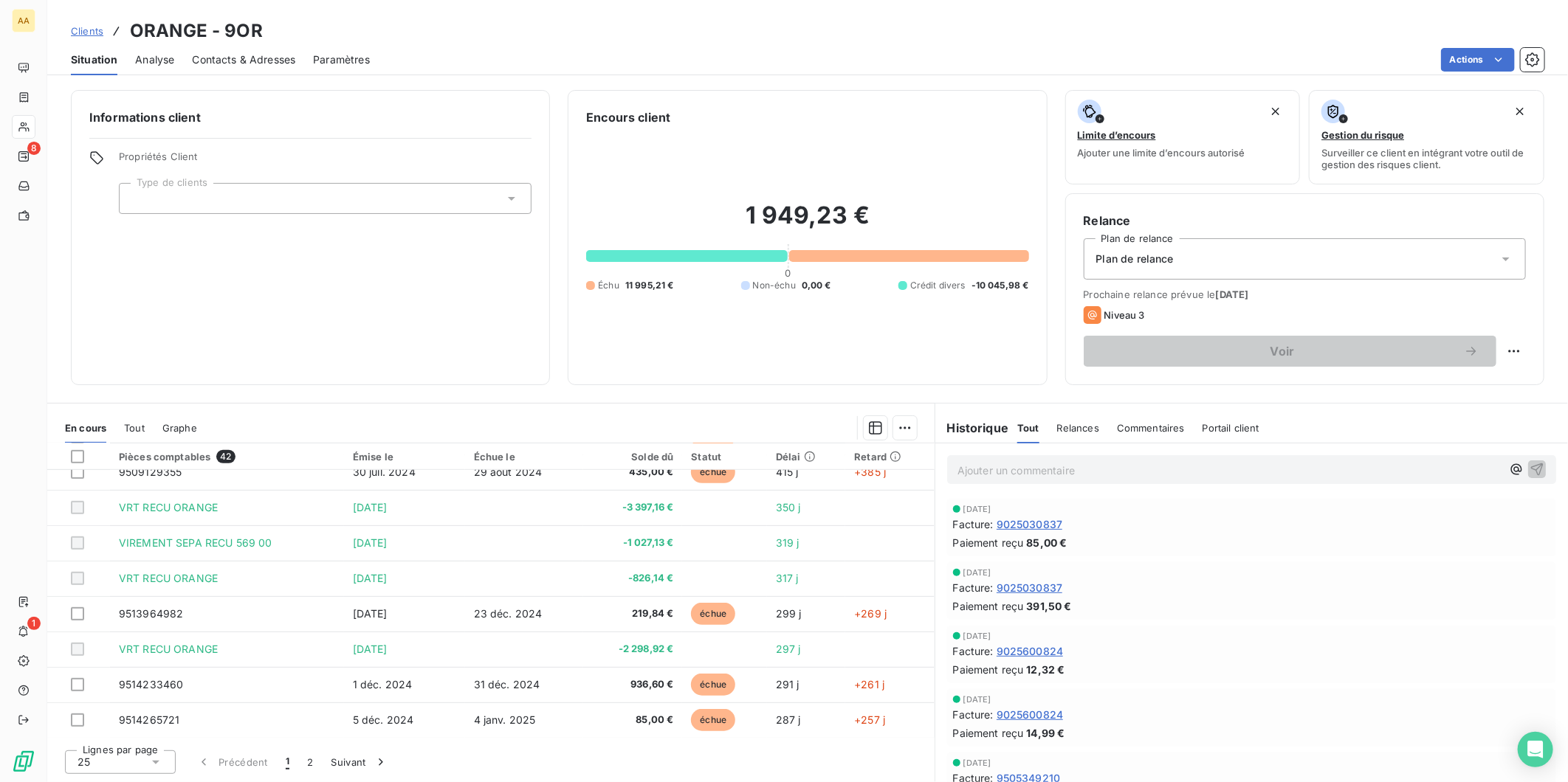
click at [128, 759] on div "25" at bounding box center [120, 762] width 111 height 23
click at [125, 733] on li "100" at bounding box center [120, 734] width 111 height 27
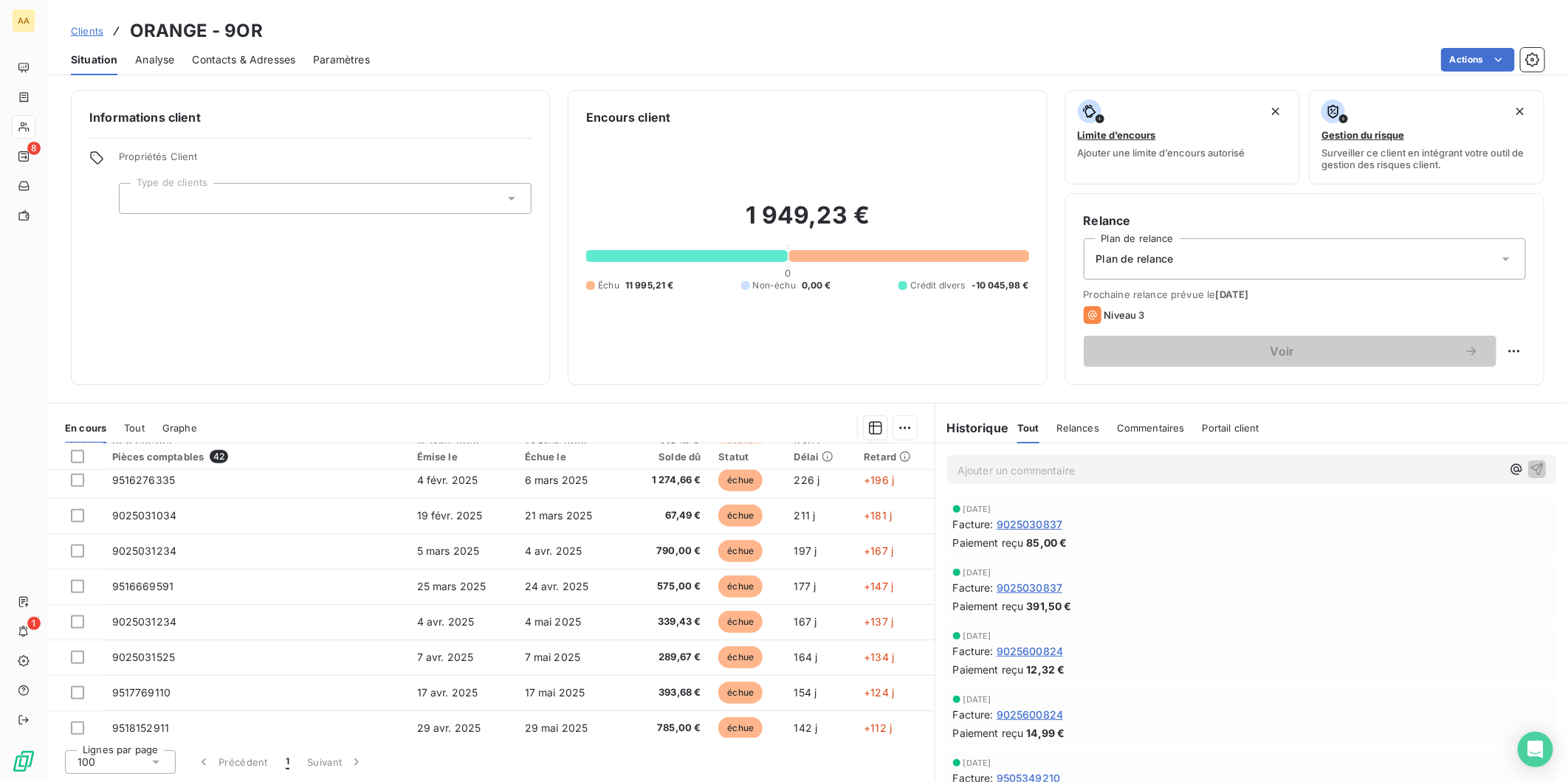
scroll to position [1220, 0]
